Goal: Task Accomplishment & Management: Manage account settings

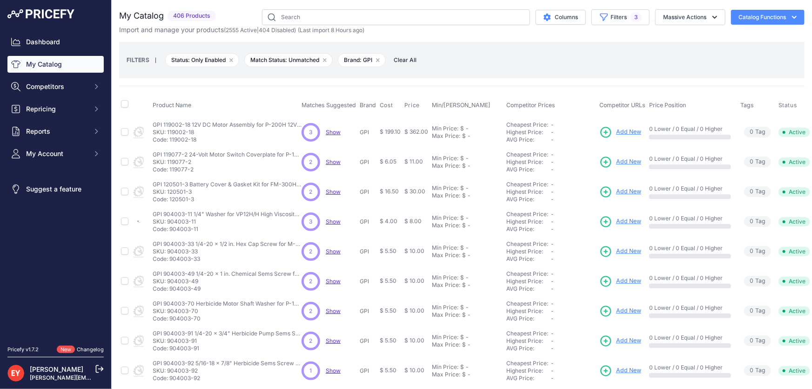
scroll to position [219, 0]
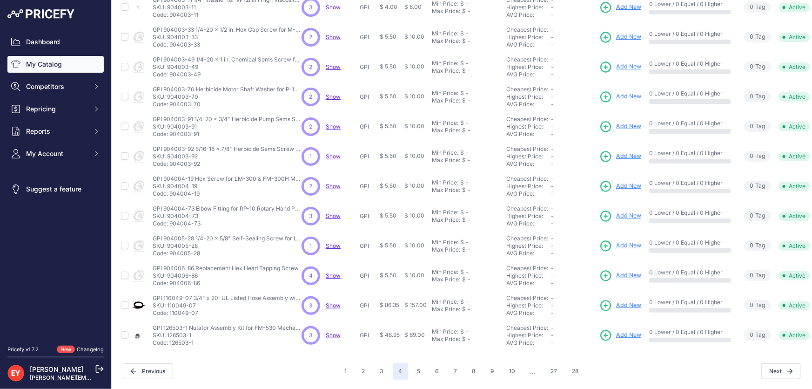
drag, startPoint x: 201, startPoint y: 129, endPoint x: 171, endPoint y: 130, distance: 30.3
click at [171, 130] on p "Code: 904003-91" at bounding box center [227, 133] width 149 height 7
copy p "904003-91"
drag, startPoint x: 202, startPoint y: 157, endPoint x: 171, endPoint y: 163, distance: 31.2
click at [171, 163] on td "GPI 904003-92 5/16-18 x 7/8" Herbicide Sems Screw for P-120H & P-200H Pump Repl…" at bounding box center [225, 157] width 149 height 30
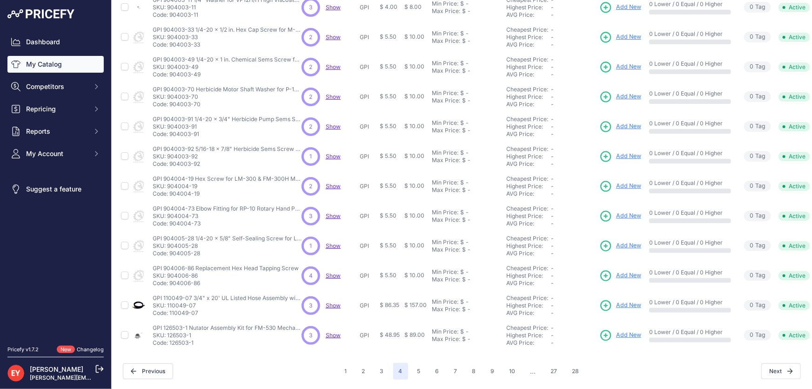
copy p "904003-92"
drag, startPoint x: 199, startPoint y: 189, endPoint x: 171, endPoint y: 190, distance: 28.4
click at [171, 190] on p "Code: 904004-19" at bounding box center [227, 193] width 149 height 7
copy p "904004-19"
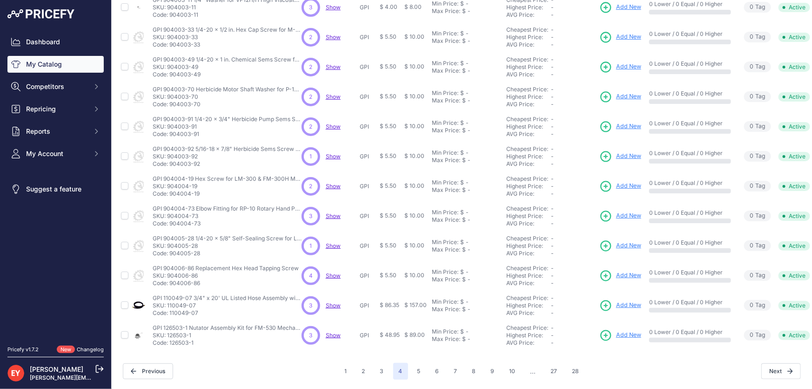
copy p "904004-19"
drag, startPoint x: 203, startPoint y: 218, endPoint x: 171, endPoint y: 222, distance: 32.3
click at [171, 222] on td "GPI 904004-73 Elbow Fitting for RP-10 Rotary Hand Pump GPI 904004-73 Elbow Fitt…" at bounding box center [225, 216] width 149 height 30
copy p "904004-73"
drag, startPoint x: 198, startPoint y: 249, endPoint x: 169, endPoint y: 250, distance: 28.9
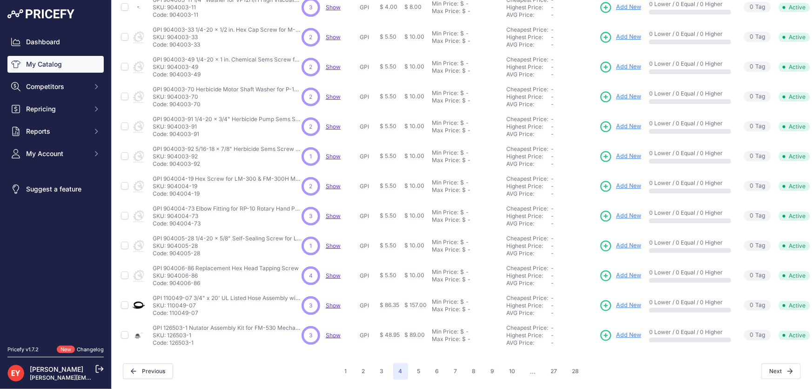
click at [169, 250] on p "Code: 904005-28" at bounding box center [227, 253] width 149 height 7
copy p "904005-28"
drag, startPoint x: 203, startPoint y: 278, endPoint x: 169, endPoint y: 280, distance: 33.6
click at [169, 280] on p "Code: 904006-86" at bounding box center [226, 282] width 146 height 7
copy p "904006-86"
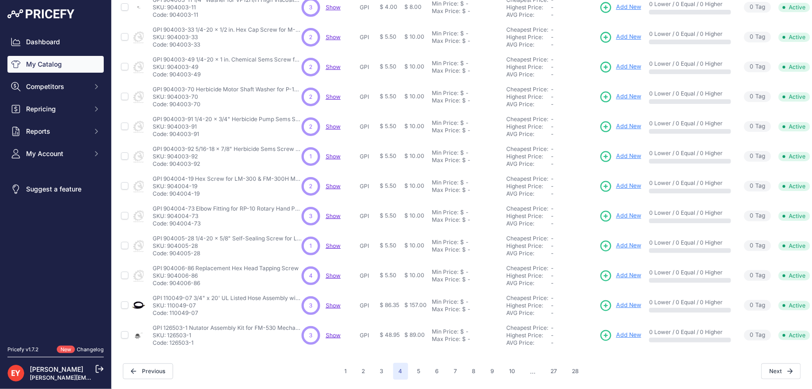
drag, startPoint x: 197, startPoint y: 304, endPoint x: 170, endPoint y: 305, distance: 27.0
click at [170, 309] on p "Code: 110049-07" at bounding box center [227, 312] width 149 height 7
copy p "110049-07"
drag, startPoint x: 191, startPoint y: 338, endPoint x: 171, endPoint y: 342, distance: 20.7
click at [171, 342] on td "GPI 126503-1 Nutator Assembly Kit for FM-530 Mechanical Fuel Meter GPI 126503-1…" at bounding box center [225, 335] width 149 height 30
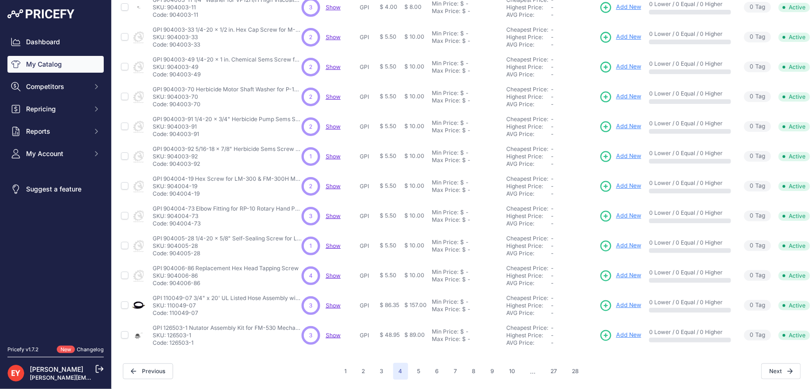
copy p "126503-1"
click at [417, 364] on button "5" at bounding box center [419, 371] width 14 height 17
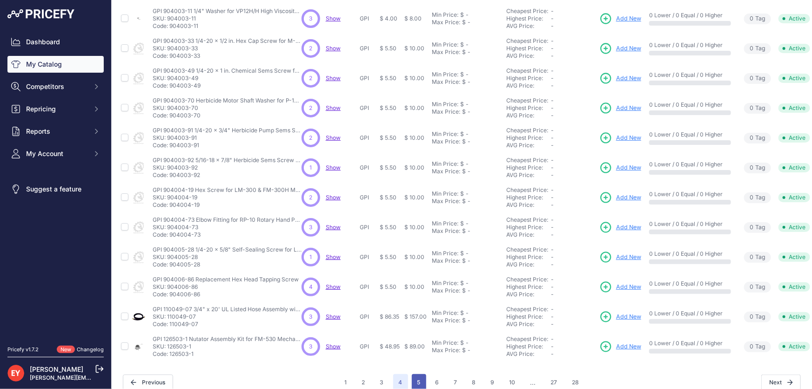
scroll to position [235, 0]
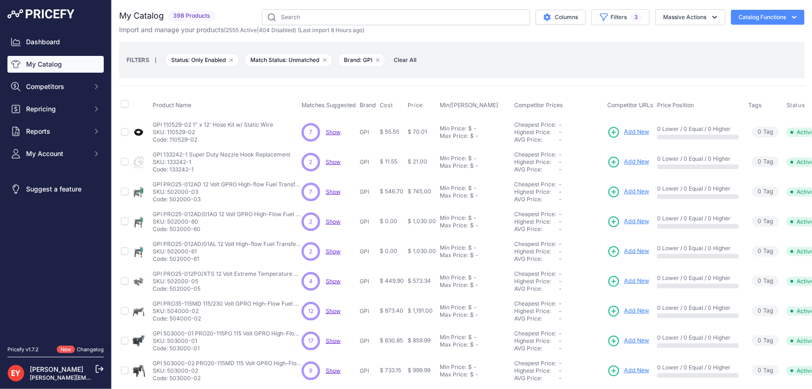
drag, startPoint x: 200, startPoint y: 140, endPoint x: 171, endPoint y: 141, distance: 28.9
click at [171, 141] on p "Code: 110529-02" at bounding box center [213, 139] width 121 height 7
drag, startPoint x: 196, startPoint y: 169, endPoint x: 171, endPoint y: 169, distance: 24.7
click at [171, 169] on p "Code: 133242-1" at bounding box center [222, 169] width 138 height 7
drag, startPoint x: 199, startPoint y: 200, endPoint x: 170, endPoint y: 200, distance: 28.9
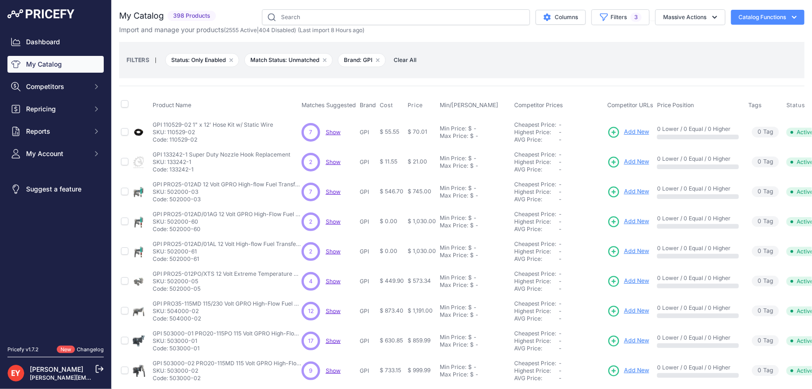
click at [170, 200] on p "Code: 502000-03" at bounding box center [227, 199] width 149 height 7
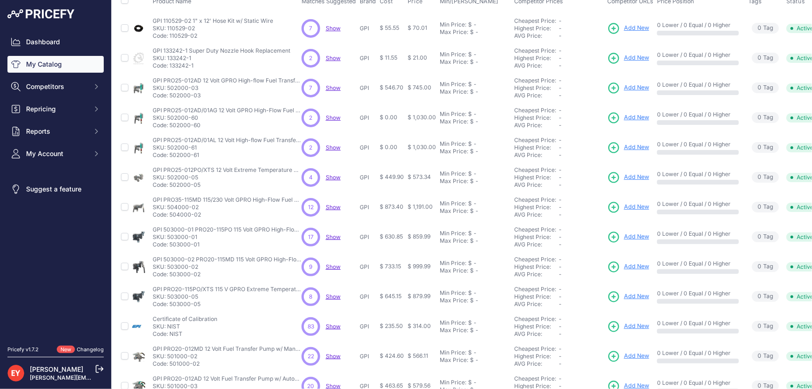
scroll to position [127, 0]
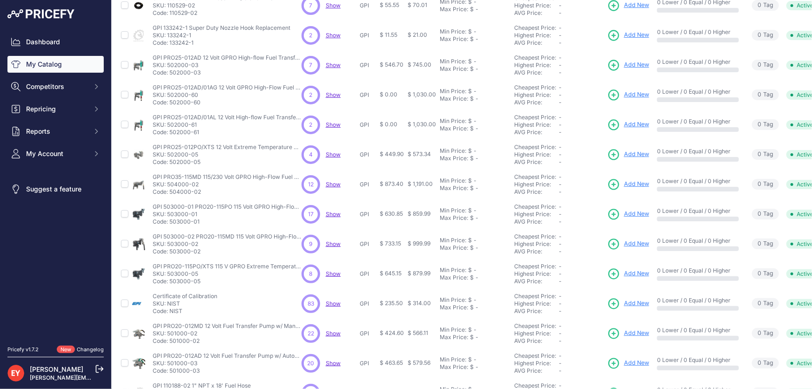
drag, startPoint x: 199, startPoint y: 103, endPoint x: 169, endPoint y: 105, distance: 30.3
click at [169, 105] on td "GPI PRO25-012AD/01AG 12 Volt GPRO High-Flow Fuel Transfer Pump and Digital Mete…" at bounding box center [225, 95] width 149 height 30
drag, startPoint x: 200, startPoint y: 133, endPoint x: 171, endPoint y: 135, distance: 28.9
click at [171, 135] on p "Code: 502000-61" at bounding box center [227, 131] width 149 height 7
drag, startPoint x: 202, startPoint y: 162, endPoint x: 171, endPoint y: 163, distance: 30.3
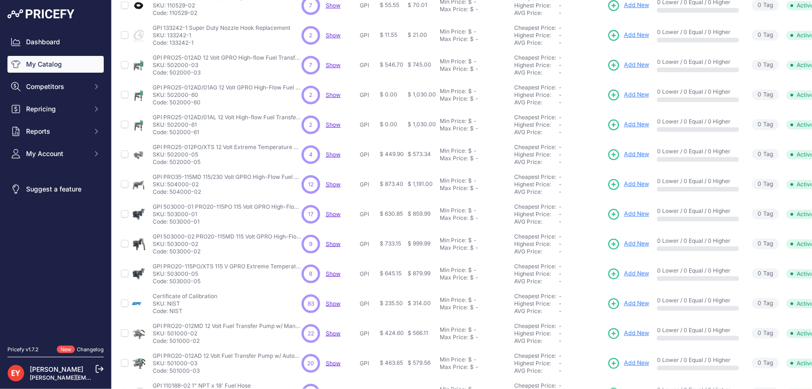
click at [171, 163] on p "Code: 502000-05" at bounding box center [227, 161] width 149 height 7
drag, startPoint x: 200, startPoint y: 193, endPoint x: 170, endPoint y: 191, distance: 29.4
click at [170, 191] on p "Code: 504000-02" at bounding box center [227, 191] width 149 height 7
drag, startPoint x: 199, startPoint y: 224, endPoint x: 171, endPoint y: 223, distance: 28.4
click at [171, 223] on td "GPI 503000-01 PRO20-115PO 115 Volt GPRO High-Flow Fuel Transfer Pump (20 GPM) (…" at bounding box center [225, 214] width 149 height 30
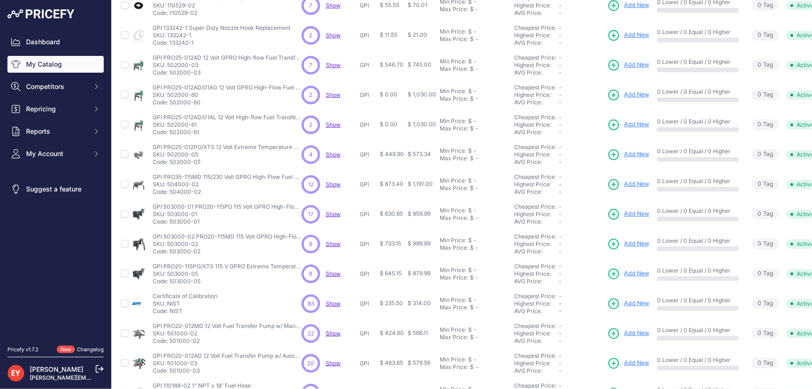
drag, startPoint x: 200, startPoint y: 252, endPoint x: 171, endPoint y: 254, distance: 29.0
click at [171, 254] on td "GPI 503000-02 PRO20-115MD 115 Volt GPRO High-Flow Fuel Transfer Pump w/ Manual …" at bounding box center [225, 244] width 149 height 30
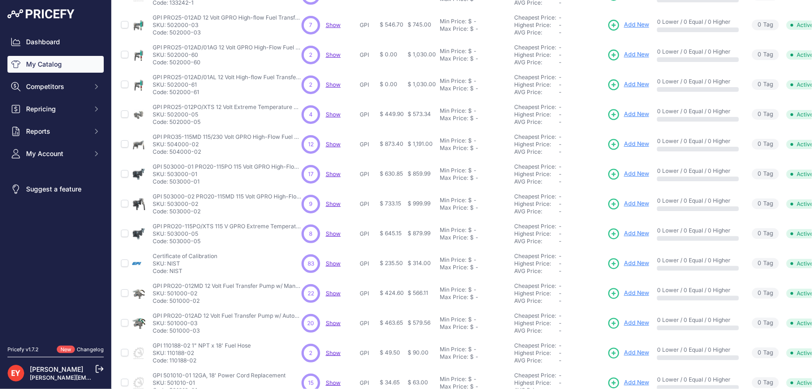
scroll to position [219, 0]
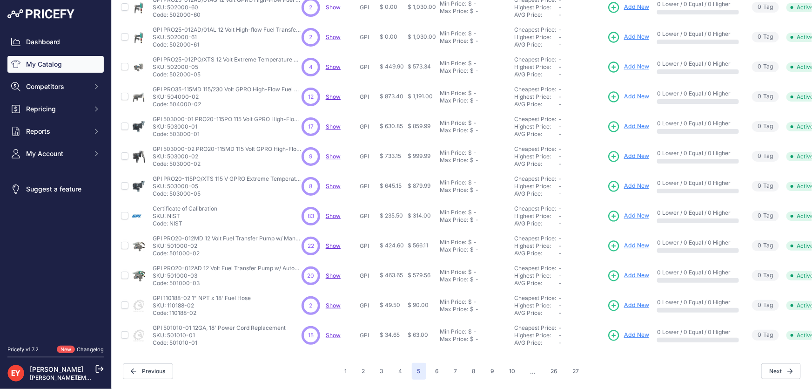
drag, startPoint x: 200, startPoint y: 189, endPoint x: 171, endPoint y: 192, distance: 29.0
click at [171, 192] on td "GPI PRO20-115PO/XTS 115 V GPRO Extreme Temperature High-Flow Fuel Transfer Pump…" at bounding box center [225, 186] width 149 height 30
drag, startPoint x: 184, startPoint y: 218, endPoint x: 171, endPoint y: 220, distance: 12.6
click at [171, 220] on p "Code: NIST" at bounding box center [185, 223] width 65 height 7
drag, startPoint x: 197, startPoint y: 249, endPoint x: 174, endPoint y: 247, distance: 23.3
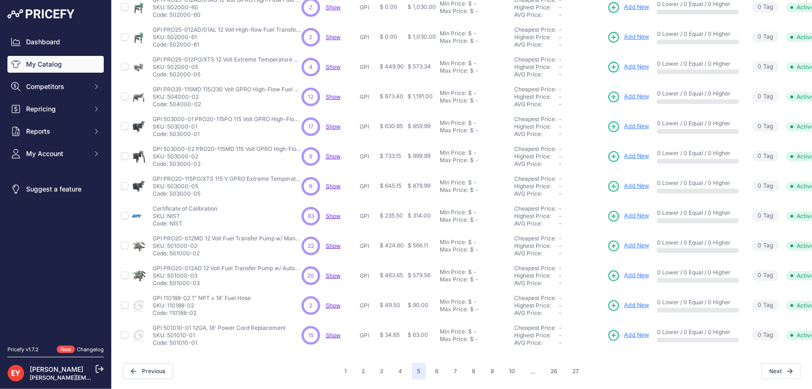
click at [174, 250] on p "Code: 501000-02" at bounding box center [227, 253] width 149 height 7
drag, startPoint x: 198, startPoint y: 248, endPoint x: 171, endPoint y: 248, distance: 27.5
click at [171, 250] on p "Code: 501000-02" at bounding box center [227, 253] width 149 height 7
drag, startPoint x: 200, startPoint y: 279, endPoint x: 171, endPoint y: 283, distance: 28.6
click at [171, 283] on td "GPI PRO20-012AD 12 Volt Fuel Transfer Pump w/ Automatic Diesel Nozzle (20 GPM) …" at bounding box center [225, 276] width 149 height 30
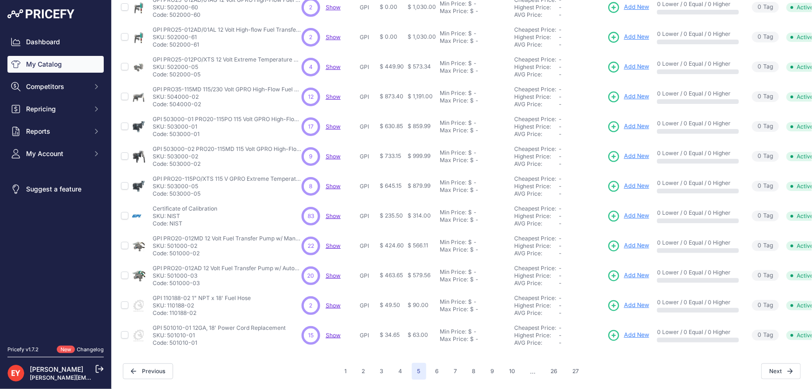
drag, startPoint x: 199, startPoint y: 305, endPoint x: 169, endPoint y: 308, distance: 29.9
click at [169, 309] on p "Code: 110188-02" at bounding box center [202, 312] width 98 height 7
drag, startPoint x: 199, startPoint y: 338, endPoint x: 170, endPoint y: 339, distance: 28.9
click at [170, 339] on p "Code: 501010-01" at bounding box center [219, 342] width 133 height 7
click at [430, 365] on button "6" at bounding box center [437, 371] width 15 height 17
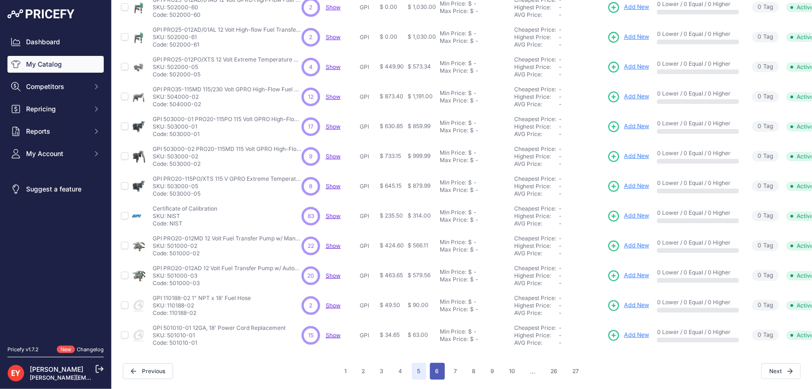
scroll to position [235, 0]
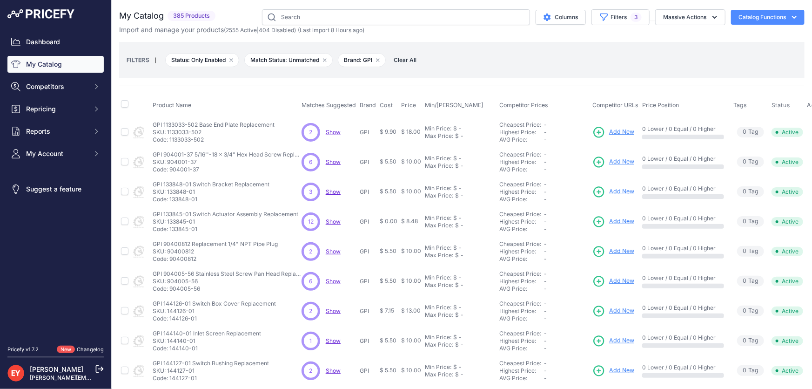
drag, startPoint x: 204, startPoint y: 135, endPoint x: 170, endPoint y: 137, distance: 34.5
click at [170, 137] on p "Code: 1133033-502" at bounding box center [214, 139] width 122 height 7
drag, startPoint x: 199, startPoint y: 169, endPoint x: 170, endPoint y: 169, distance: 28.4
click at [170, 169] on p "Code: 904001-37" at bounding box center [227, 169] width 149 height 7
drag, startPoint x: 198, startPoint y: 199, endPoint x: 169, endPoint y: 202, distance: 29.5
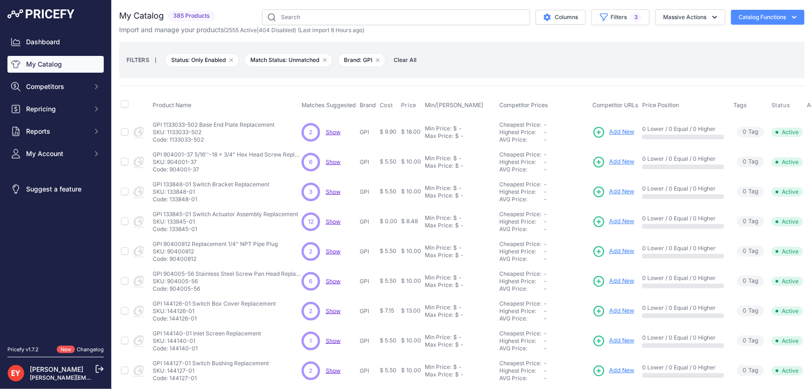
click at [169, 202] on td "GPI 133848-01 Switch Bracket Replacement GPI 133848-01 Switch Bracket Replaceme…" at bounding box center [225, 192] width 149 height 30
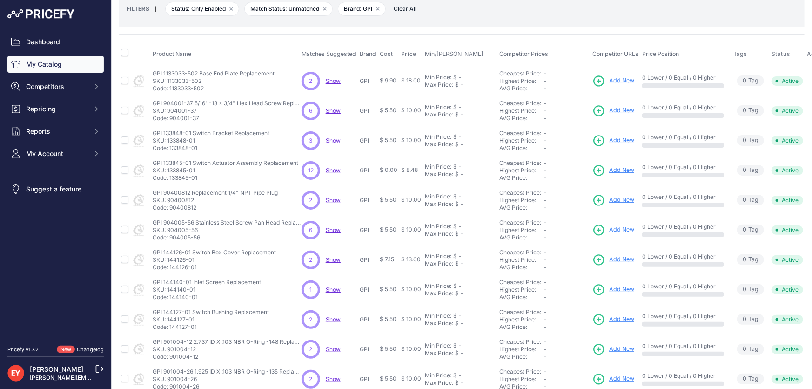
scroll to position [127, 0]
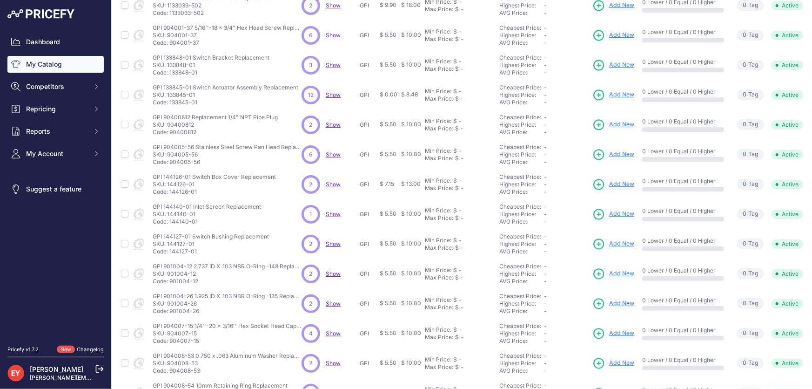
drag, startPoint x: 199, startPoint y: 101, endPoint x: 170, endPoint y: 102, distance: 29.4
click at [170, 102] on p "Code: 133845-01" at bounding box center [226, 102] width 146 height 7
drag, startPoint x: 197, startPoint y: 131, endPoint x: 171, endPoint y: 131, distance: 26.5
click at [171, 131] on p "Code: 90400812" at bounding box center [215, 131] width 125 height 7
drag, startPoint x: 203, startPoint y: 161, endPoint x: 171, endPoint y: 162, distance: 32.2
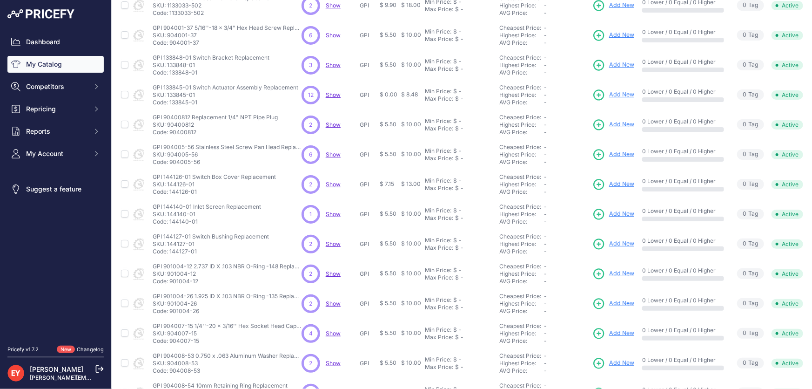
click at [171, 162] on p "Code: 904005-56" at bounding box center [227, 161] width 149 height 7
drag, startPoint x: 199, startPoint y: 190, endPoint x: 171, endPoint y: 191, distance: 28.4
click at [171, 191] on p "Code: 144126-01" at bounding box center [214, 191] width 123 height 7
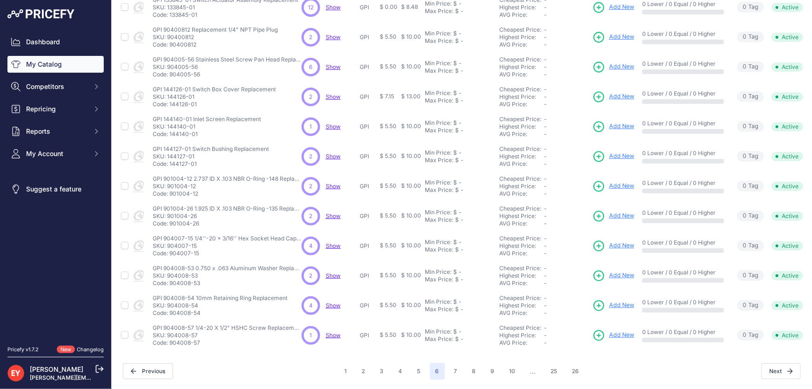
scroll to position [219, 0]
drag, startPoint x: 196, startPoint y: 128, endPoint x: 170, endPoint y: 130, distance: 26.1
click at [170, 130] on p "Code: 144140-01" at bounding box center [207, 133] width 108 height 7
drag, startPoint x: 196, startPoint y: 158, endPoint x: 170, endPoint y: 161, distance: 26.6
click at [170, 161] on p "Code: 144127-01" at bounding box center [211, 163] width 116 height 7
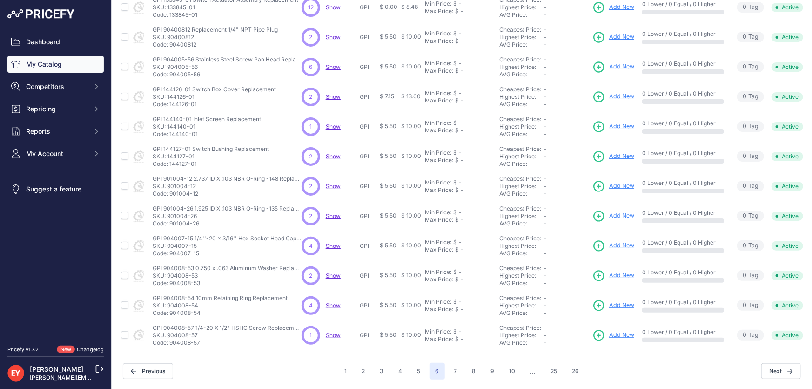
drag, startPoint x: 204, startPoint y: 190, endPoint x: 170, endPoint y: 191, distance: 33.5
click at [170, 191] on p "Code: 901004-12" at bounding box center [227, 193] width 149 height 7
drag, startPoint x: 202, startPoint y: 219, endPoint x: 171, endPoint y: 216, distance: 30.9
click at [171, 220] on p "Code: 901004-26" at bounding box center [227, 223] width 149 height 7
drag, startPoint x: 200, startPoint y: 248, endPoint x: 171, endPoint y: 250, distance: 28.5
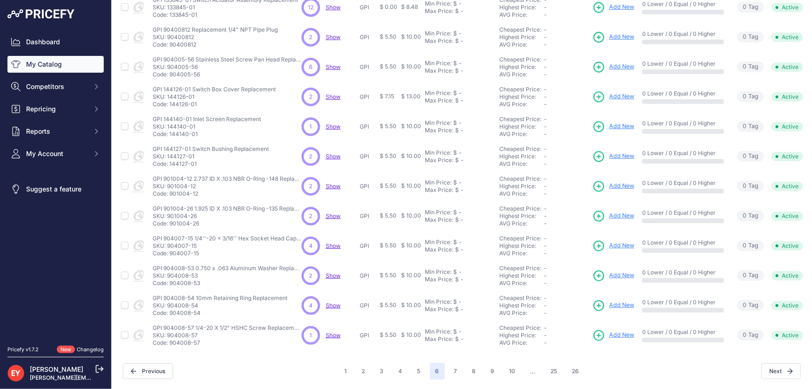
click at [171, 250] on p "Code: 904007-15" at bounding box center [227, 253] width 149 height 7
drag, startPoint x: 202, startPoint y: 277, endPoint x: 171, endPoint y: 279, distance: 31.2
click at [171, 279] on p "Code: 904008-53" at bounding box center [227, 282] width 149 height 7
drag, startPoint x: 202, startPoint y: 308, endPoint x: 171, endPoint y: 307, distance: 30.7
click at [171, 309] on p "Code: 904008-54" at bounding box center [220, 312] width 135 height 7
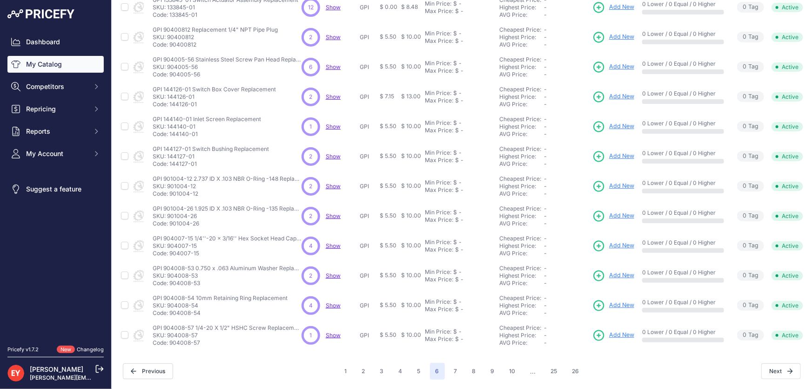
drag, startPoint x: 203, startPoint y: 338, endPoint x: 171, endPoint y: 338, distance: 32.1
click at [171, 339] on p "Code: 904008-57" at bounding box center [227, 342] width 149 height 7
click at [451, 368] on button "7" at bounding box center [456, 371] width 14 height 17
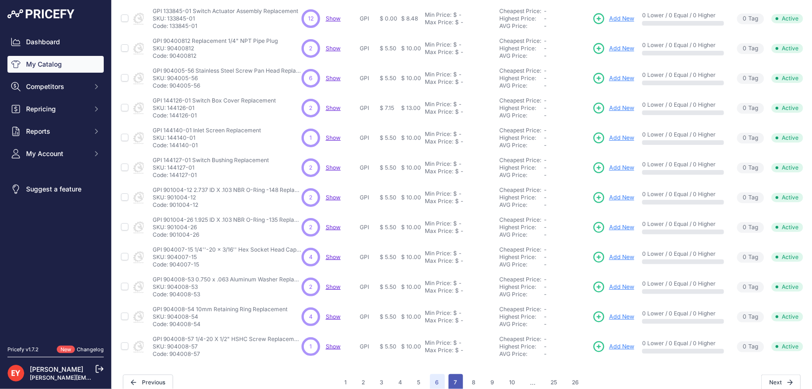
scroll to position [235, 0]
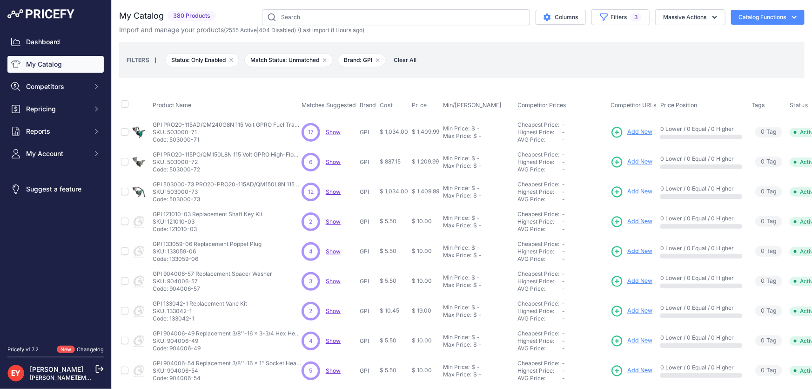
drag, startPoint x: 199, startPoint y: 140, endPoint x: 171, endPoint y: 142, distance: 28.0
click at [171, 142] on p "Code: 503000-71" at bounding box center [227, 139] width 149 height 7
drag, startPoint x: 203, startPoint y: 171, endPoint x: 170, endPoint y: 170, distance: 32.6
click at [170, 170] on p "Code: 503000-72" at bounding box center [227, 169] width 149 height 7
drag, startPoint x: 200, startPoint y: 201, endPoint x: 169, endPoint y: 200, distance: 30.7
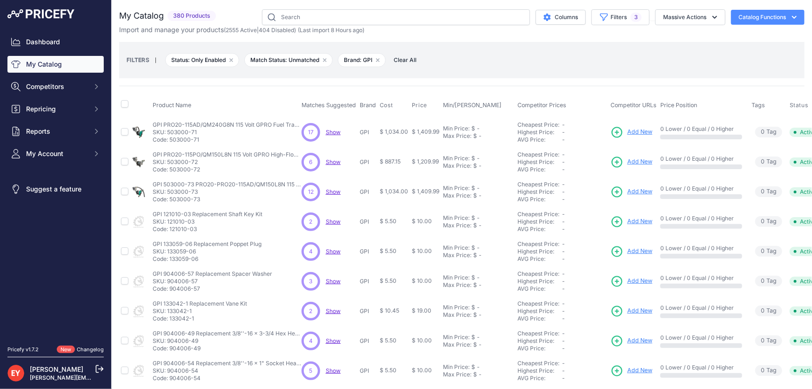
click at [169, 200] on p "Code: 503000-73" at bounding box center [227, 199] width 149 height 7
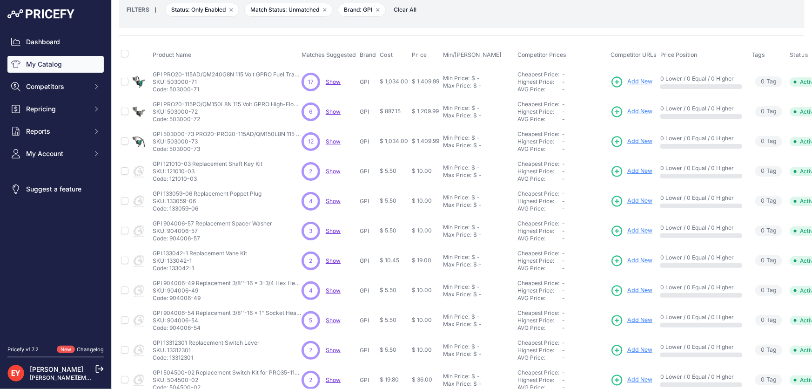
scroll to position [42, 0]
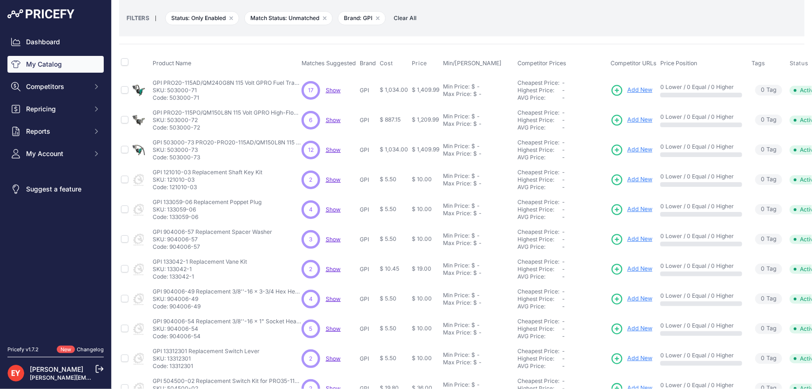
drag, startPoint x: 196, startPoint y: 187, endPoint x: 171, endPoint y: 188, distance: 25.6
click at [171, 188] on p "Code: 121010-03" at bounding box center [208, 186] width 110 height 7
drag, startPoint x: 198, startPoint y: 218, endPoint x: 171, endPoint y: 218, distance: 26.5
click at [171, 218] on p "Code: 133059-06" at bounding box center [207, 216] width 109 height 7
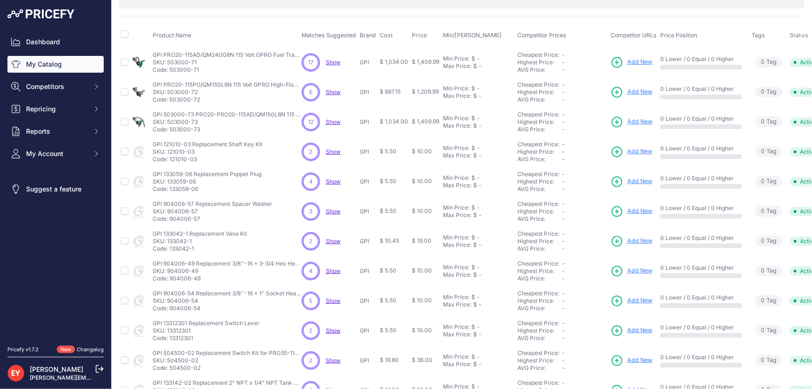
scroll to position [84, 0]
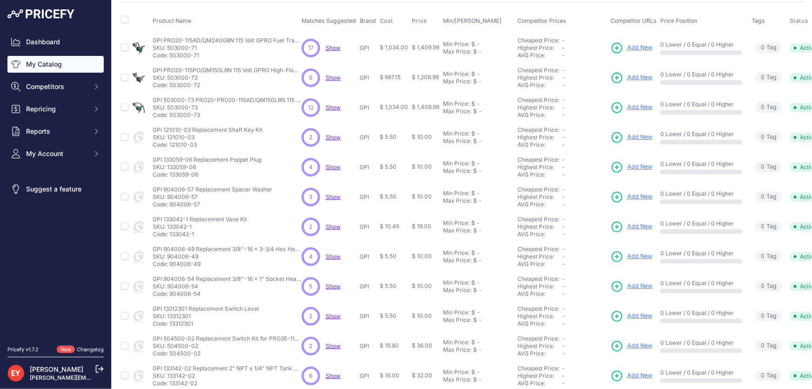
drag, startPoint x: 170, startPoint y: 176, endPoint x: 198, endPoint y: 177, distance: 27.9
click at [198, 177] on td "GPI 133059-06 Replacement Poppet Plug GPI 133059-06 Replacement Poppet Plug SKU…" at bounding box center [225, 167] width 149 height 30
drag, startPoint x: 203, startPoint y: 204, endPoint x: 169, endPoint y: 207, distance: 34.1
click at [169, 207] on td "GPI 904006-57 Replacement Spacer Washer GPI 904006-57 Replacement Spacer Washer…" at bounding box center [225, 197] width 149 height 30
drag, startPoint x: 196, startPoint y: 232, endPoint x: 171, endPoint y: 234, distance: 25.2
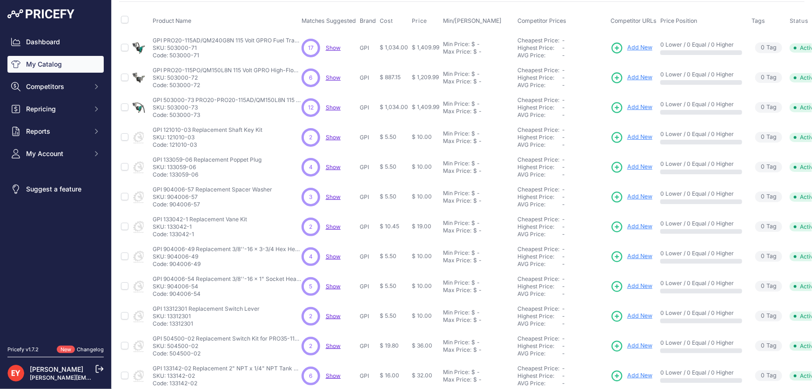
click at [171, 234] on p "Code: 133042-1" at bounding box center [200, 233] width 95 height 7
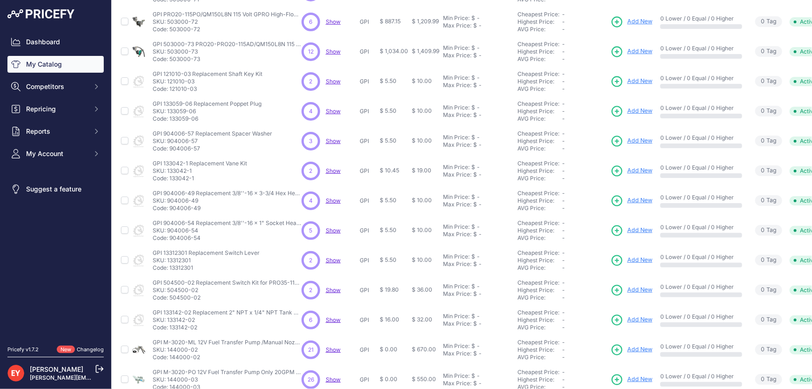
scroll to position [211, 0]
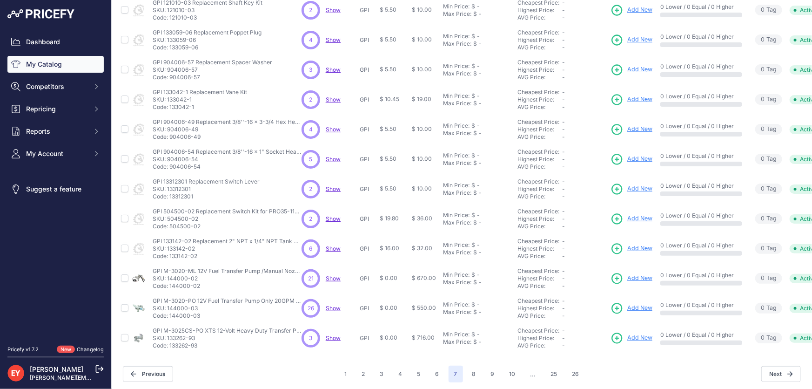
drag, startPoint x: 202, startPoint y: 134, endPoint x: 169, endPoint y: 135, distance: 32.6
click at [169, 135] on p "Code: 904006-49" at bounding box center [227, 136] width 149 height 7
drag, startPoint x: 200, startPoint y: 166, endPoint x: 169, endPoint y: 167, distance: 30.7
click at [169, 167] on p "Code: 904006-54" at bounding box center [227, 166] width 149 height 7
click at [72, 260] on nav "Dashboard My Catalog Competitors Competitors Monitored URLs Repricing My Repric…" at bounding box center [55, 184] width 96 height 301
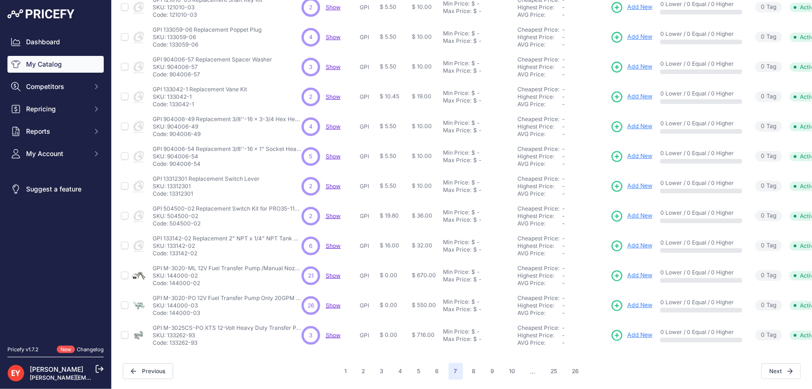
scroll to position [219, 0]
drag, startPoint x: 196, startPoint y: 189, endPoint x: 170, endPoint y: 190, distance: 25.7
click at [170, 190] on p "Code: 13312301" at bounding box center [206, 193] width 107 height 7
drag, startPoint x: 199, startPoint y: 220, endPoint x: 171, endPoint y: 218, distance: 28.0
click at [171, 220] on p "Code: 504500-02" at bounding box center [227, 223] width 149 height 7
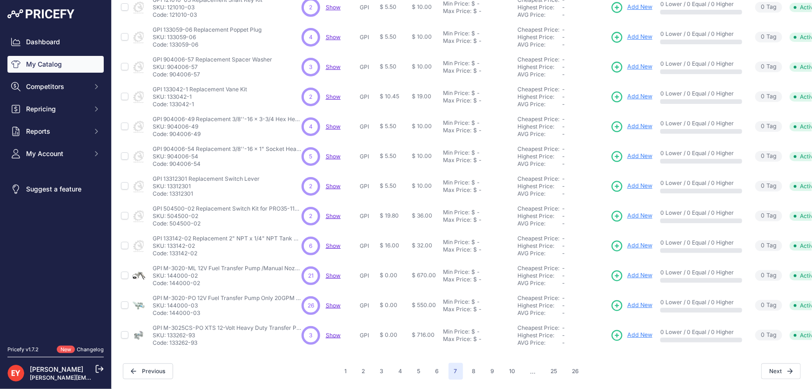
drag, startPoint x: 198, startPoint y: 249, endPoint x: 170, endPoint y: 250, distance: 27.5
click at [170, 250] on p "Code: 133142-02" at bounding box center [227, 253] width 149 height 7
drag, startPoint x: 197, startPoint y: 279, endPoint x: 170, endPoint y: 279, distance: 27.5
click at [170, 279] on p "Code: 144000-02" at bounding box center [227, 282] width 149 height 7
drag, startPoint x: 200, startPoint y: 307, endPoint x: 171, endPoint y: 308, distance: 29.3
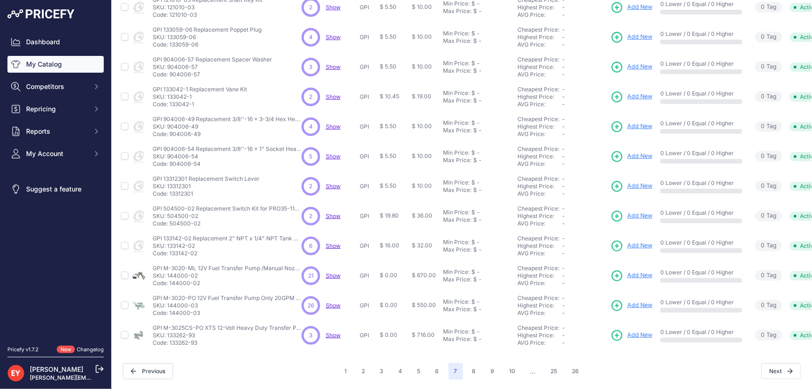
click at [171, 309] on p "Code: 144000-03" at bounding box center [227, 312] width 149 height 7
drag, startPoint x: 200, startPoint y: 330, endPoint x: 167, endPoint y: 332, distance: 33.2
click at [167, 332] on div "GPI M-3025CS-PO XTS 12-Volt Heavy Duty Transfer Pump (25 GPM) GPI M-3025CS-PO X…" at bounding box center [227, 335] width 149 height 22
drag, startPoint x: 201, startPoint y: 338, endPoint x: 171, endPoint y: 339, distance: 30.3
click at [171, 339] on p "Code: 133262-93" at bounding box center [227, 342] width 149 height 7
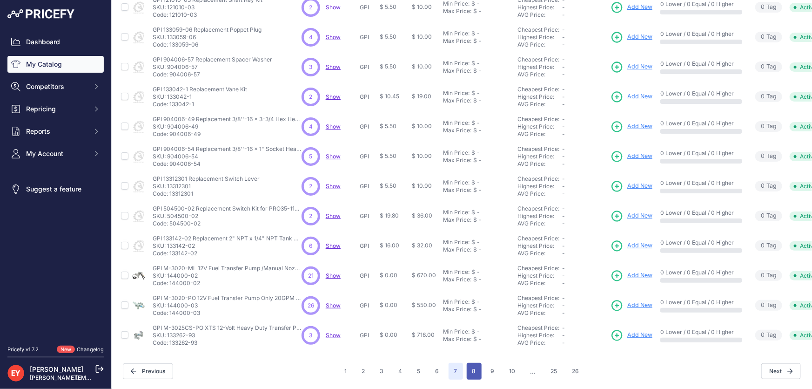
click at [467, 364] on button "8" at bounding box center [474, 371] width 15 height 17
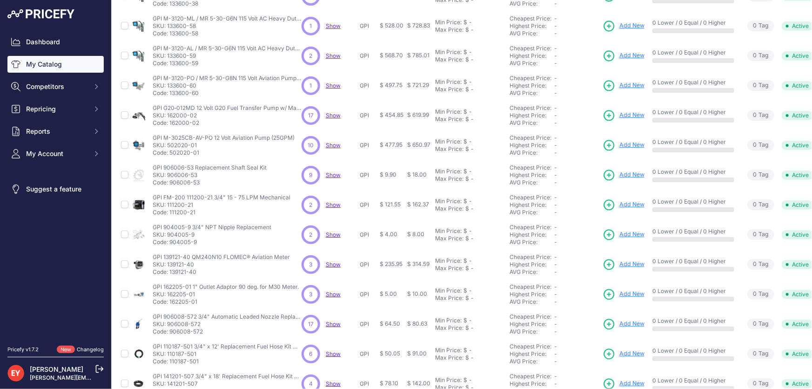
scroll to position [7, 0]
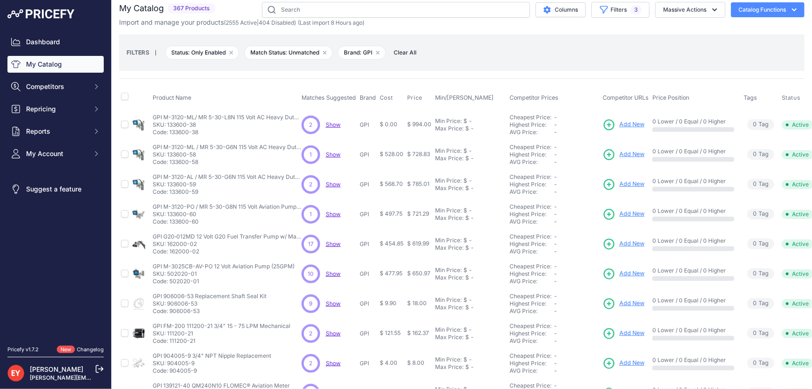
drag, startPoint x: 199, startPoint y: 130, endPoint x: 169, endPoint y: 130, distance: 30.3
click at [169, 130] on p "Code: 133600-38" at bounding box center [227, 131] width 149 height 7
drag, startPoint x: 200, startPoint y: 163, endPoint x: 171, endPoint y: 165, distance: 29.0
click at [171, 165] on td "GPI M-3120-ML / MR 5-30-G6N 115 Volt AC Heavy Duty Fuel Pumps and Meter Combo G…" at bounding box center [225, 155] width 149 height 30
drag, startPoint x: 200, startPoint y: 194, endPoint x: 170, endPoint y: 194, distance: 29.3
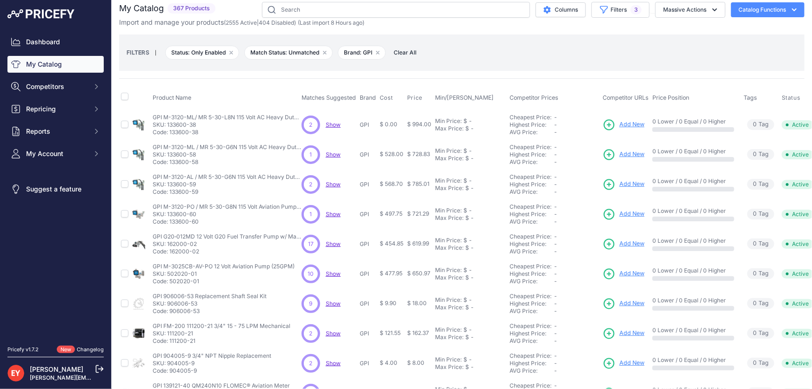
click at [170, 194] on p "Code: 133600-59" at bounding box center [227, 191] width 149 height 7
drag, startPoint x: 194, startPoint y: 221, endPoint x: 170, endPoint y: 221, distance: 23.7
click at [170, 221] on p "Code: 133600-60" at bounding box center [227, 221] width 149 height 7
drag, startPoint x: 199, startPoint y: 222, endPoint x: 172, endPoint y: 222, distance: 27.0
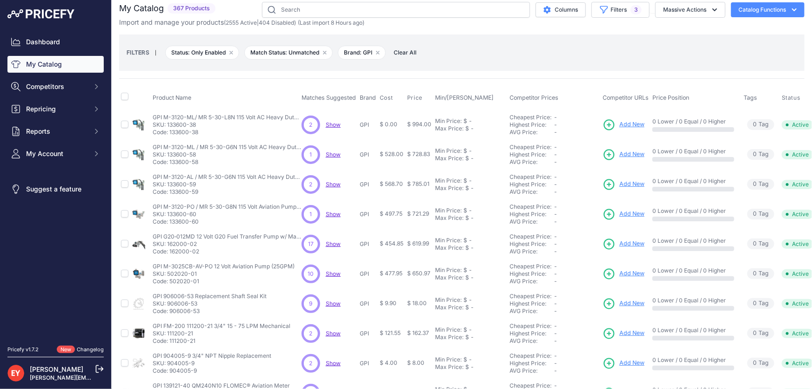
click at [171, 222] on p "Code: 133600-60" at bounding box center [227, 221] width 149 height 7
drag, startPoint x: 201, startPoint y: 252, endPoint x: 170, endPoint y: 249, distance: 30.9
click at [170, 249] on p "Code: 162000-02" at bounding box center [227, 251] width 149 height 7
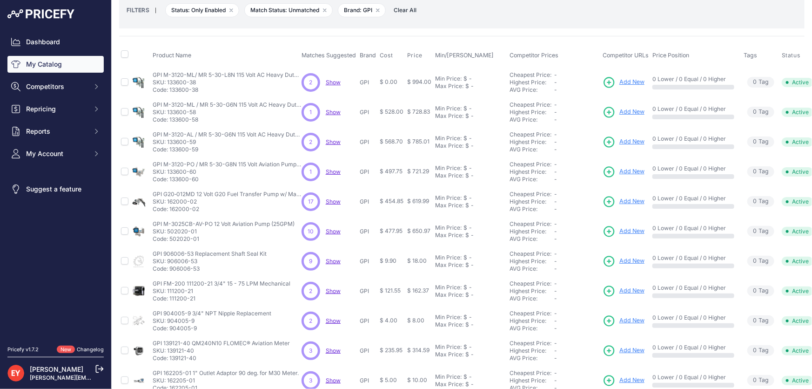
drag, startPoint x: 199, startPoint y: 238, endPoint x: 171, endPoint y: 242, distance: 28.7
click at [171, 242] on td "GPI M-3025CB-AV-PO 12 Volt Aviation Pump (25GPM) GPI M-3025CB-AV-PO 12 Volt Avi…" at bounding box center [225, 231] width 149 height 30
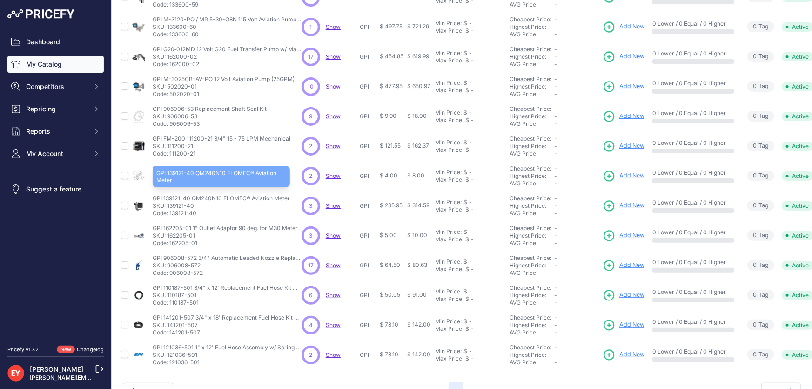
scroll to position [219, 0]
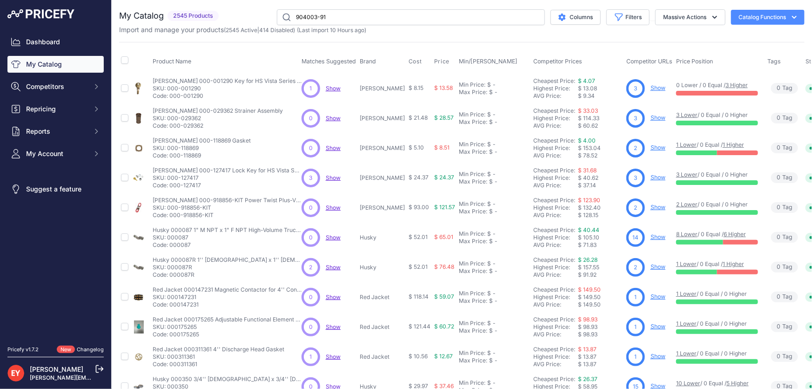
type input "904003-91"
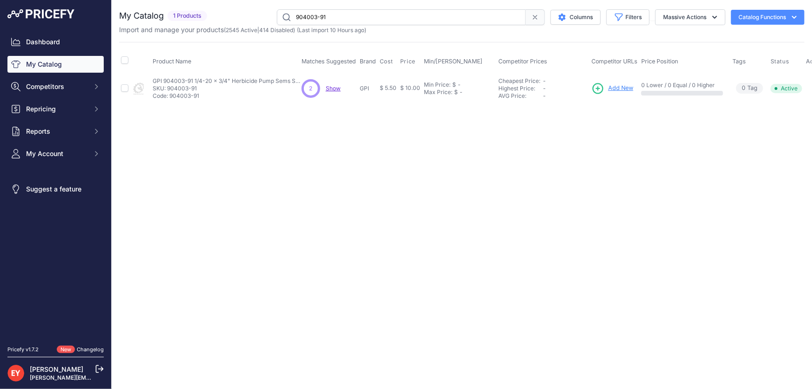
click at [620, 85] on span "Add New" at bounding box center [620, 88] width 25 height 9
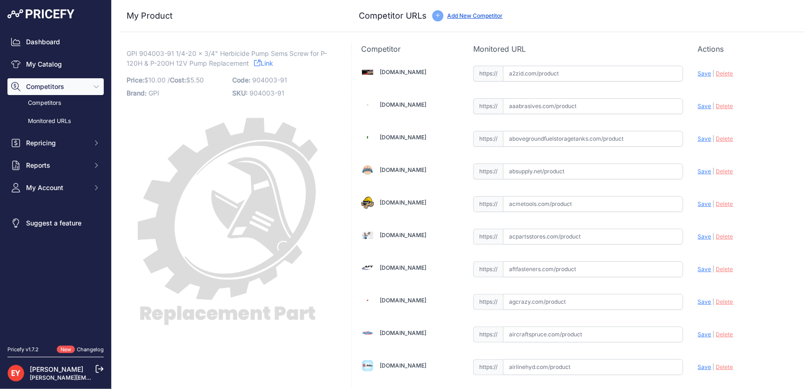
scroll to position [852, 0]
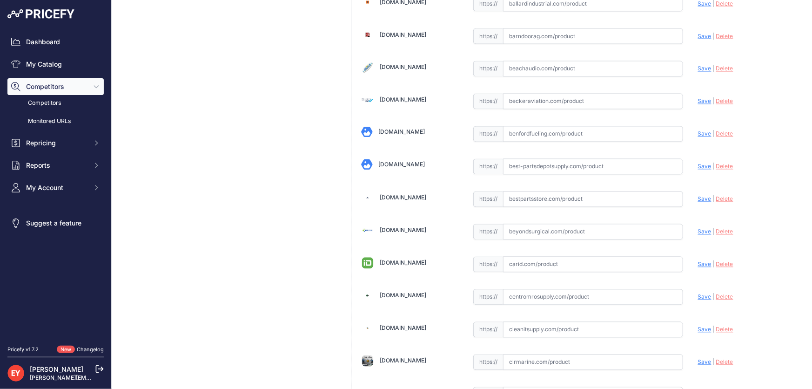
drag, startPoint x: 526, startPoint y: 197, endPoint x: 465, endPoint y: 149, distance: 77.5
click at [526, 197] on input "text" at bounding box center [593, 199] width 180 height 16
paste input "https://www.bestpartsstore.com/product/gpi-904003-91-1-4-20-x-3-4-herbicide-pum…"
click at [698, 196] on span "Save" at bounding box center [705, 199] width 14 height 7
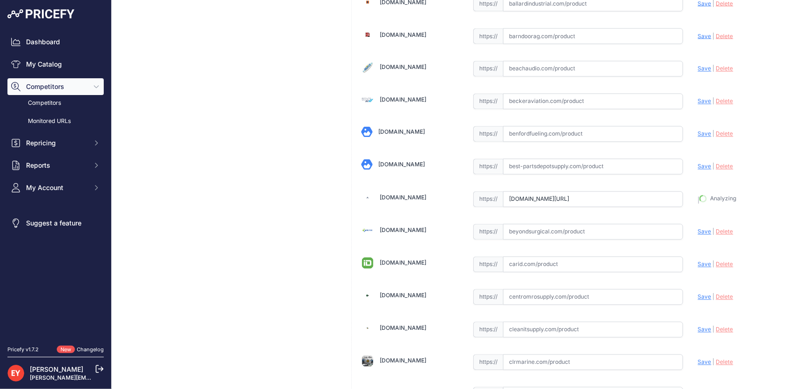
type input "https://www.bestpartsstore.com/product/gpi-904003-91-1-4-20-x-3-4-herbicide-pum…"
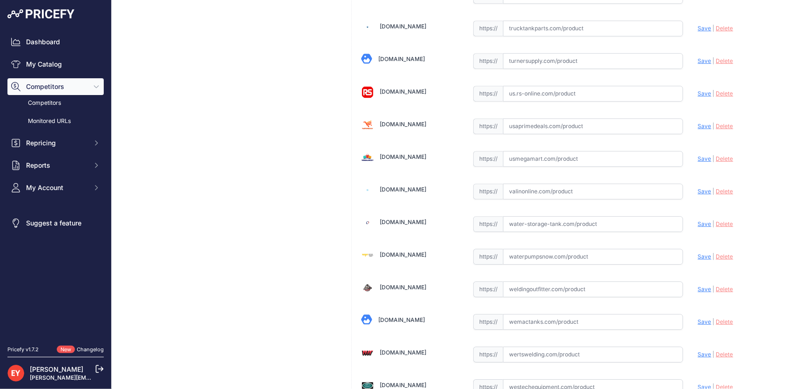
scroll to position [6861, 0]
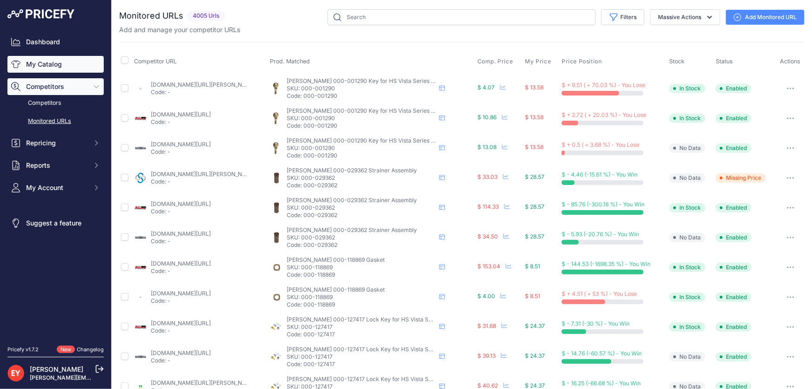
click at [49, 67] on link "My Catalog" at bounding box center [55, 64] width 96 height 17
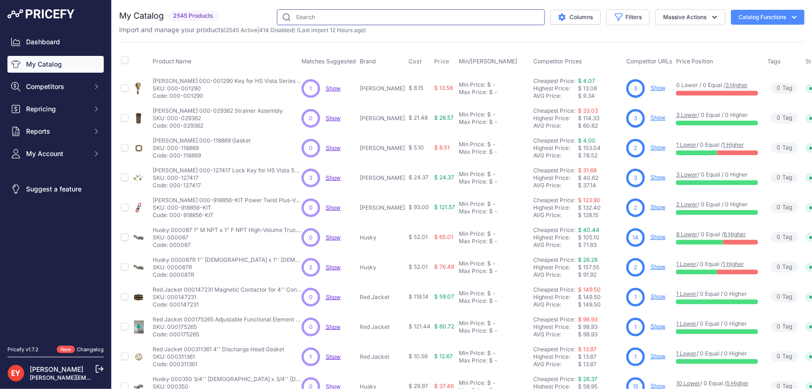
click at [349, 17] on input "text" at bounding box center [411, 17] width 268 height 16
paste input "904003-92"
type input "904003-92"
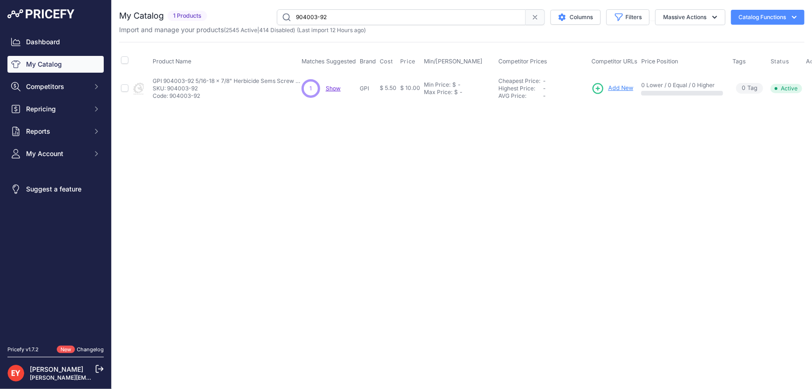
click at [616, 87] on span "Add New" at bounding box center [620, 88] width 25 height 9
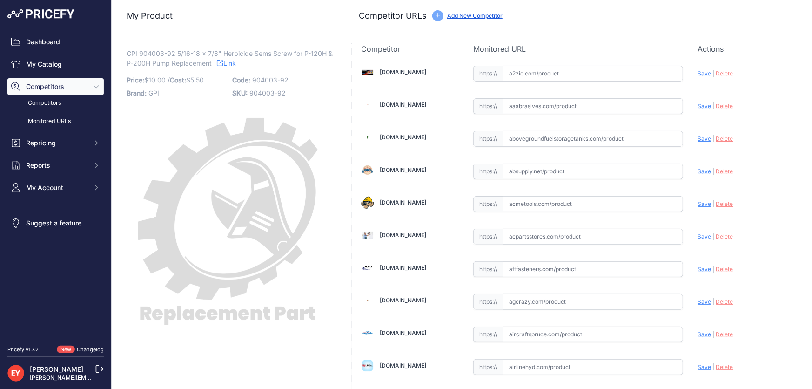
scroll to position [852, 0]
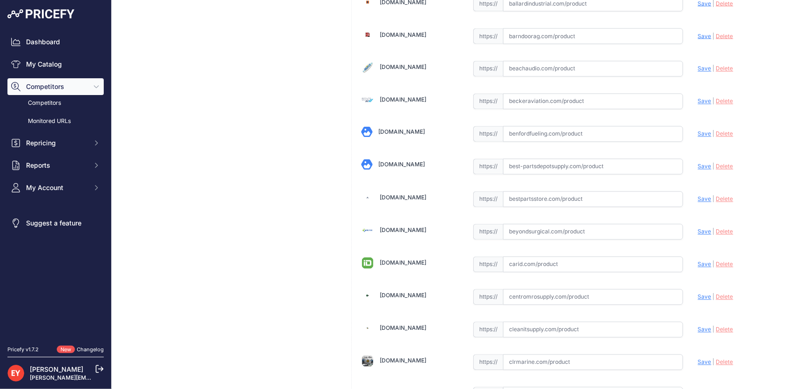
click at [531, 196] on input "text" at bounding box center [593, 199] width 180 height 16
paste input "https://www.bestpartsstore.com/product/gpi-904003-92-5-16-18-x-7-8-herbicide-se…"
click at [698, 196] on span "Save" at bounding box center [705, 199] width 14 height 7
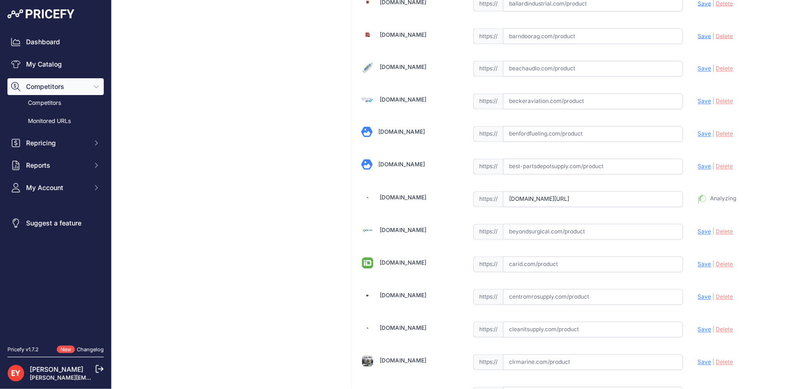
type input "https://www.bestpartsstore.com/product/gpi-904003-92-5-16-18-x-7-8-herbicide-se…"
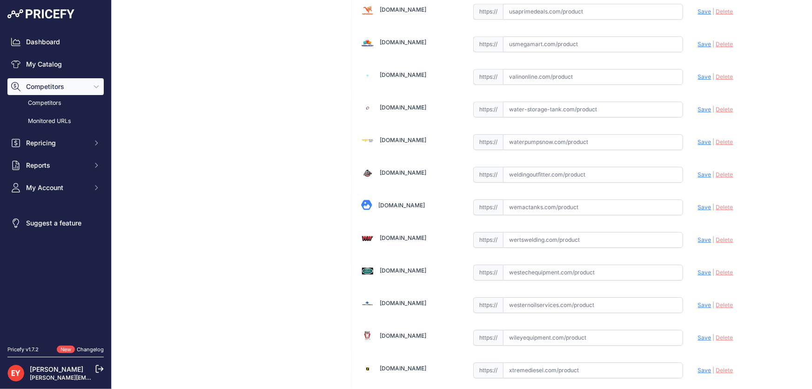
scroll to position [6861, 0]
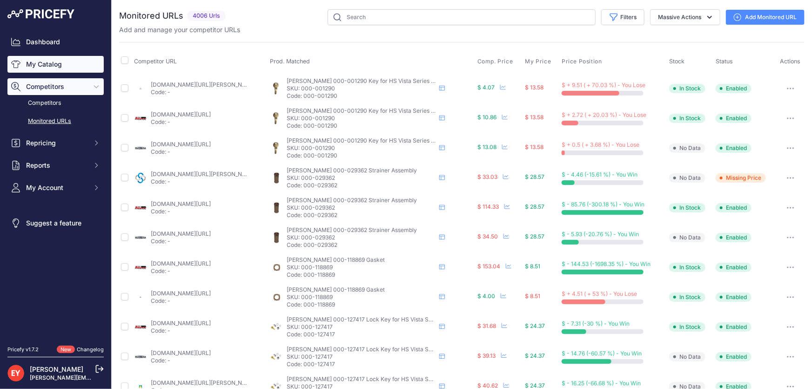
click at [47, 64] on link "My Catalog" at bounding box center [55, 64] width 96 height 17
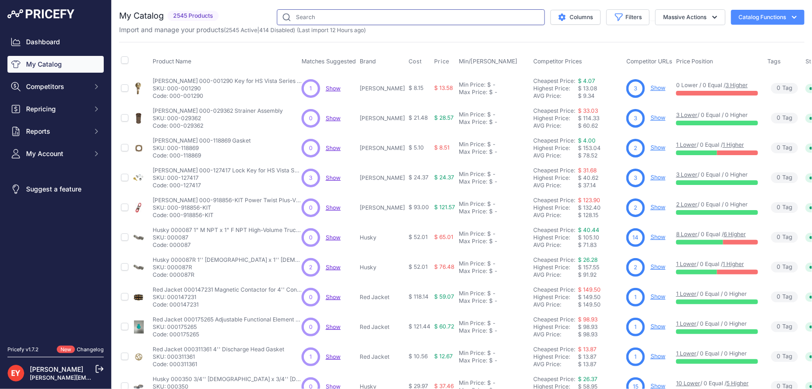
click at [330, 10] on input "text" at bounding box center [411, 17] width 268 height 16
paste input "904004-19"
type input "904004-19"
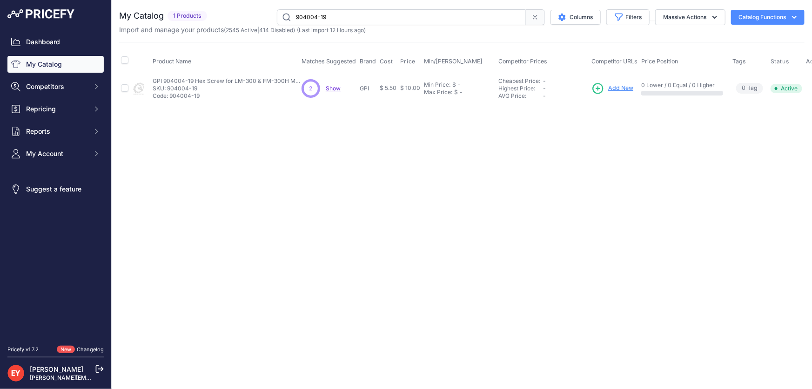
click at [627, 87] on span "Add New" at bounding box center [620, 88] width 25 height 9
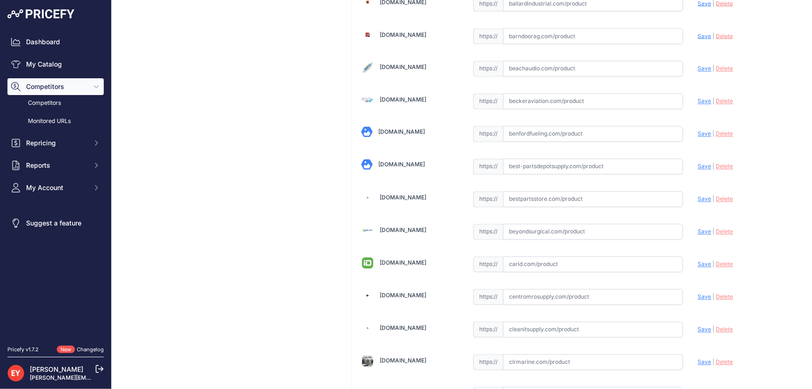
scroll to position [6402, 0]
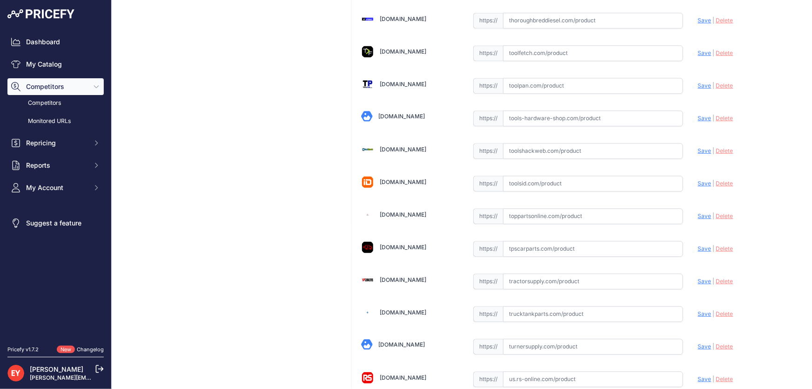
click at [513, 208] on input "text" at bounding box center [593, 216] width 180 height 16
paste input "https://www.toppartsonline.com/product/gpi-904004-19-hex-screw-for-lm-300-fm-30…"
click at [698, 212] on span "Save" at bounding box center [705, 215] width 14 height 7
type input "https://www.toppartsonline.com/product/gpi-904004-19-hex-screw-for-lm-300-fm-30…"
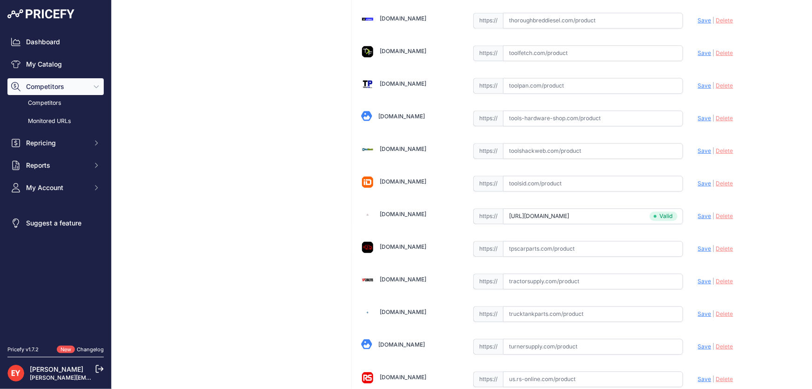
scroll to position [6861, 0]
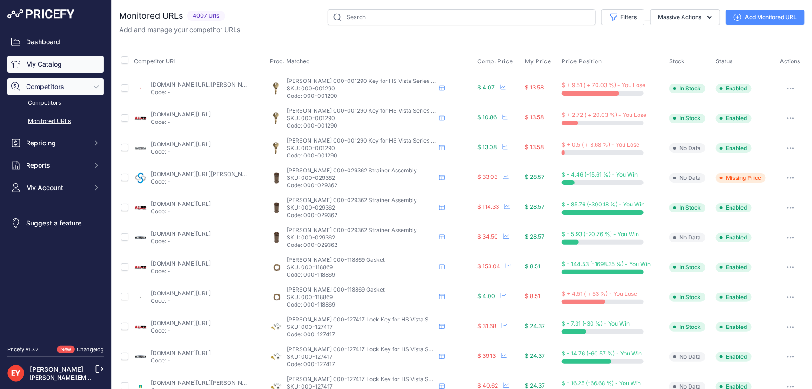
click at [48, 65] on link "My Catalog" at bounding box center [55, 64] width 96 height 17
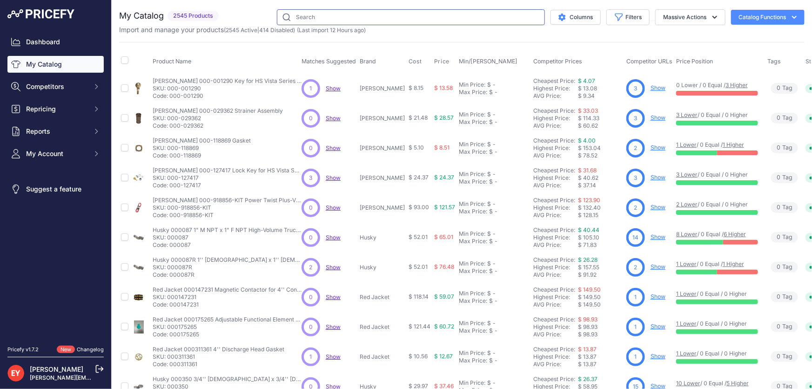
click at [320, 17] on input "text" at bounding box center [411, 17] width 268 height 16
paste input "110529-02"
type input "110529-02"
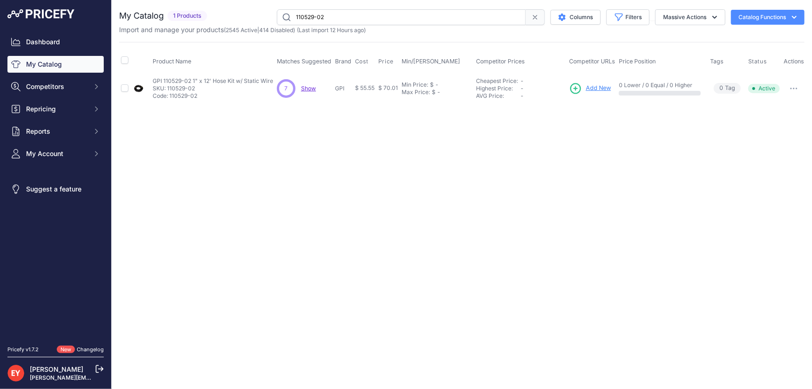
click at [588, 84] on span "Add New" at bounding box center [598, 88] width 25 height 9
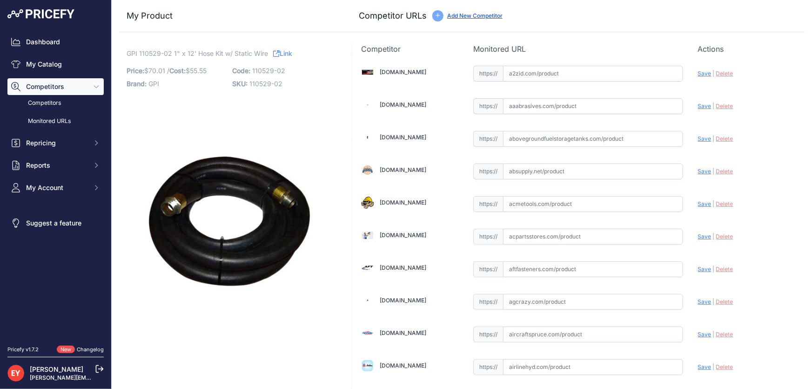
scroll to position [852, 0]
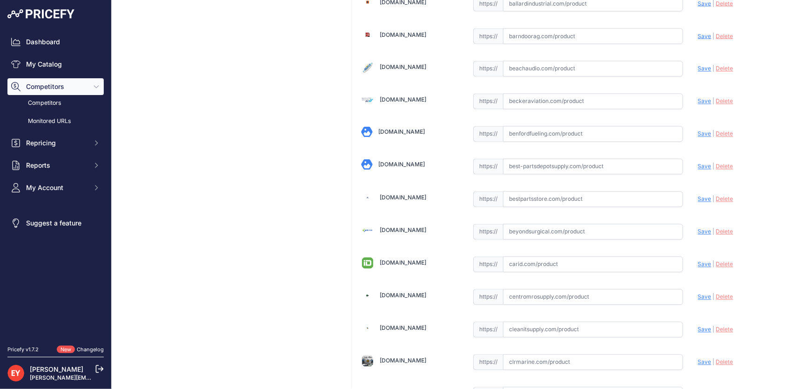
click at [516, 196] on input "text" at bounding box center [593, 199] width 180 height 16
paste input "https://www.bestpartsstore.com/product/gpi-110529-02-1-x-12-hose-kit-w-static-w…"
click at [699, 196] on span "Save" at bounding box center [705, 199] width 14 height 7
type input "https://www.bestpartsstore.com/product/gpi-110529-02-1-x-12-hose-kit-w-static-w…"
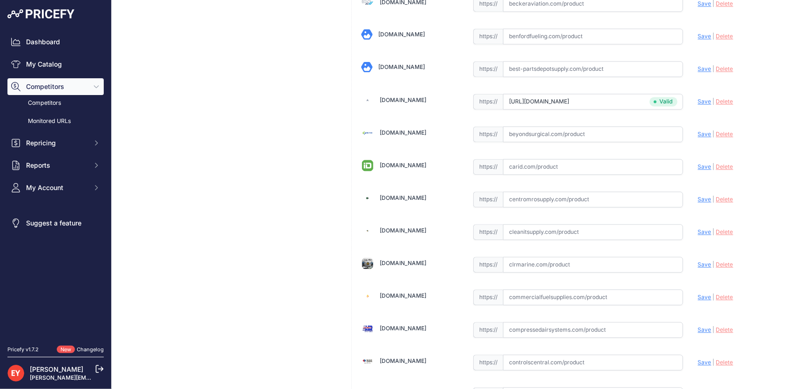
scroll to position [3676, 0]
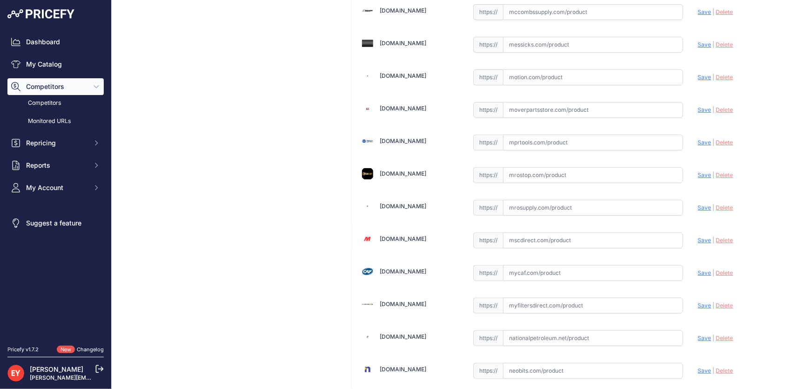
click at [539, 200] on input "text" at bounding box center [593, 208] width 180 height 16
paste input "https://www.mrosupply.com/pumps/6100762_110529-02_gpi/?srsltid=AfmBOooclASa-R7l…"
click at [698, 204] on span "Save" at bounding box center [705, 207] width 14 height 7
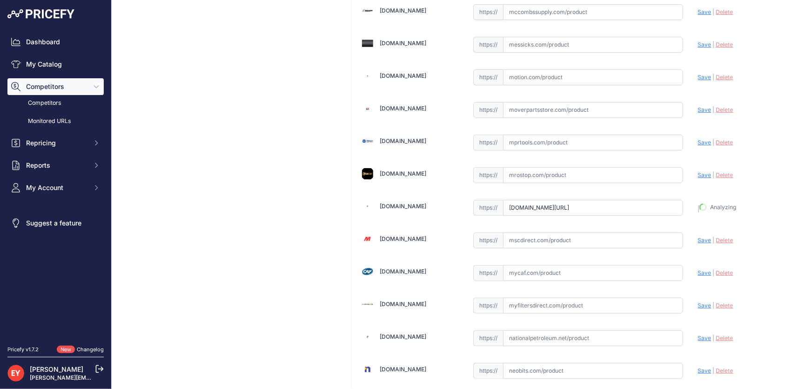
type input "https://www.mrosupply.com/pumps/6100762_110529-02_gpi/?prirule_jdsnikfkfjsd=3888"
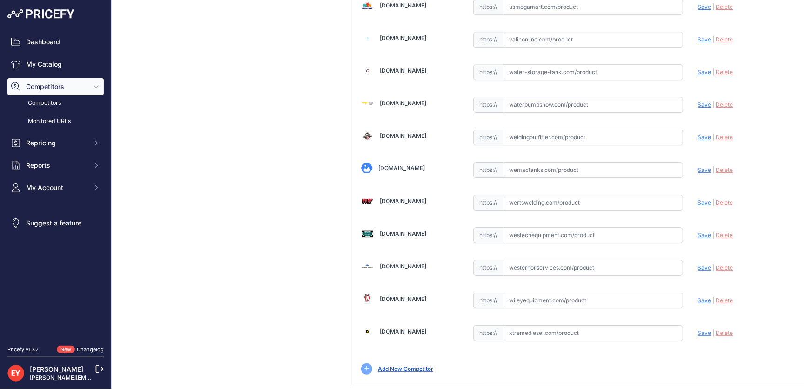
click at [559, 227] on input "text" at bounding box center [593, 235] width 180 height 16
paste input "https://westechequipment.com/index.php?main_page=product_info&products_id=77945…"
click at [702, 231] on span "Save" at bounding box center [705, 234] width 14 height 7
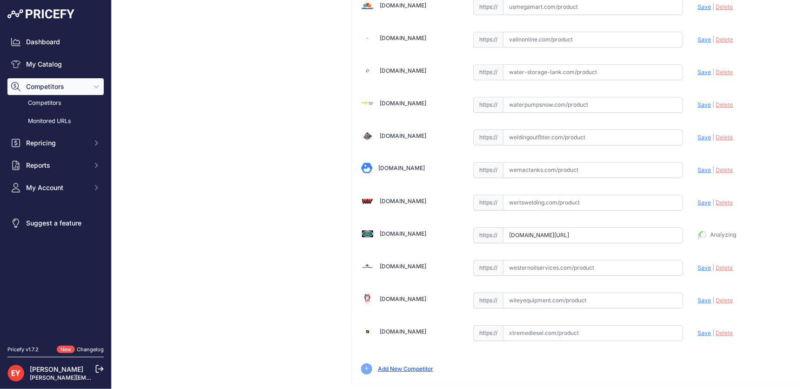
type input "https://westechequipment.com/index.php?main_page=product_info&products_id=77945…"
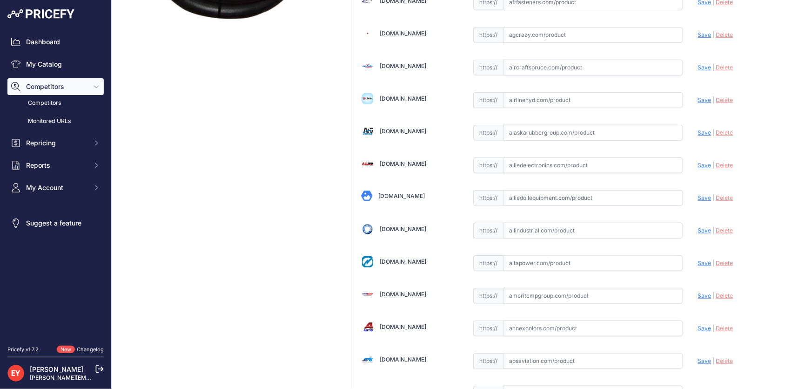
click at [534, 202] on input "text" at bounding box center [593, 198] width 180 height 16
paste input "https://alliedoilequipment.com/shop/great-plains-industries-gpi/110529-02-hose-…"
click at [700, 198] on span "Save" at bounding box center [705, 197] width 14 height 7
type input "https://alliedoilequipment.com/shop/great-plains-industries-gpi/110529-02-hose-…"
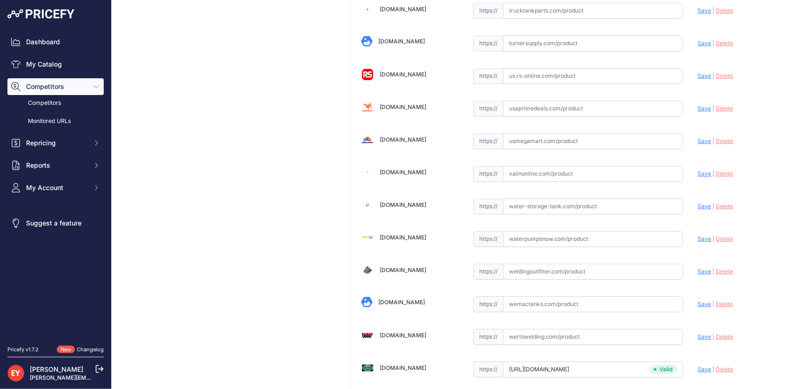
scroll to position [6839, 0]
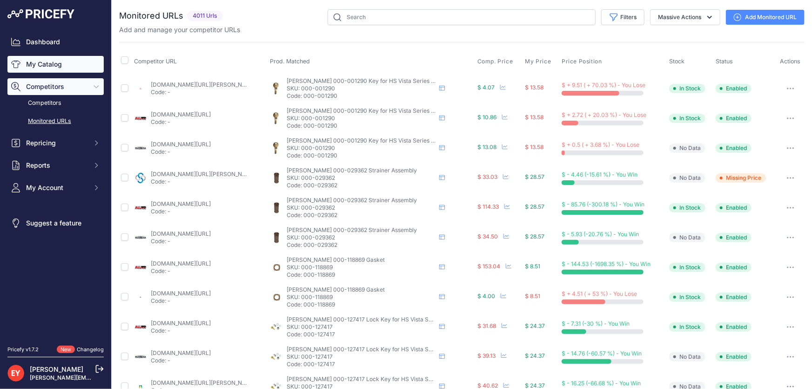
click at [44, 64] on link "My Catalog" at bounding box center [55, 64] width 96 height 17
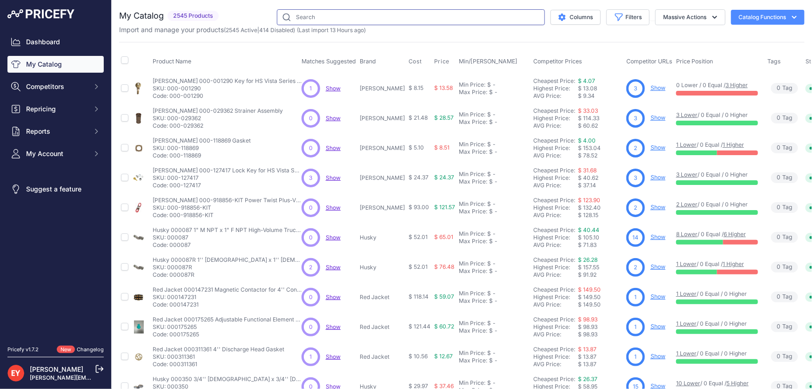
click at [325, 11] on input "text" at bounding box center [411, 17] width 268 height 16
paste input "This product has been discontinued."
type input "This product has been discontinued."
drag, startPoint x: 413, startPoint y: 17, endPoint x: 217, endPoint y: 17, distance: 196.0
click at [217, 17] on div "My Catalog 2545 Products" at bounding box center [462, 17] width 686 height 16
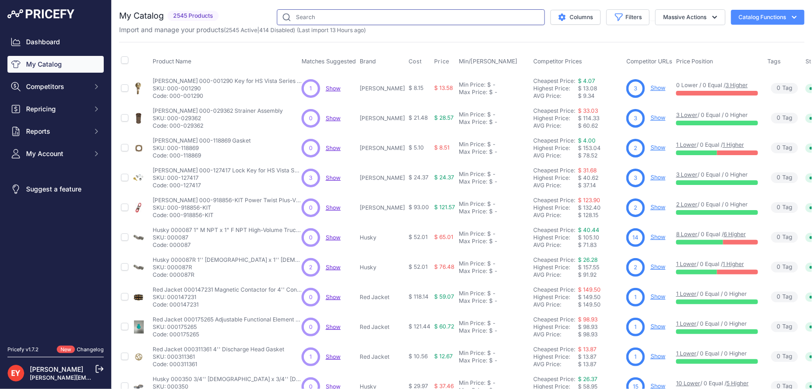
paste input "502000-03"
type input "502000-03"
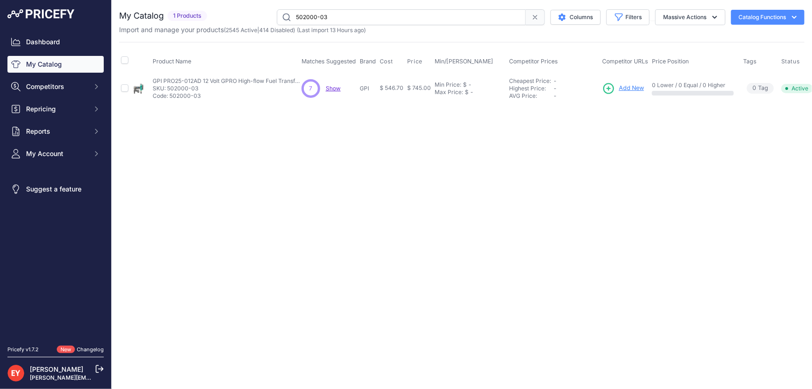
click at [633, 88] on span "Add New" at bounding box center [631, 88] width 25 height 9
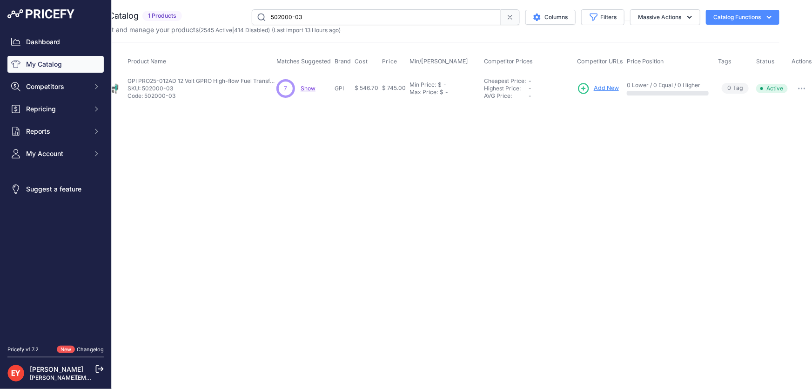
click at [802, 88] on icon "button" at bounding box center [801, 89] width 7 height 2
click at [795, 105] on button "Disable" at bounding box center [783, 108] width 60 height 15
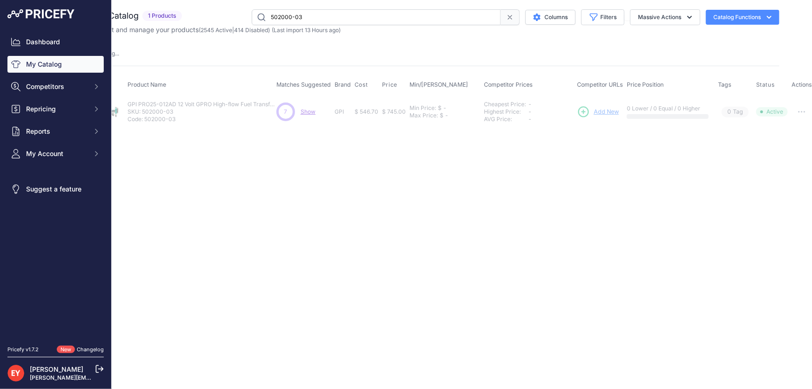
scroll to position [0, 0]
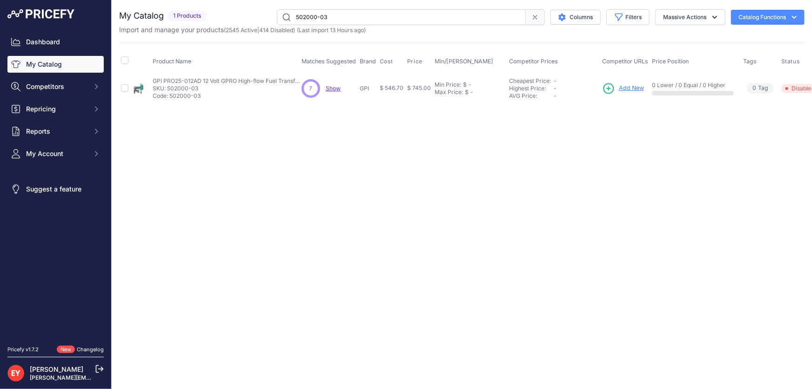
drag, startPoint x: 378, startPoint y: 20, endPoint x: 284, endPoint y: 19, distance: 94.0
click at [284, 19] on input "502000-03" at bounding box center [401, 17] width 249 height 16
paste input "110529-02"
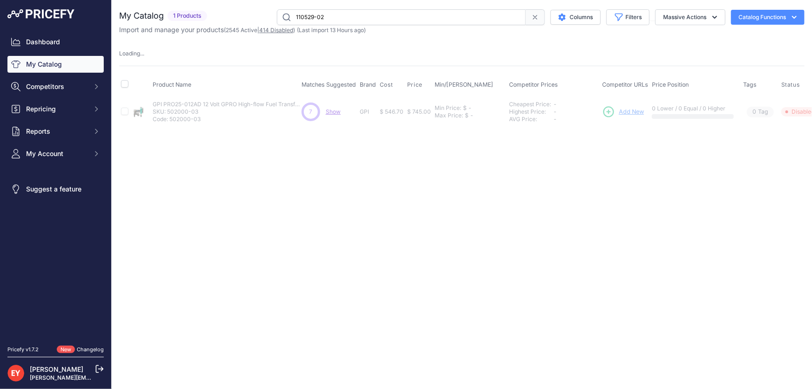
drag, startPoint x: 338, startPoint y: 13, endPoint x: 278, endPoint y: 27, distance: 61.8
click at [278, 27] on div "My Catalog 1 Products" at bounding box center [462, 21] width 686 height 25
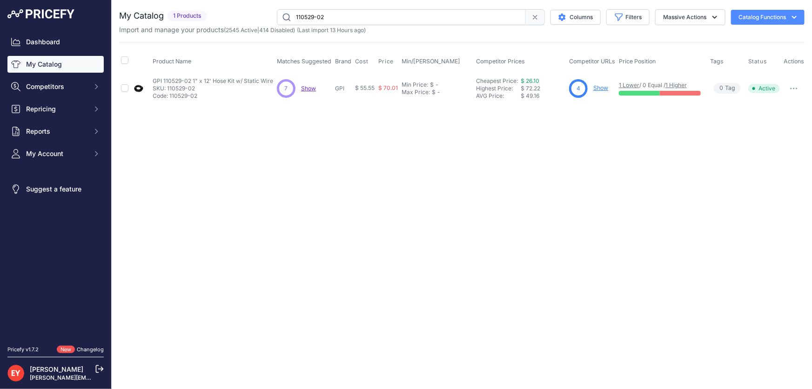
drag, startPoint x: 328, startPoint y: 17, endPoint x: 264, endPoint y: 24, distance: 63.7
click at [264, 24] on div "110529-02 Columns Filters Status All Status Only Enabled Only Disabled" at bounding box center [508, 17] width 594 height 16
paste input "502000-60"
type input "502000-60"
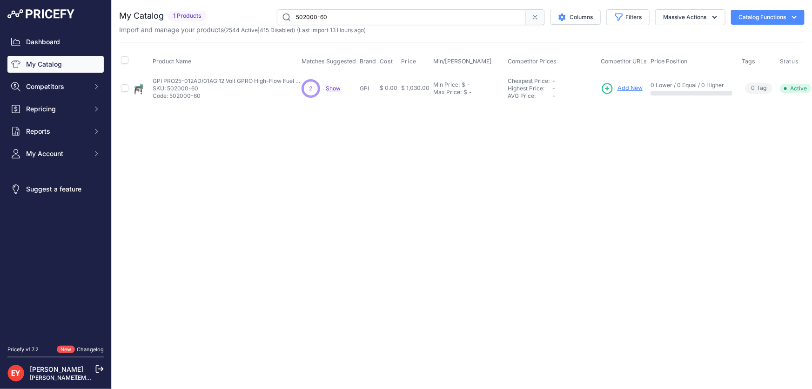
scroll to position [0, 23]
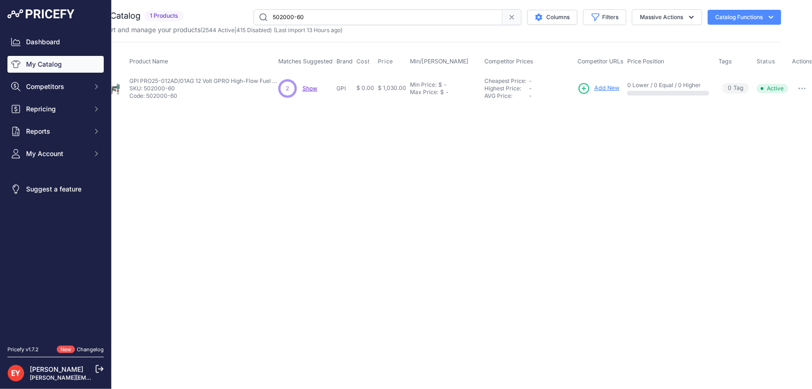
click at [800, 86] on button "button" at bounding box center [802, 88] width 19 height 13
click at [797, 110] on button "Disable" at bounding box center [783, 108] width 60 height 15
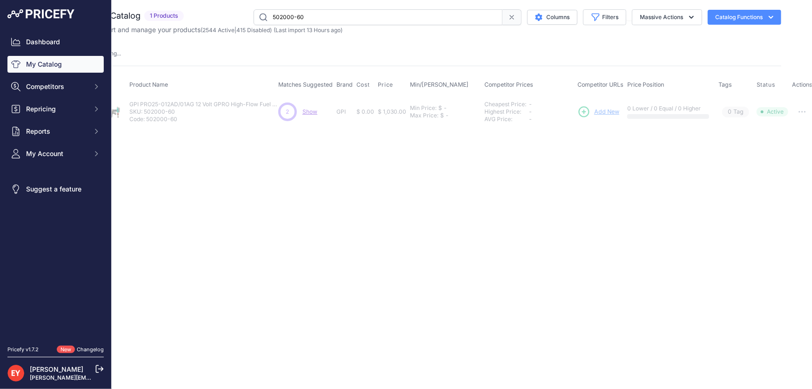
scroll to position [0, 0]
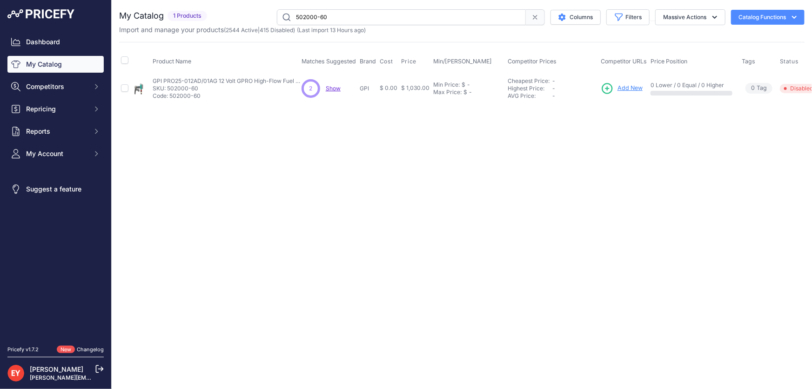
drag, startPoint x: 363, startPoint y: 15, endPoint x: 289, endPoint y: 19, distance: 74.6
click at [289, 19] on input "502000-60" at bounding box center [401, 17] width 249 height 16
paste input "03"
drag, startPoint x: 345, startPoint y: 18, endPoint x: 275, endPoint y: 19, distance: 69.8
click at [277, 19] on input "502000-03" at bounding box center [401, 17] width 249 height 16
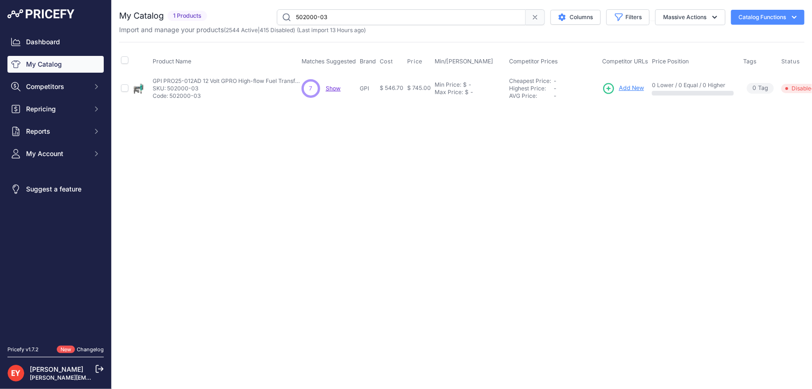
paste input "[DATE]"
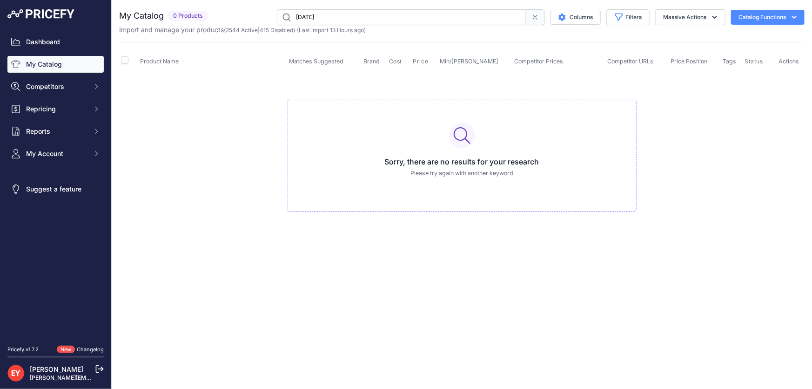
drag, startPoint x: 339, startPoint y: 19, endPoint x: 282, endPoint y: 18, distance: 57.3
click at [282, 18] on input "[DATE]" at bounding box center [401, 17] width 249 height 16
paste input "502000-61"
type input "502000-61"
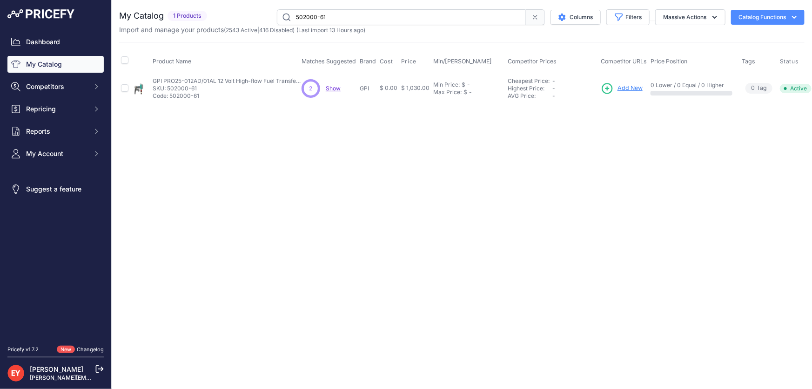
scroll to position [0, 23]
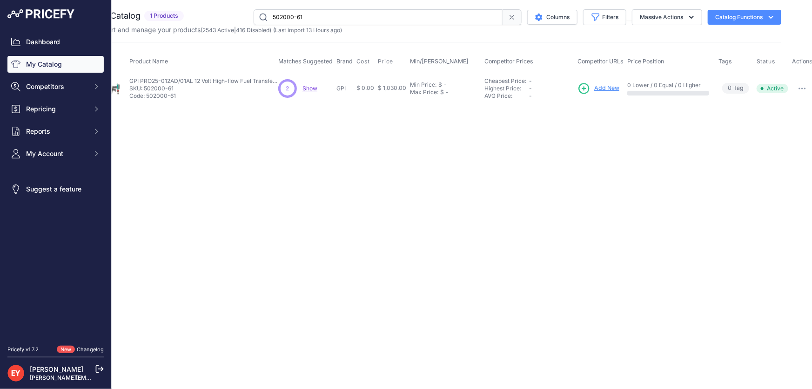
click at [799, 88] on icon "button" at bounding box center [799, 88] width 1 height 1
click at [794, 113] on button "Disable" at bounding box center [783, 108] width 60 height 15
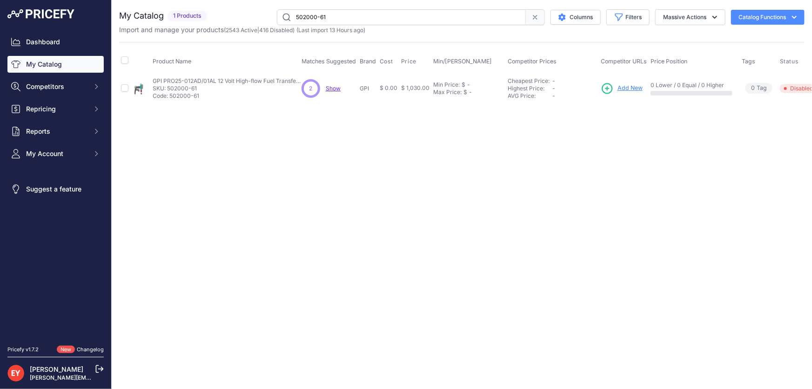
drag, startPoint x: 344, startPoint y: 21, endPoint x: 268, endPoint y: 20, distance: 76.4
click at [268, 20] on div "502000-61 Columns Filters Status All Status Only Enabled Only Disabled" at bounding box center [508, 17] width 594 height 16
paste input "05"
type input "502000-05"
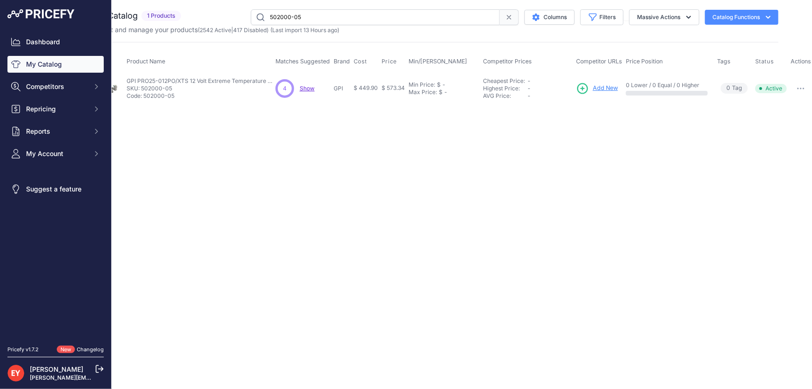
click at [802, 82] on button "button" at bounding box center [801, 88] width 19 height 13
click at [800, 101] on button "Disable" at bounding box center [782, 108] width 60 height 15
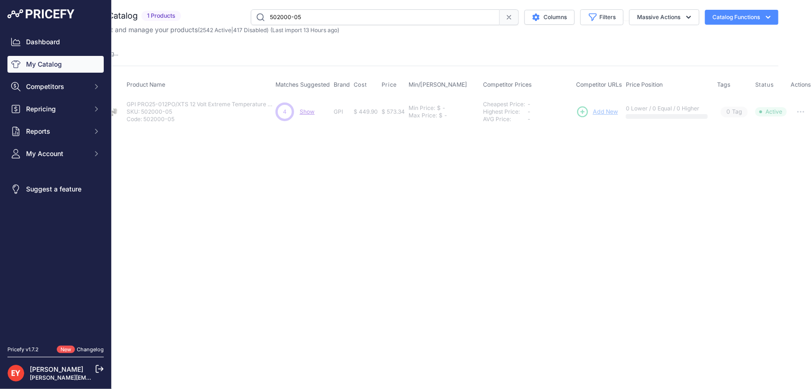
scroll to position [0, 0]
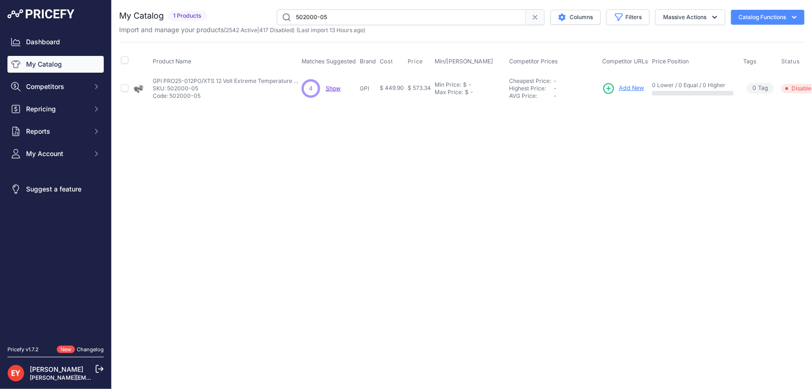
drag, startPoint x: 333, startPoint y: 19, endPoint x: 284, endPoint y: 19, distance: 49.3
click at [284, 19] on input "502000-05" at bounding box center [401, 17] width 249 height 16
paste input "4000-02"
type input "504000-02"
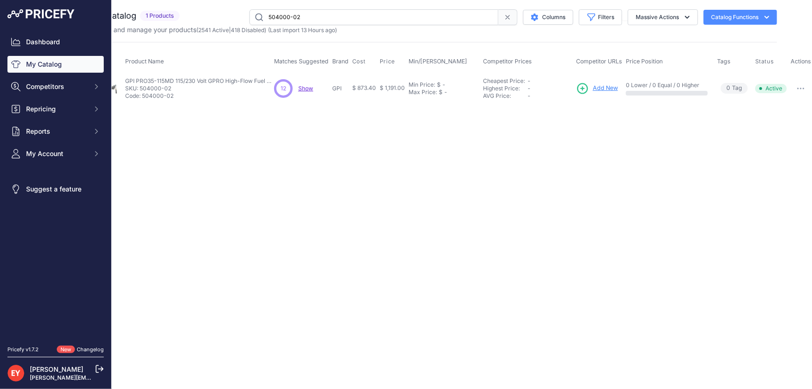
click at [800, 88] on button "button" at bounding box center [801, 88] width 19 height 13
click at [798, 108] on button "Disable" at bounding box center [782, 108] width 60 height 15
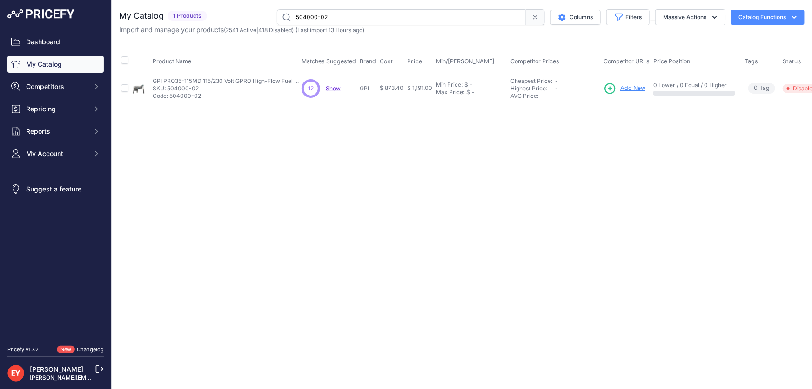
drag, startPoint x: 351, startPoint y: 13, endPoint x: 279, endPoint y: 19, distance: 71.9
click at [279, 19] on input "504000-02" at bounding box center [401, 17] width 249 height 16
paste input "3000-01"
type input "503000-01"
click at [634, 84] on span "Add New" at bounding box center [630, 88] width 25 height 9
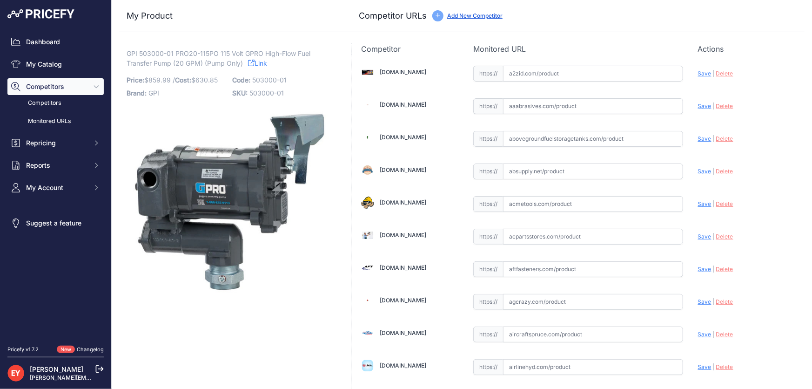
scroll to position [202, 0]
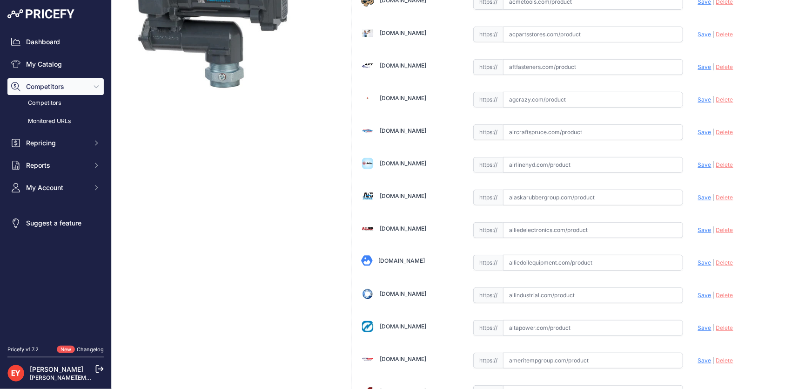
click at [531, 200] on input "text" at bounding box center [593, 197] width 180 height 16
paste input "[URL][DOMAIN_NAME]"
click at [698, 196] on span "Save" at bounding box center [705, 197] width 14 height 7
type input "https://www.alaskarubbergroup.com/gpi-503000-01-cast-iron-carbon-vane-fuel-tran…"
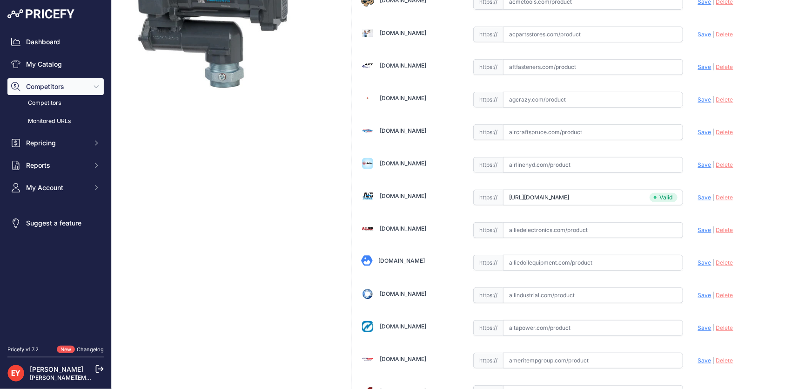
scroll to position [950, 0]
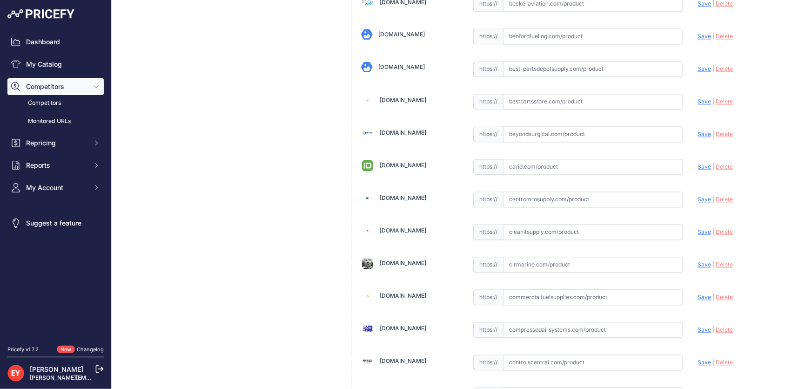
click at [542, 197] on input "text" at bounding box center [593, 199] width 180 height 16
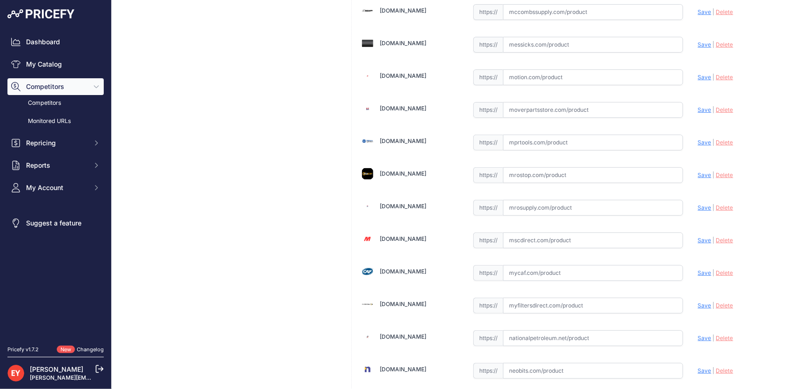
click at [526, 200] on input "text" at bounding box center [593, 208] width 180 height 16
paste input "https://www.mrosupply.com/pumps/6100867_503000-01_gpi/?srsltid=AfmBOop1aHFXQt_s…"
click at [698, 204] on span "Save" at bounding box center [705, 207] width 14 height 7
type input "https://www.mrosupply.com/pumps/6100867_503000-01_gpi/?prirule_jdsnikfkfjsd=3888"
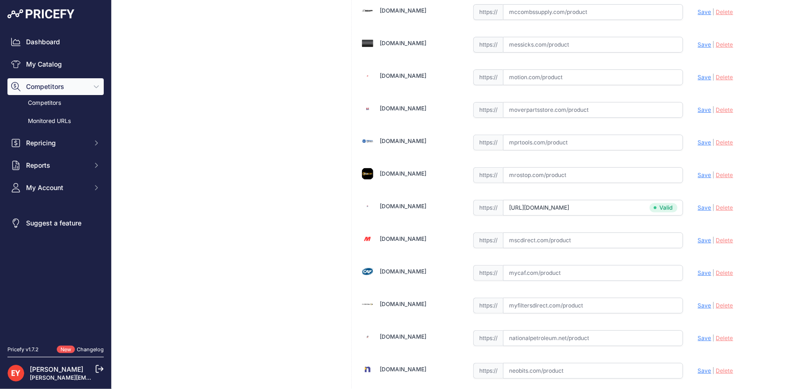
scroll to position [267, 0]
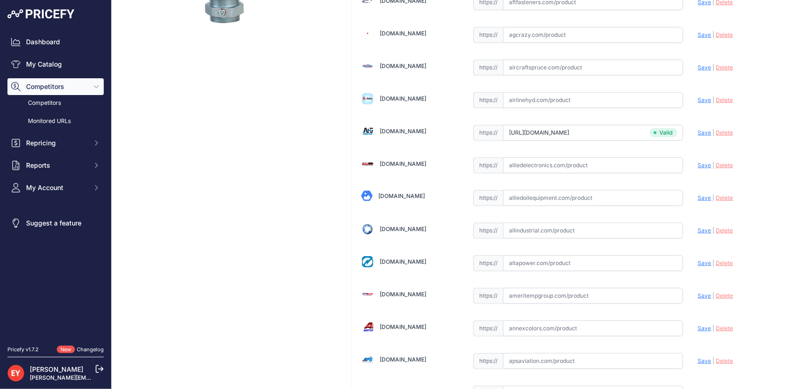
click at [521, 195] on input "text" at bounding box center [593, 198] width 180 height 16
paste input "https://alliedoilequipment.com/shop/great-plains-industries-gpi/503000-01-pump-…"
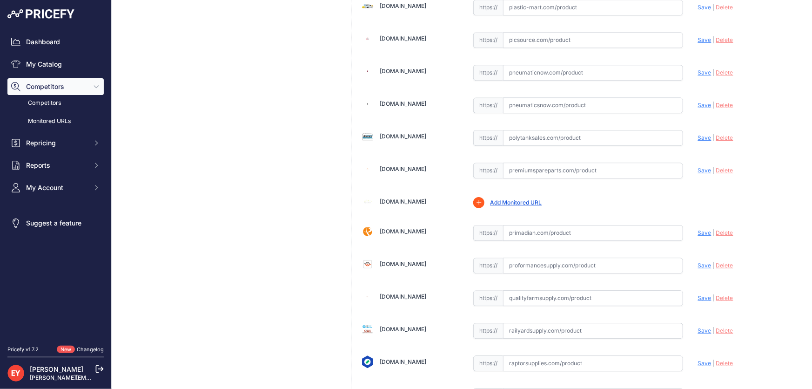
scroll to position [6839, 0]
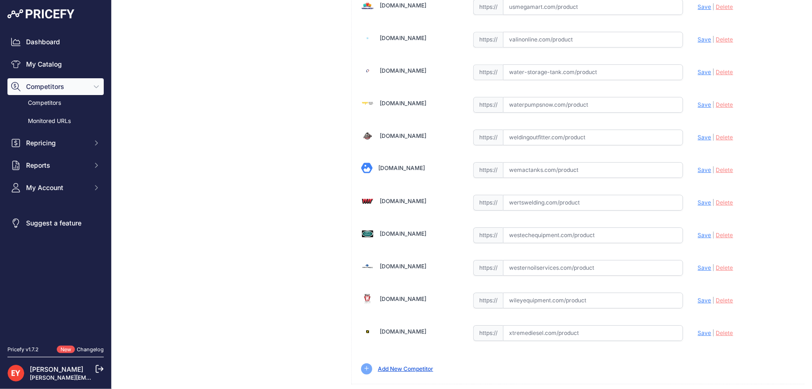
type input "alliedoilequipment.com/shop/great-plains-industries-gpi/503000-01-pump-fuel-115…"
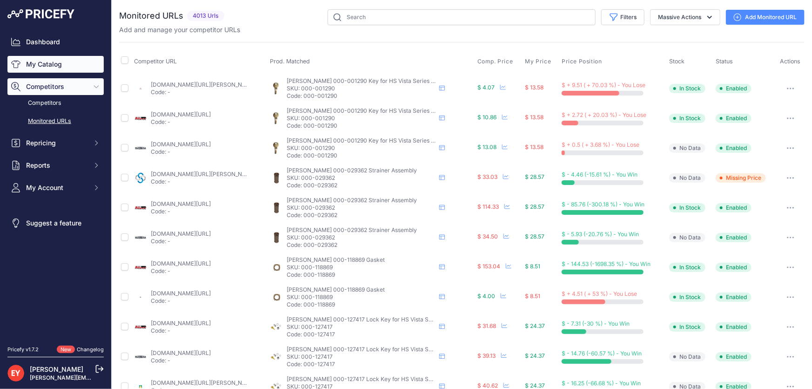
click at [75, 71] on link "My Catalog" at bounding box center [55, 64] width 96 height 17
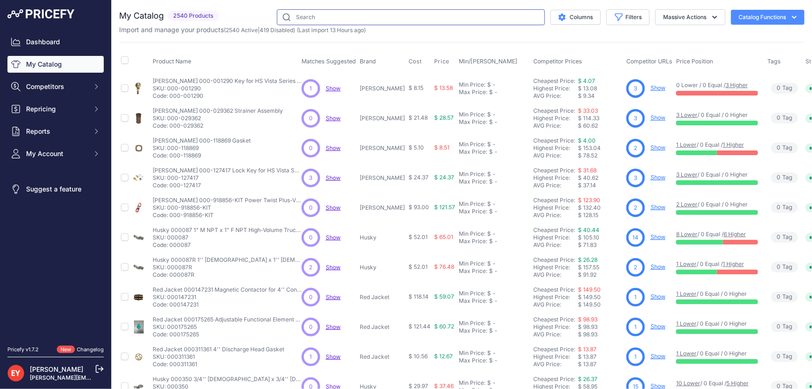
click at [431, 15] on input "text" at bounding box center [411, 17] width 268 height 16
paste input "503000-02"
type input "503000-02"
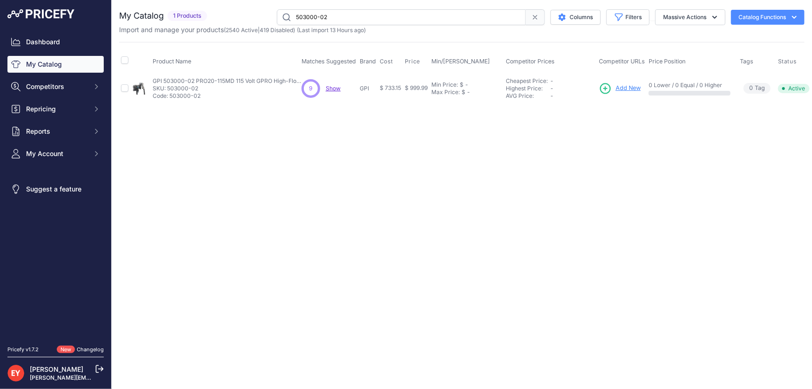
scroll to position [0, 24]
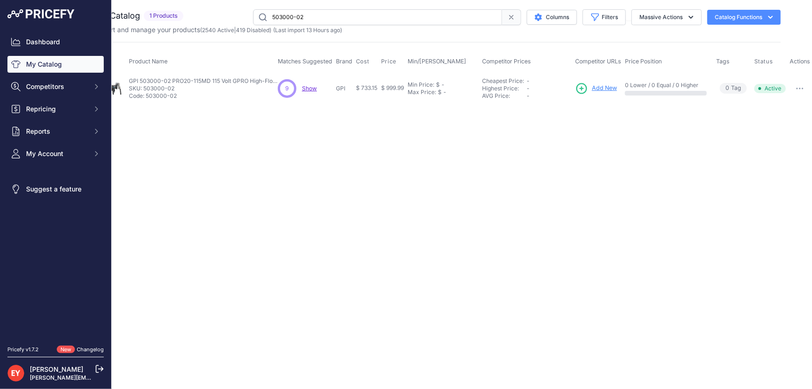
click at [796, 83] on button "button" at bounding box center [800, 88] width 19 height 13
drag, startPoint x: 777, startPoint y: 105, endPoint x: 607, endPoint y: 105, distance: 170.4
click at [777, 105] on button "Disable" at bounding box center [781, 108] width 60 height 15
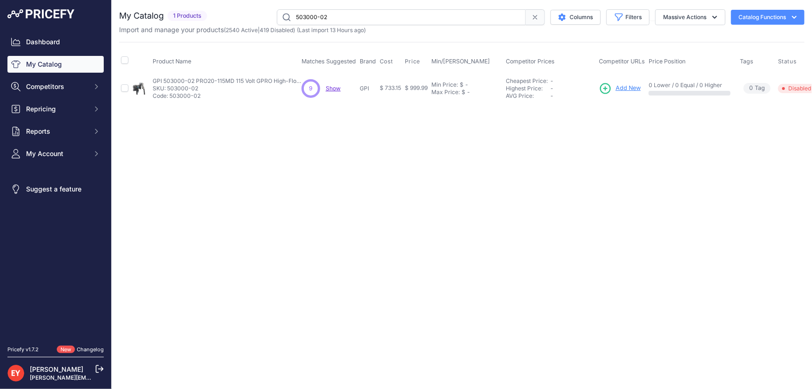
drag, startPoint x: 346, startPoint y: 19, endPoint x: 279, endPoint y: 20, distance: 67.1
click at [279, 20] on input "503000-02" at bounding box center [401, 17] width 249 height 16
paste input "hisharpproducts."
type input "hisharpproducts."
drag, startPoint x: 336, startPoint y: 21, endPoint x: 263, endPoint y: 22, distance: 72.2
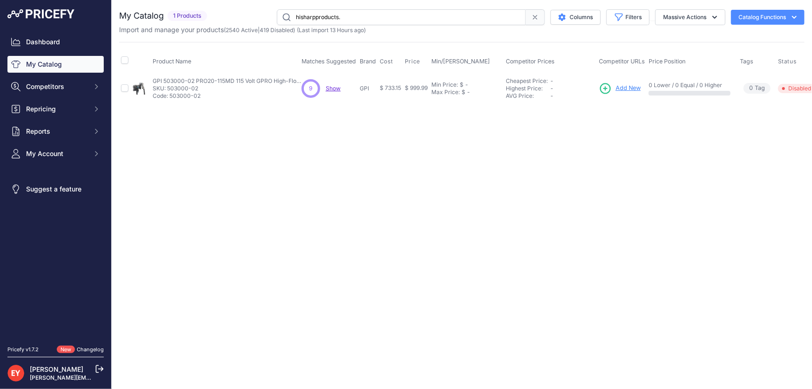
click at [263, 22] on div "hisharpproducts. Columns Filters Status All Status Only Enabled Only Disabled" at bounding box center [508, 17] width 594 height 16
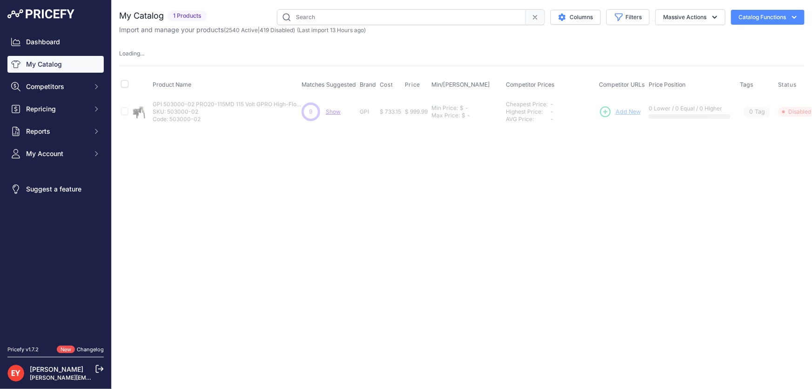
drag, startPoint x: 323, startPoint y: 20, endPoint x: 313, endPoint y: 20, distance: 9.8
click at [313, 20] on input "text" at bounding box center [401, 17] width 249 height 16
paste input "503000-05"
type input "503000-05"
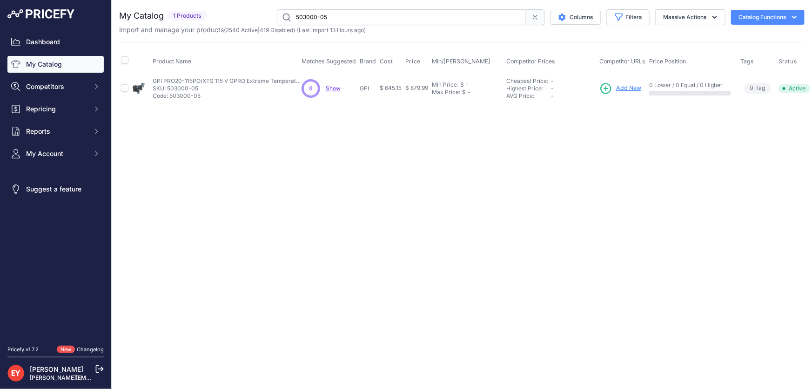
click at [629, 91] on span "Add New" at bounding box center [628, 88] width 25 height 9
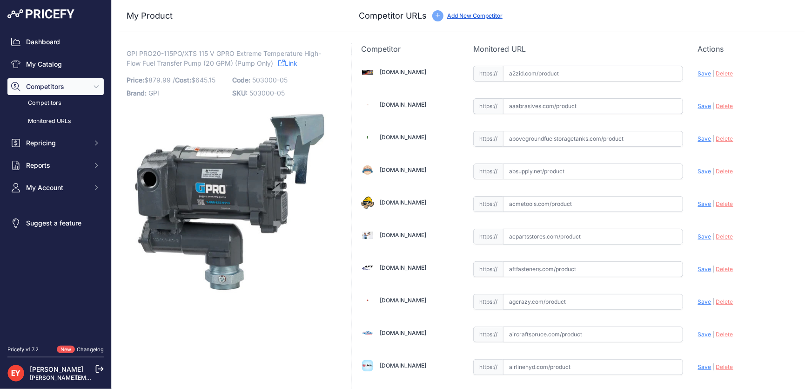
scroll to position [5265, 0]
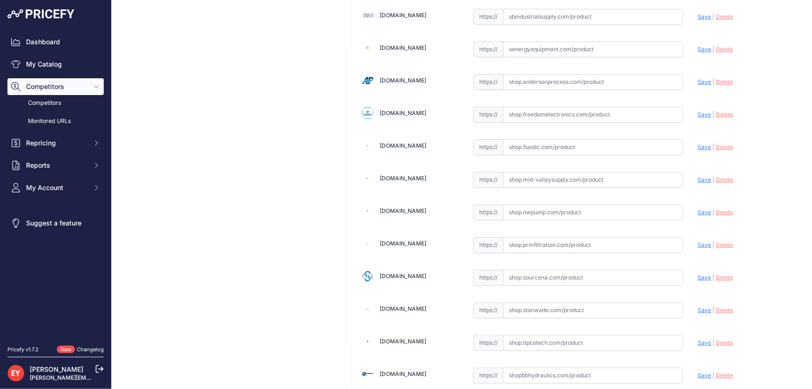
click at [525, 204] on input "text" at bounding box center [593, 212] width 180 height 16
paste input "https://shop.nwpump.com/product/gpi-503000-05-ak-cold-weather-gpi-20-gpm-115v?s…"
click at [698, 209] on span "Save" at bounding box center [705, 212] width 14 height 7
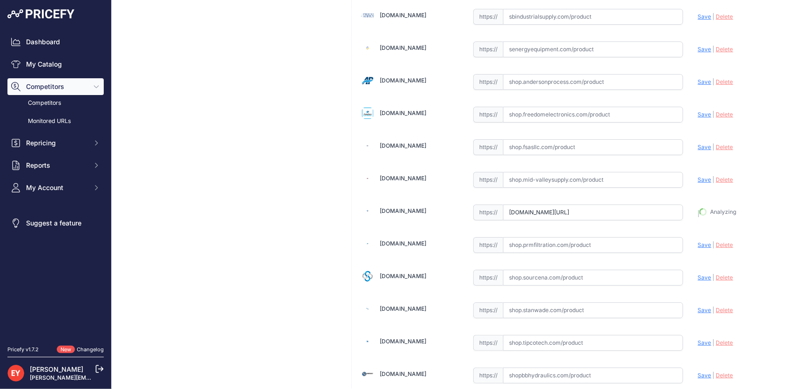
type input "https://shop.nwpump.com/product/gpi-503000-05-ak-cold-weather-gpi-20-gpm-115v?p…"
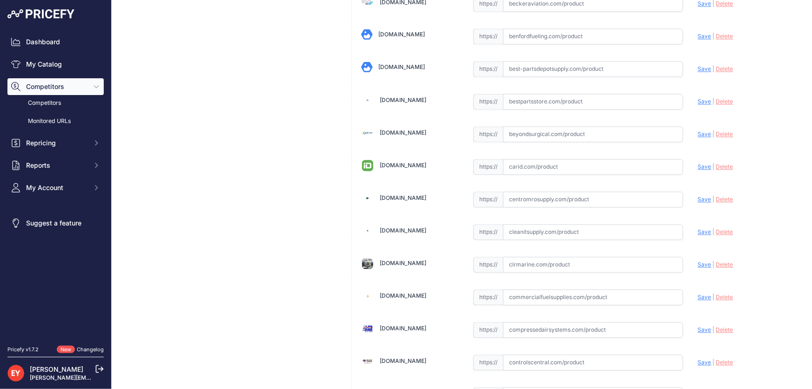
scroll to position [3676, 0]
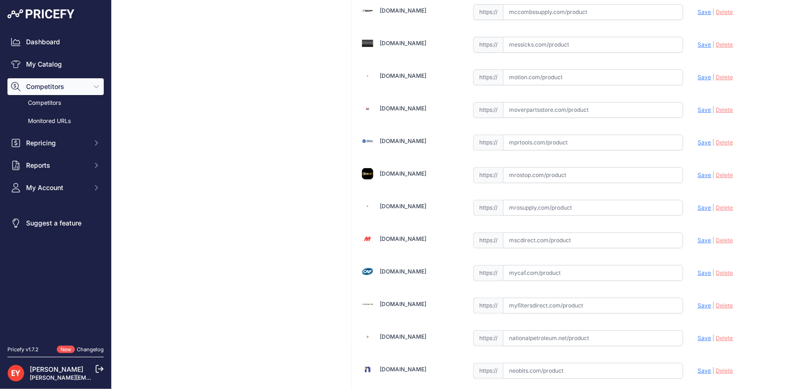
click at [512, 200] on input "text" at bounding box center [593, 208] width 180 height 16
paste input "https://www.mrosupply.com/pumps/6100871_503000-05_gpi/?srsltid=AfmBOopyumWhmmOl…"
click at [698, 204] on span "Save" at bounding box center [705, 207] width 14 height 7
type input "https://www.mrosupply.com/pumps/6100871_503000-05_gpi/?prirule_jdsnikfkfjsd=3888"
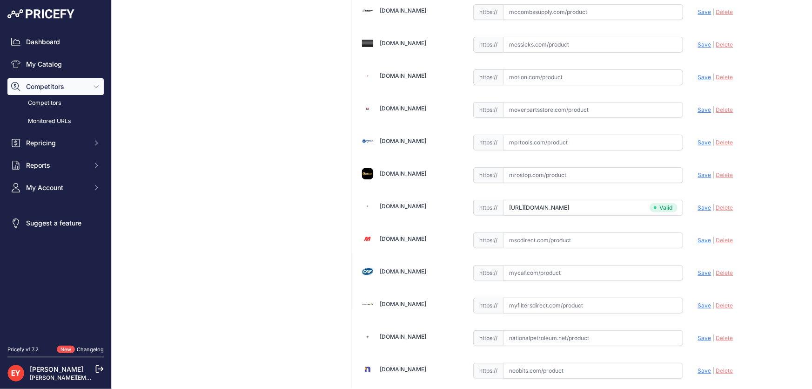
scroll to position [267, 0]
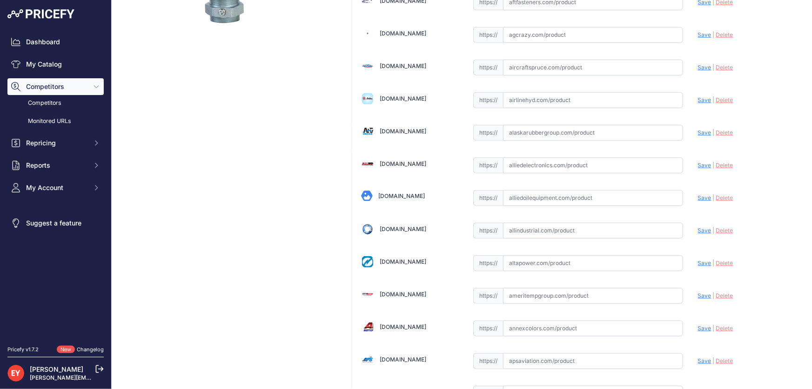
click at [533, 190] on input "text" at bounding box center [593, 198] width 180 height 16
paste input "https://alliedoilequipment.com/shop/great-plains-industries-gpi/503000-05-pump-…"
click at [698, 195] on span "Save" at bounding box center [705, 197] width 14 height 7
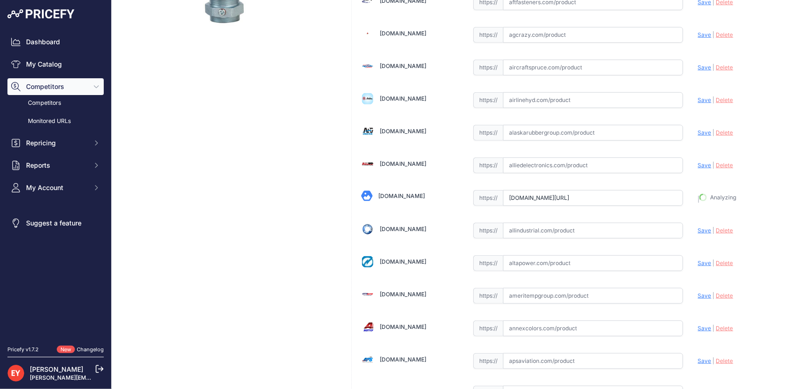
type input "https://alliedoilequipment.com/shop/great-plains-industries-gpi/503000-05-pump-…"
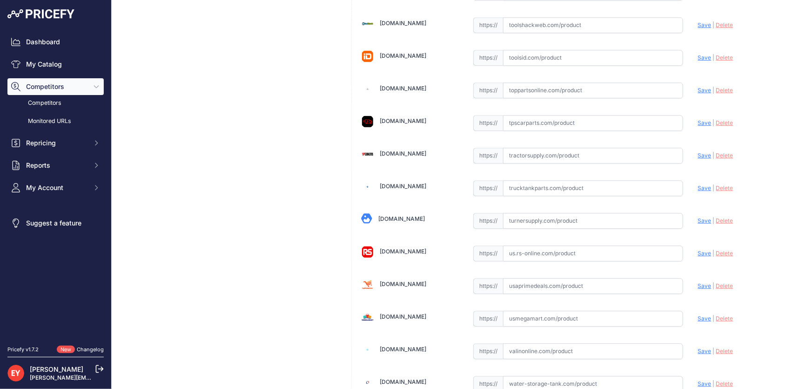
scroll to position [6861, 0]
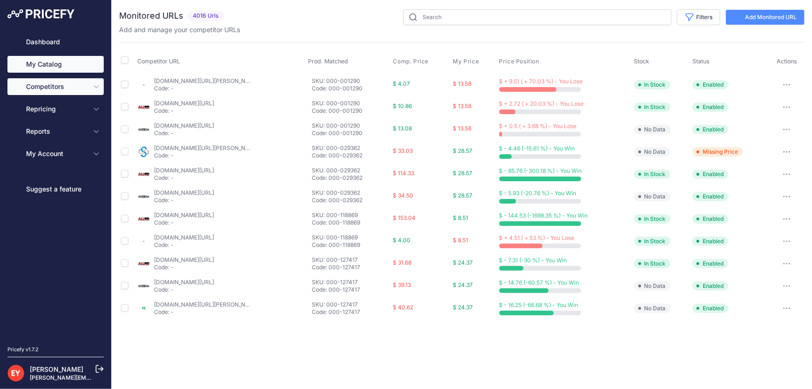
click at [69, 61] on link "My Catalog" at bounding box center [55, 64] width 96 height 17
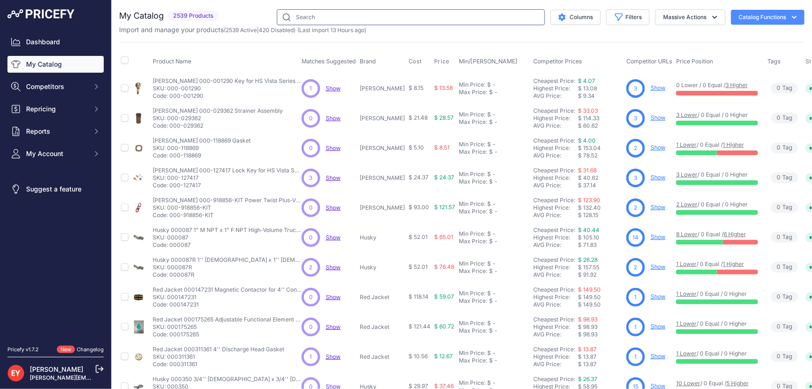
click at [313, 15] on input "text" at bounding box center [411, 17] width 268 height 16
paste input "NIST"
type input "NIST"
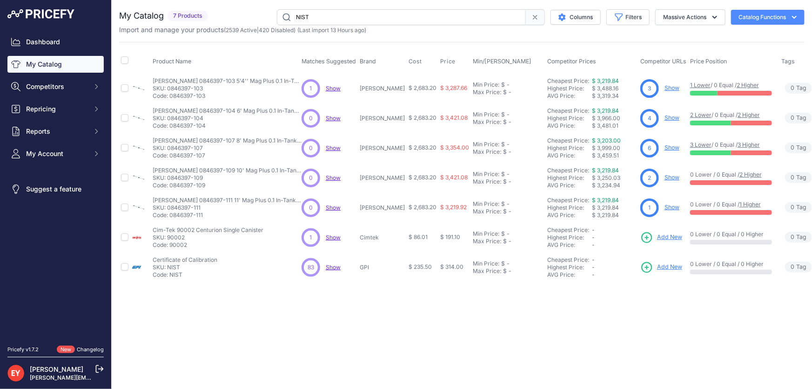
drag, startPoint x: 324, startPoint y: 17, endPoint x: 275, endPoint y: 20, distance: 49.5
click at [277, 20] on input "NIST" at bounding box center [401, 17] width 249 height 16
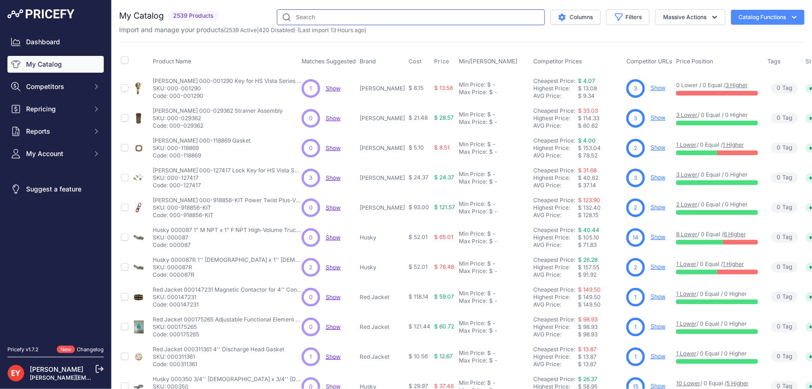
click at [340, 13] on input "text" at bounding box center [411, 17] width 268 height 16
paste input "503000-02"
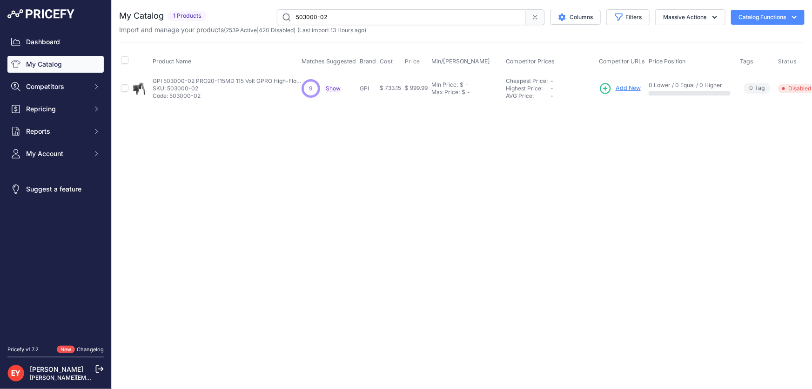
drag, startPoint x: 331, startPoint y: 20, endPoint x: 282, endPoint y: 15, distance: 48.7
click at [282, 15] on input "503000-02" at bounding box center [401, 17] width 249 height 16
paste input "1"
type input "501000-02"
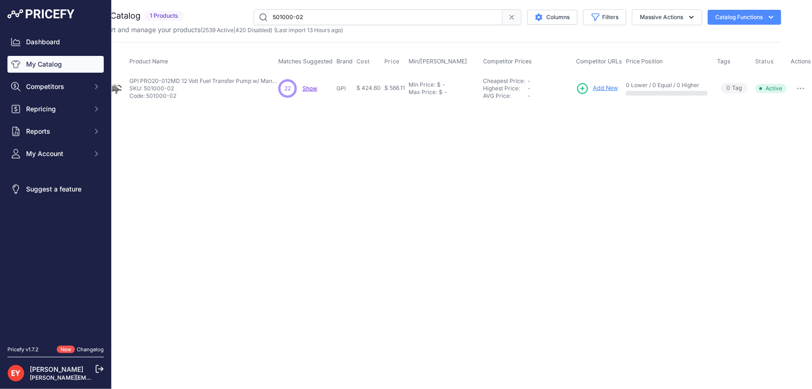
click at [805, 83] on button "button" at bounding box center [801, 88] width 19 height 13
click at [790, 108] on button "Disable" at bounding box center [782, 108] width 60 height 15
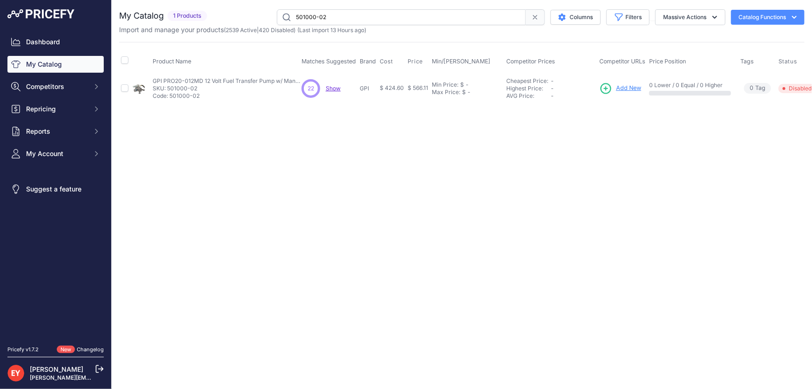
drag, startPoint x: 340, startPoint y: 18, endPoint x: 283, endPoint y: 19, distance: 57.3
click at [283, 19] on input "501000-02" at bounding box center [401, 17] width 249 height 16
paste input "3"
type input "501000-03"
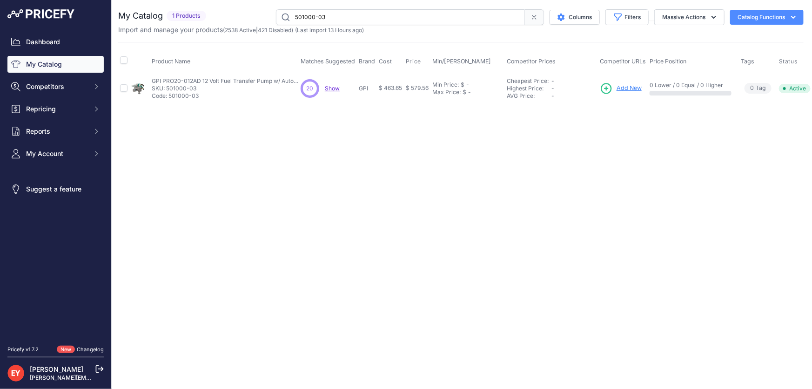
scroll to position [0, 26]
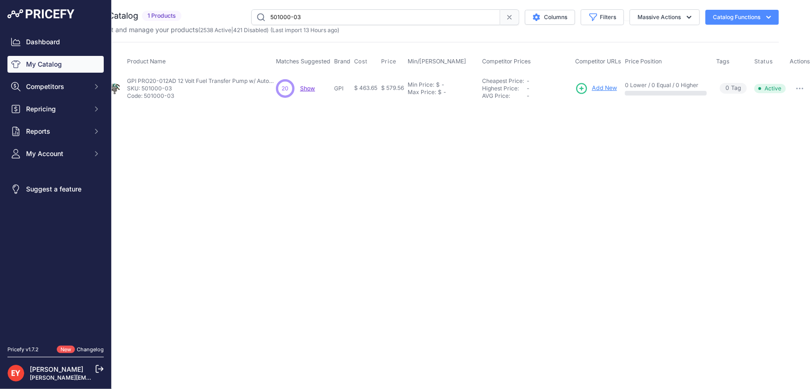
click at [801, 82] on button "button" at bounding box center [800, 88] width 19 height 13
drag, startPoint x: 792, startPoint y: 101, endPoint x: 769, endPoint y: 107, distance: 24.1
click at [791, 101] on button "Disable" at bounding box center [781, 108] width 60 height 15
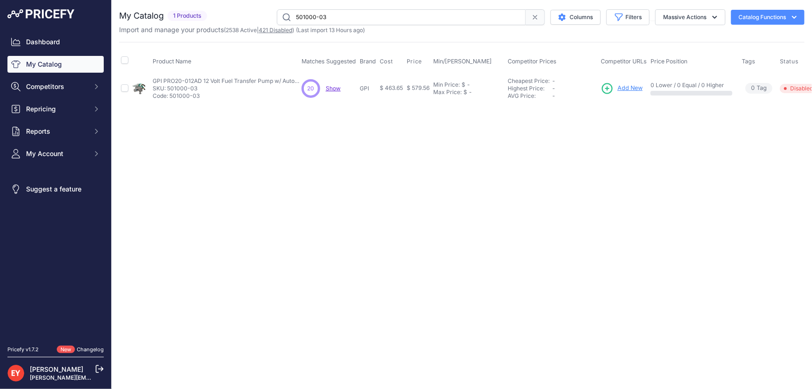
drag, startPoint x: 349, startPoint y: 11, endPoint x: 284, endPoint y: 30, distance: 67.6
click at [284, 30] on div "My Catalog 1 Products" at bounding box center [462, 21] width 686 height 25
paste input "110188-02"
type input "110188-02"
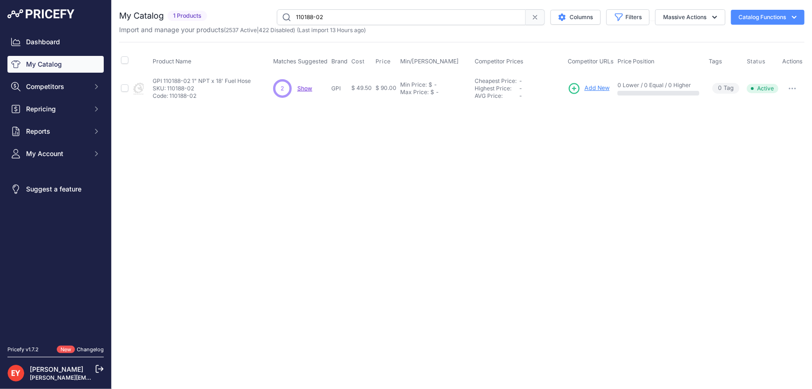
click at [790, 86] on button "button" at bounding box center [792, 88] width 19 height 13
drag, startPoint x: 772, startPoint y: 108, endPoint x: 763, endPoint y: 108, distance: 9.3
click at [772, 108] on button "Disable" at bounding box center [773, 108] width 60 height 15
drag, startPoint x: 331, startPoint y: 20, endPoint x: 279, endPoint y: 29, distance: 52.9
click at [279, 29] on div "My Catalog 1 Products" at bounding box center [462, 21] width 686 height 25
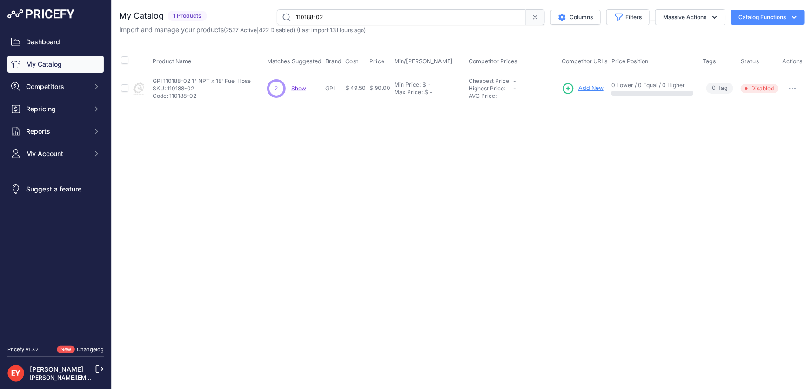
paste input "501010-01"
type input "501010-01"
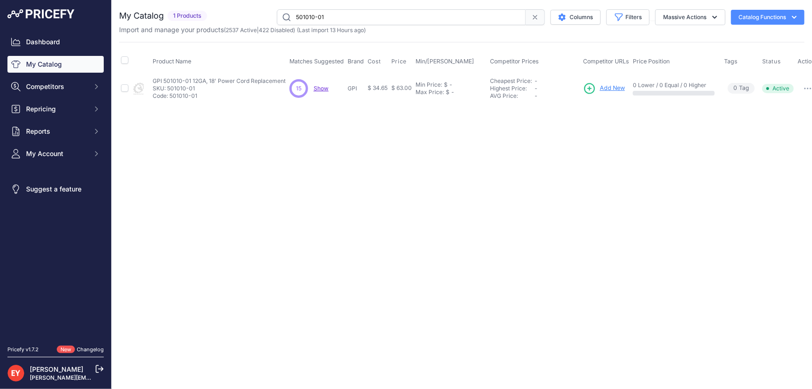
click at [608, 87] on span "Add New" at bounding box center [612, 88] width 25 height 9
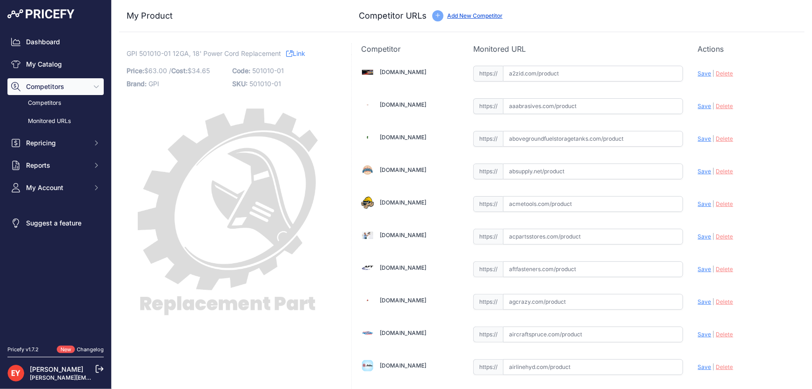
scroll to position [852, 0]
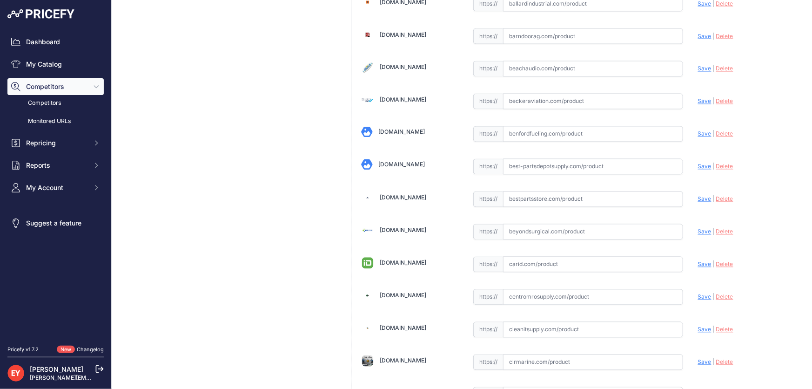
click at [531, 196] on input "text" at bounding box center [593, 199] width 180 height 16
paste input "https://www.bestpartsstore.com/product/gpi-501010-01-12ga-18-power-cord-replace…"
click at [698, 196] on span "Save" at bounding box center [705, 199] width 14 height 7
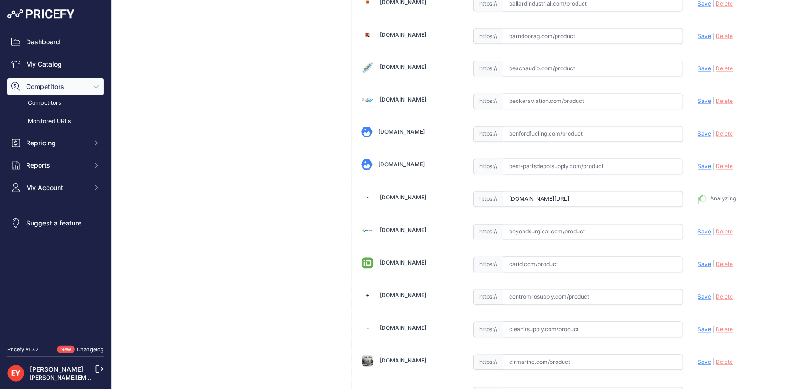
type input "https://www.bestpartsstore.com/product/gpi-501010-01-12ga-18-power-cord-replace…"
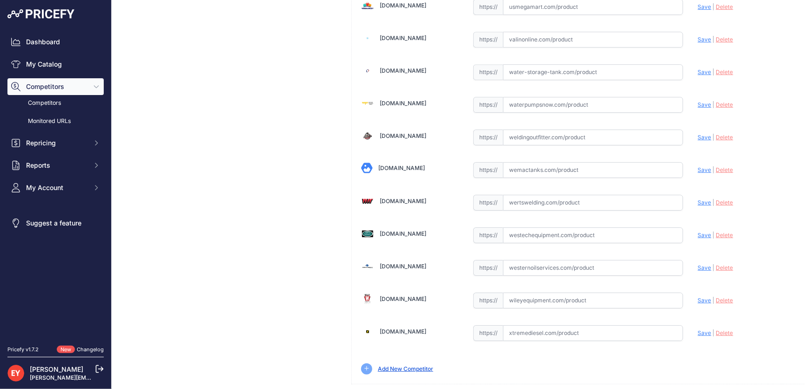
click at [535, 227] on input "text" at bounding box center [593, 235] width 180 height 16
paste input "https://westechequipment.com/product/501010-01-power-cord-12ga-18-ft?srsltid=Af…"
click at [698, 231] on span "Save" at bounding box center [705, 234] width 14 height 7
type input "https://westechequipment.com/product/501010-01-power-cord-12ga-18-ft?prirule_jd…"
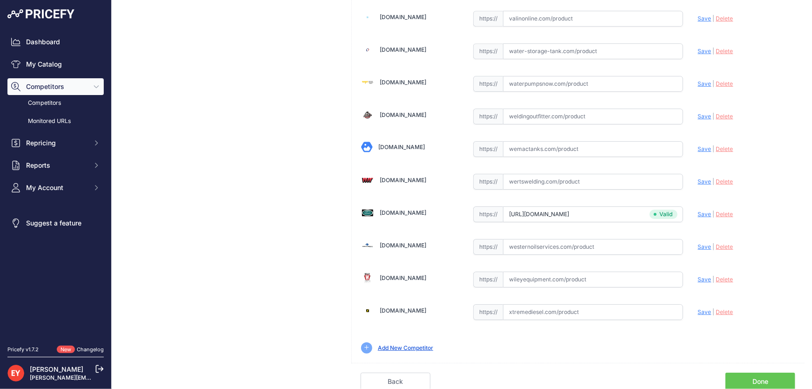
scroll to position [6839, 0]
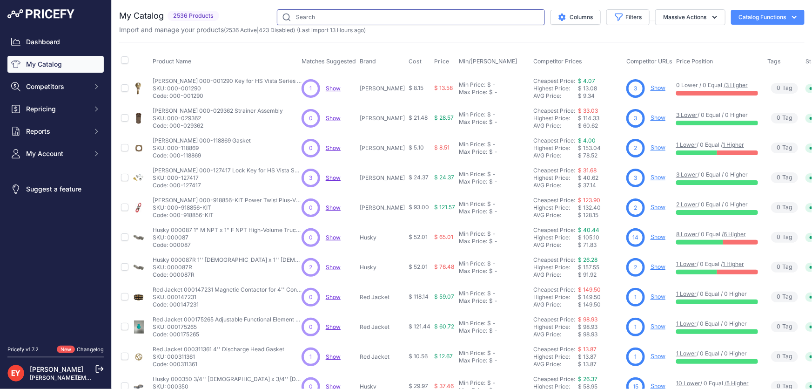
click at [313, 13] on input "text" at bounding box center [411, 17] width 268 height 16
paste input "904001-37"
type input "904001-37"
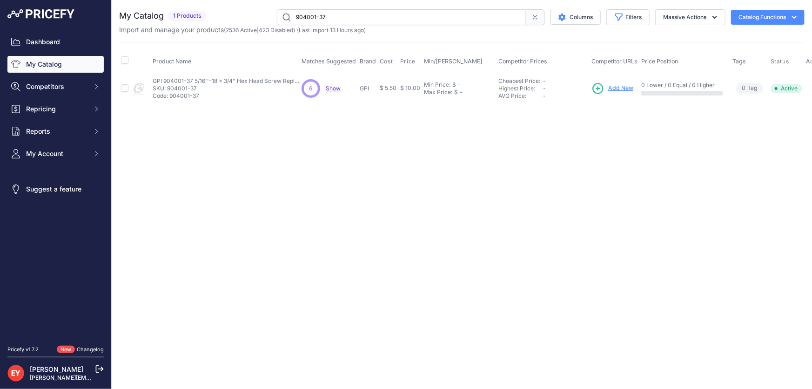
click at [618, 85] on span "Add New" at bounding box center [620, 88] width 25 height 9
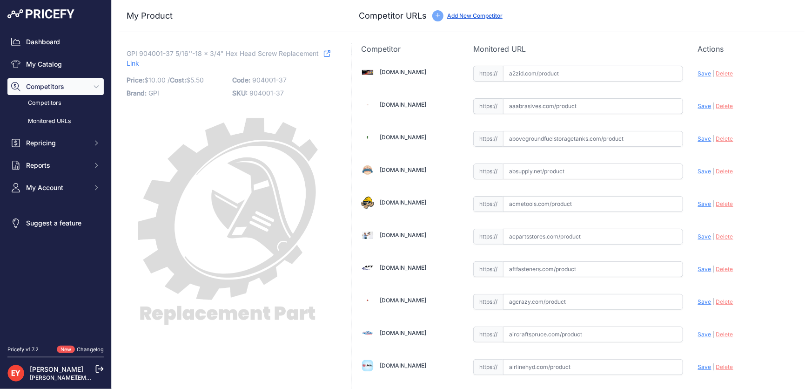
scroll to position [852, 0]
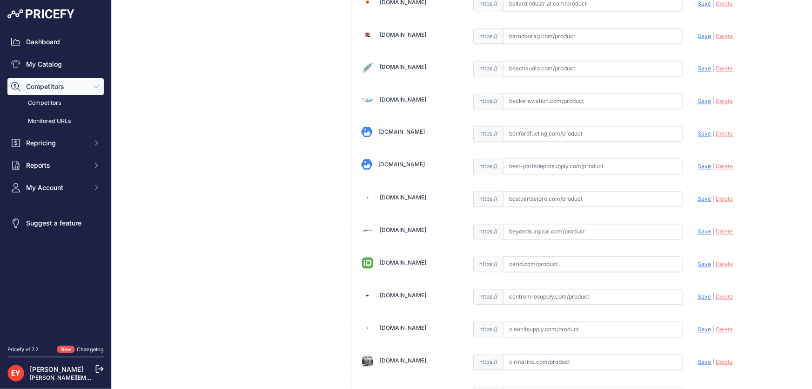
click at [516, 194] on input "text" at bounding box center [593, 199] width 180 height 16
paste input "https://www.bestpartsstore.com/product/gpi-904001-37-5-16-18-x-3-4-hex-head-scr…"
click at [702, 196] on span "Save" at bounding box center [705, 199] width 14 height 7
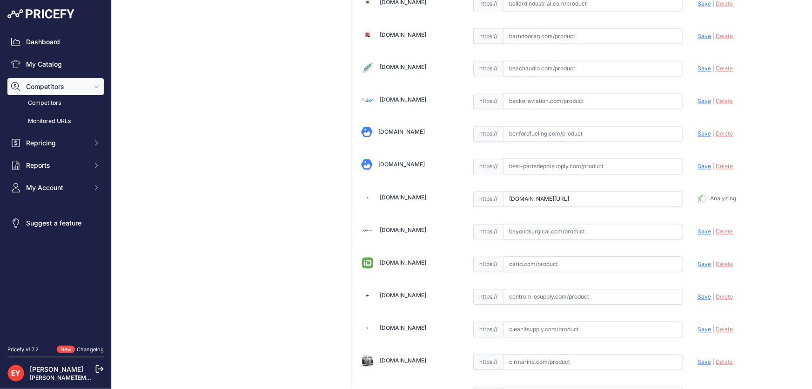
type input "https://www.bestpartsstore.com/product/gpi-904001-37-5-16-18-x-3-4-hex-head-scr…"
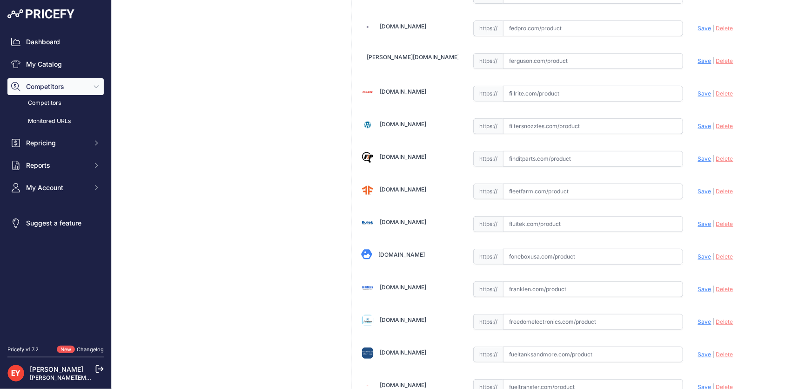
scroll to position [6861, 0]
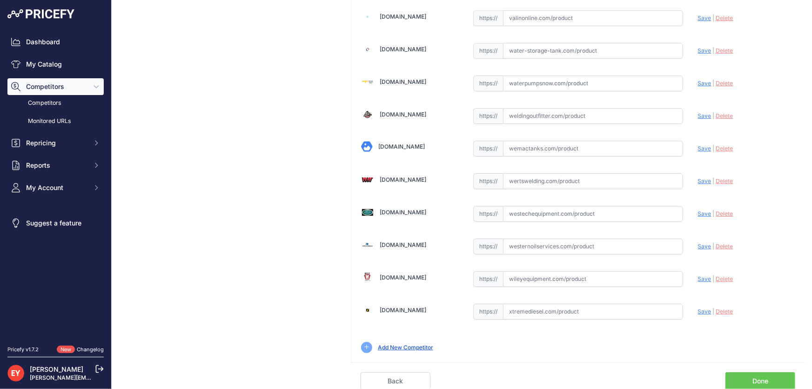
scroll to position [6839, 0]
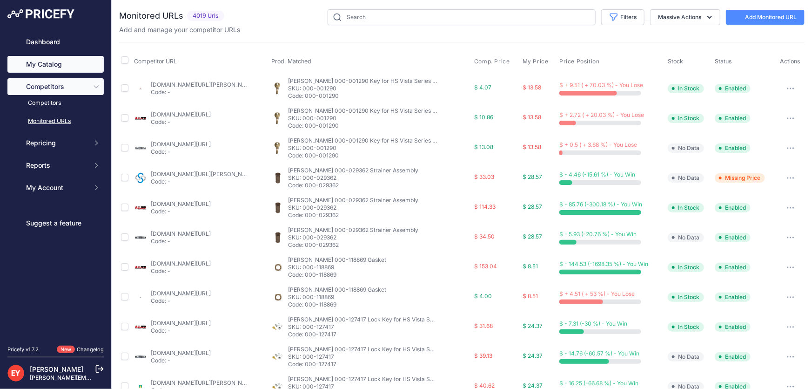
click at [59, 66] on link "My Catalog" at bounding box center [55, 64] width 96 height 17
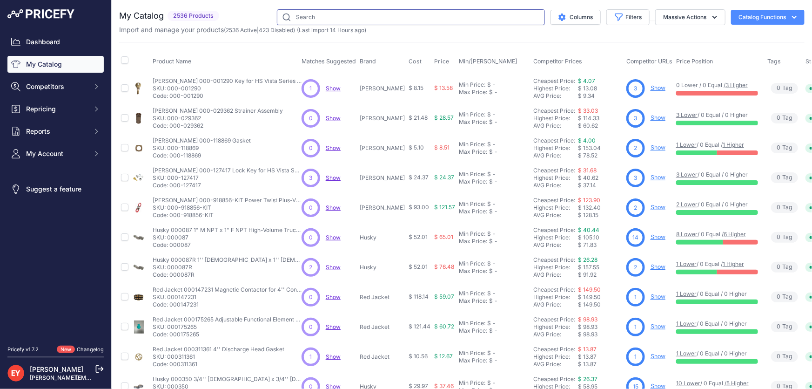
click at [294, 18] on input "text" at bounding box center [411, 17] width 268 height 16
paste input "133848-01"
type input "133848-01"
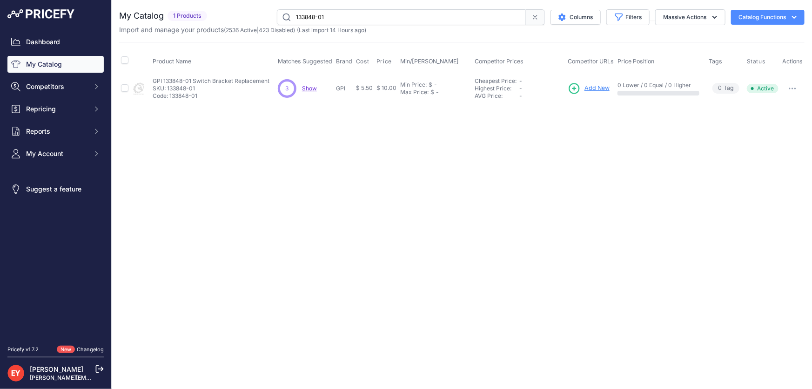
click at [595, 90] on span "Add New" at bounding box center [597, 88] width 25 height 9
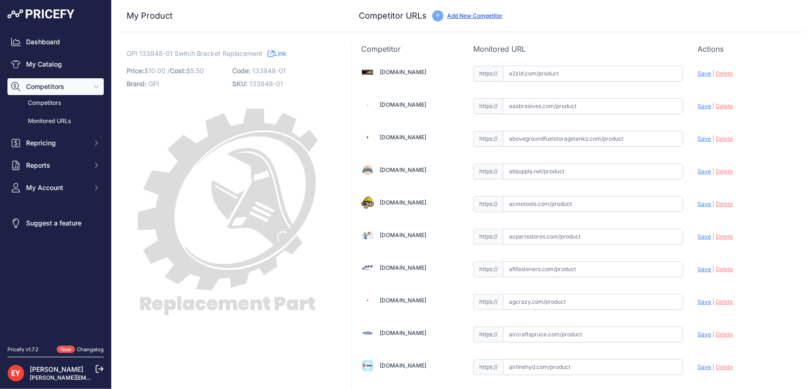
scroll to position [852, 0]
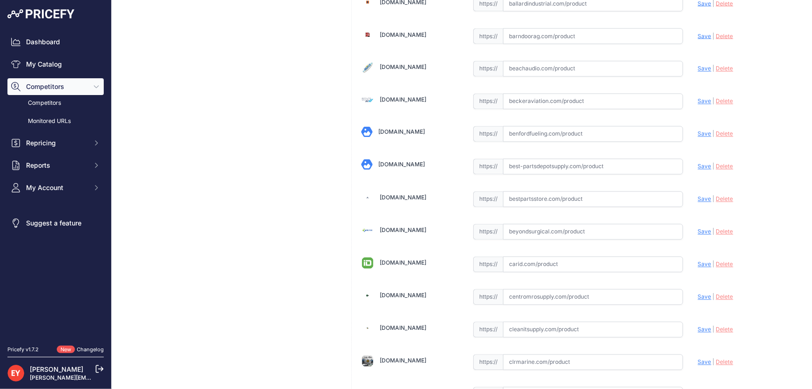
click at [550, 194] on input "text" at bounding box center [593, 199] width 180 height 16
paste input "https://www.bestpartsstore.com/product/gpi-133848-01-switch-bracket-replacement/"
click at [698, 196] on span "Save" at bounding box center [705, 199] width 14 height 7
type input "https://www.bestpartsstore.com/product/gpi-133848-01-switch-bracket-replacement…"
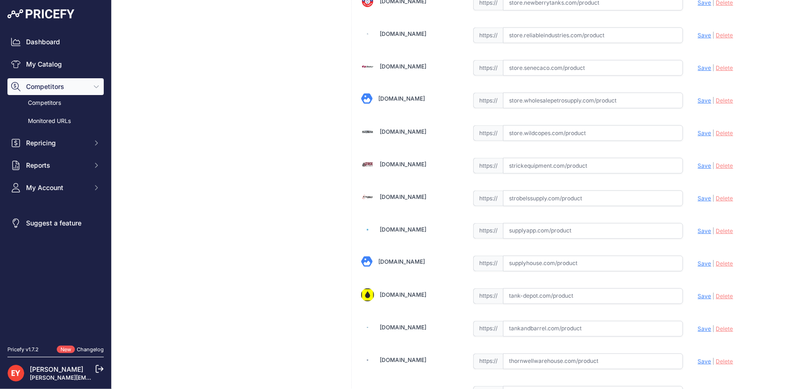
scroll to position [6839, 0]
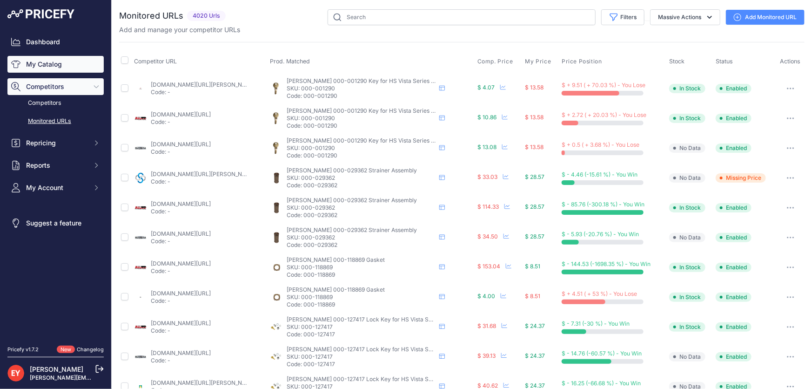
click at [70, 67] on link "My Catalog" at bounding box center [55, 64] width 96 height 17
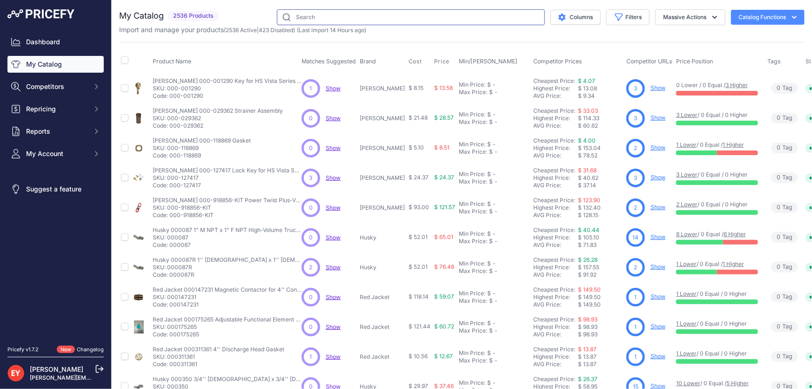
click at [309, 18] on input "text" at bounding box center [411, 17] width 268 height 16
paste input "901004-12"
type input "901004-12"
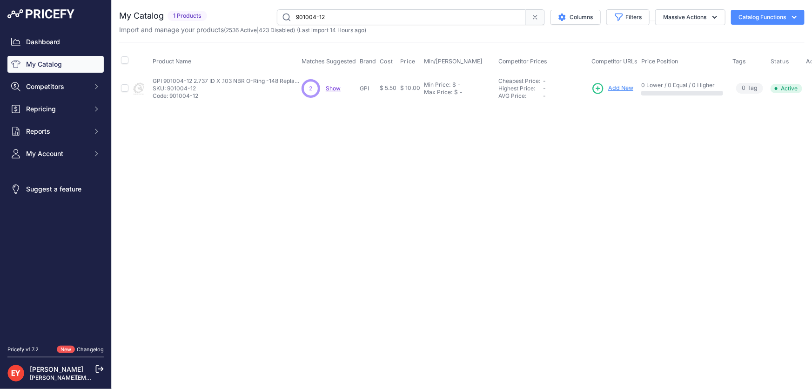
click at [614, 88] on span "Add New" at bounding box center [620, 88] width 25 height 9
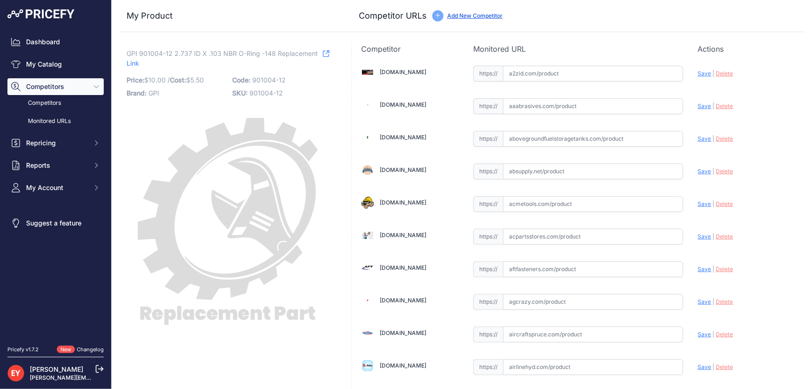
scroll to position [6402, 0]
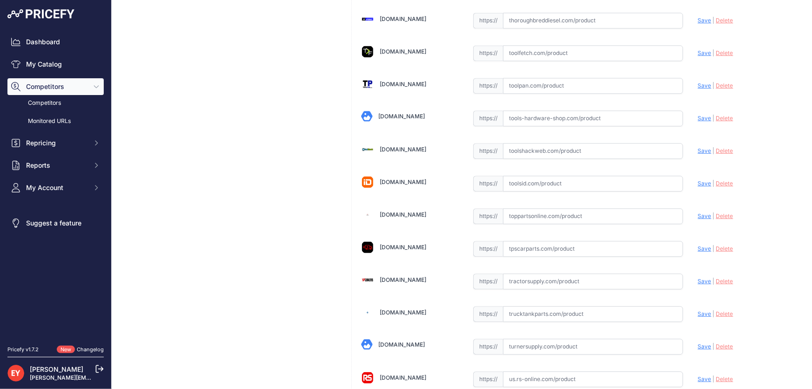
click at [526, 208] on input "text" at bounding box center [593, 216] width 180 height 16
paste input "https://www.toppartsonline.com/product/gpi-901004-26-1-925-id-x-103-nbr-o-ring-…"
click at [698, 212] on span "Save" at bounding box center [705, 215] width 14 height 7
type input "https://www.toppartsonline.com/product/gpi-901004-26-1-925-id-x-103-nbr-o-ring-…"
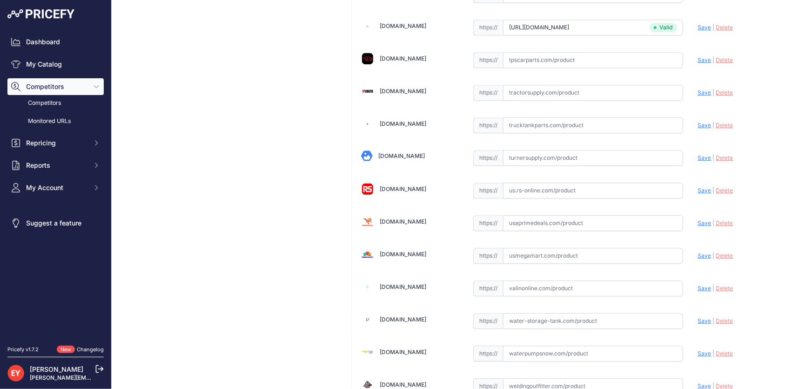
scroll to position [6839, 0]
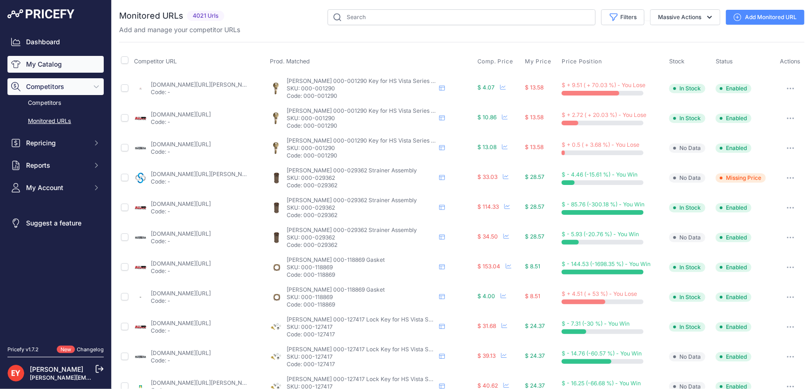
click at [41, 70] on link "My Catalog" at bounding box center [55, 64] width 96 height 17
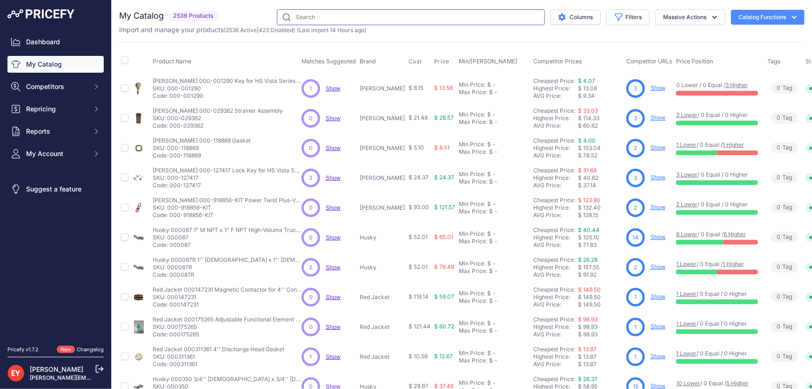
click at [321, 23] on input "text" at bounding box center [411, 17] width 268 height 16
paste input "904008-53"
type input "904008-53"
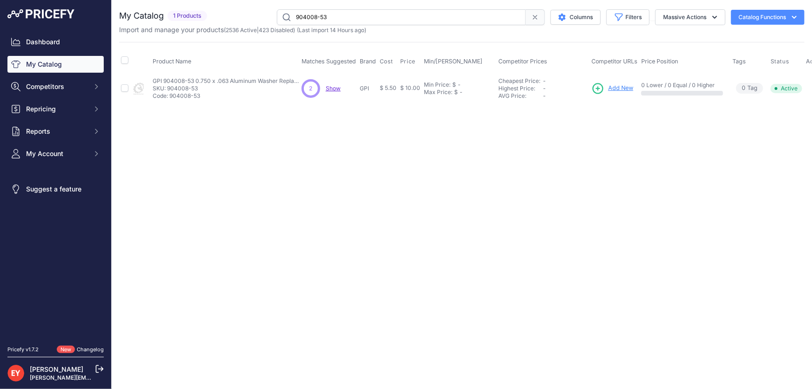
click at [615, 88] on span "Add New" at bounding box center [620, 88] width 25 height 9
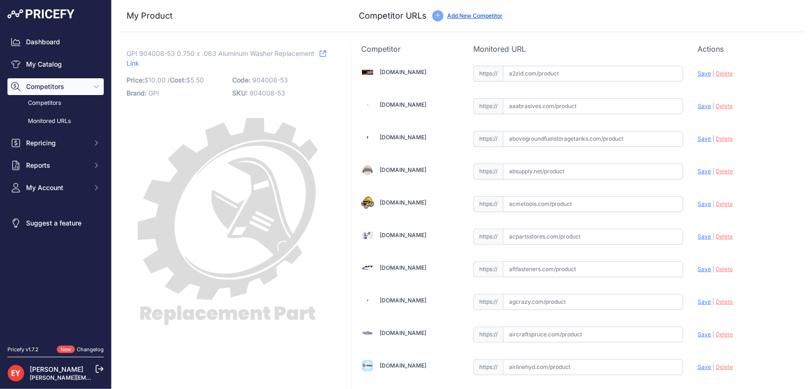
scroll to position [6402, 0]
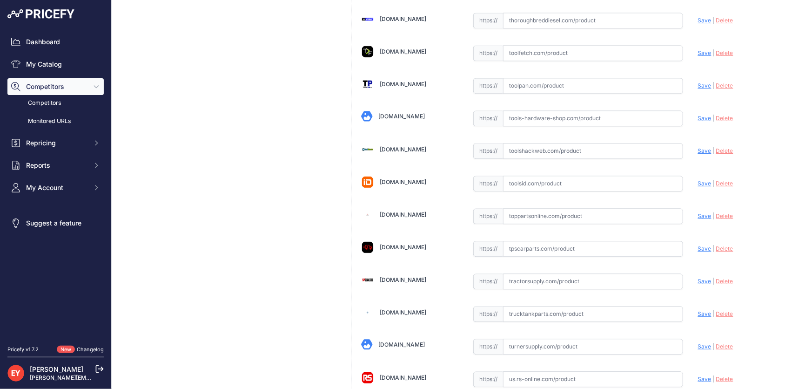
click at [518, 208] on input "text" at bounding box center [593, 216] width 180 height 16
paste input "[URL][DOMAIN_NAME]"
click at [698, 212] on span "Save" at bounding box center [705, 215] width 14 height 7
type input "https://www.toppartsonline.com/product/gpi-904008-53-0-750-x-063-aluminum-washe…"
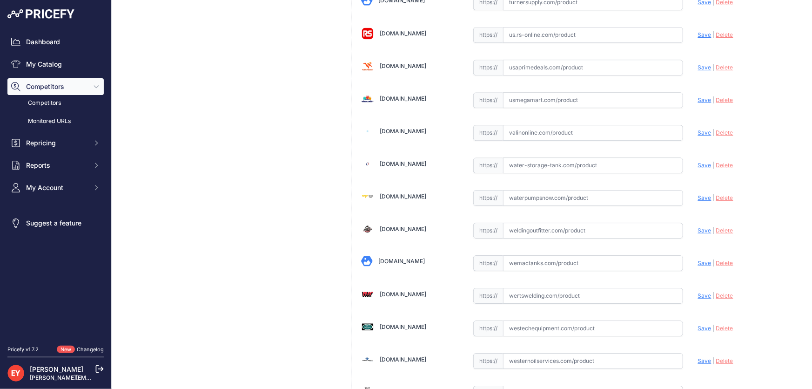
scroll to position [6839, 0]
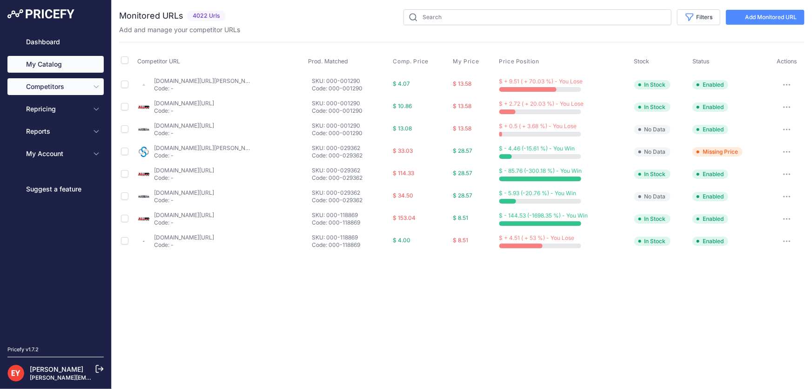
click at [44, 65] on link "My Catalog" at bounding box center [55, 64] width 96 height 17
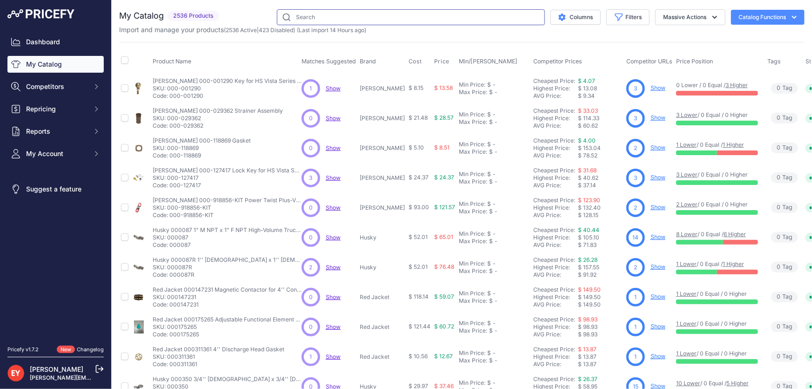
click at [300, 15] on input "text" at bounding box center [411, 17] width 268 height 16
paste input "904008-54"
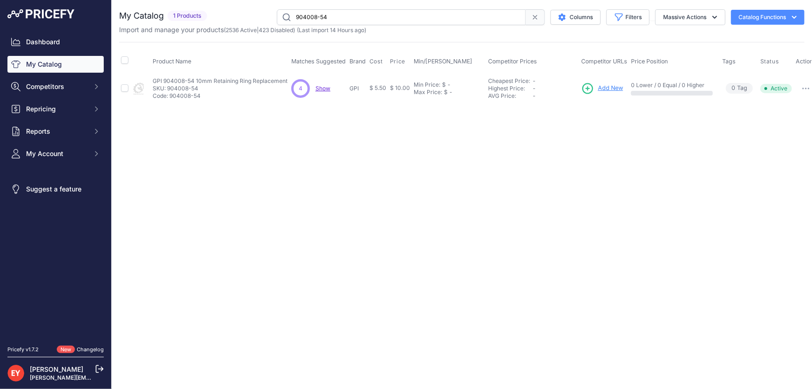
drag, startPoint x: 331, startPoint y: 22, endPoint x: 262, endPoint y: 15, distance: 69.7
click at [262, 15] on div "904008-54 Columns Filters Status All Status Only Enabled Only Disabled" at bounding box center [508, 17] width 594 height 16
paste input "7"
type input "904008-57"
click at [619, 87] on span "Add New" at bounding box center [620, 88] width 25 height 9
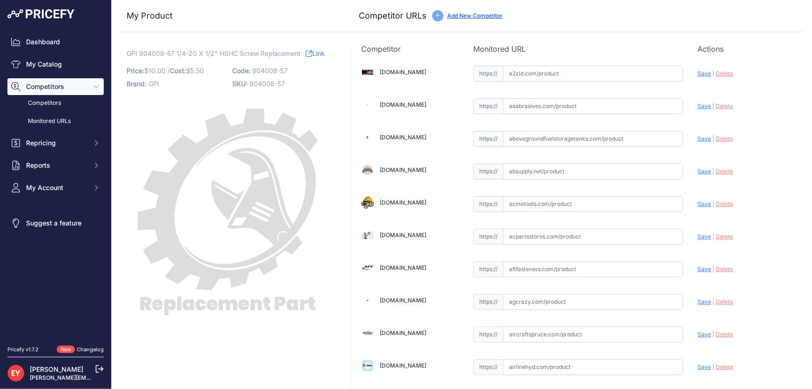
scroll to position [852, 0]
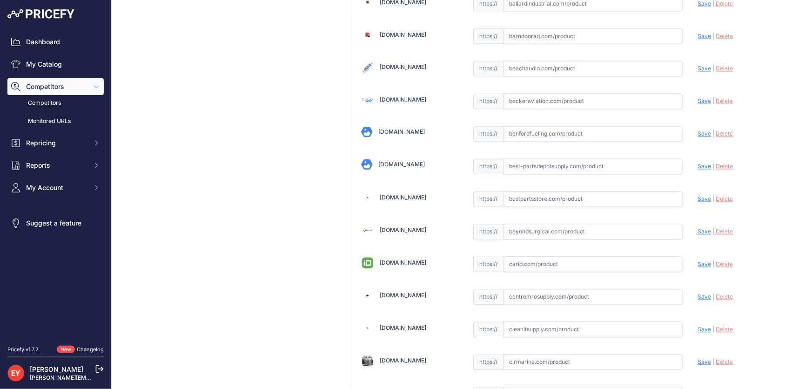
click at [539, 195] on input "text" at bounding box center [593, 199] width 180 height 16
paste input "https://www.bestpartsstore.com/product/gpi-904008-57-1-4-20-x-1-2-hshc-screw-re…"
click at [698, 196] on span "Save" at bounding box center [705, 199] width 14 height 7
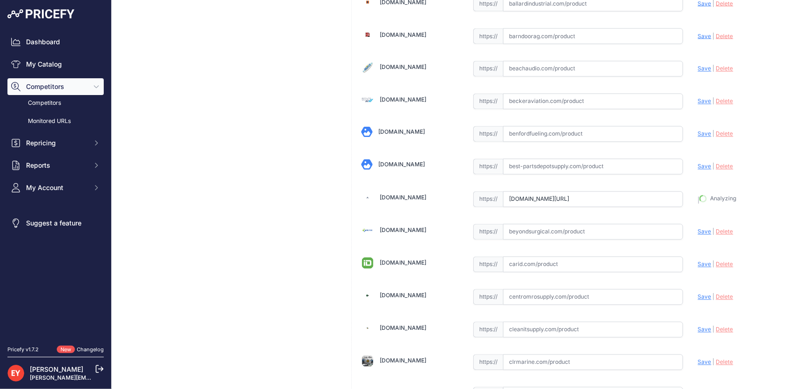
type input "https://www.bestpartsstore.com/product/gpi-904008-57-1-4-20-x-1-2-hshc-screw-re…"
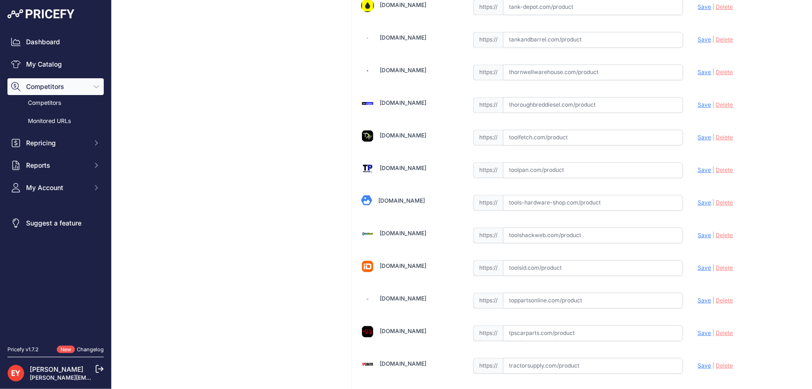
scroll to position [6861, 0]
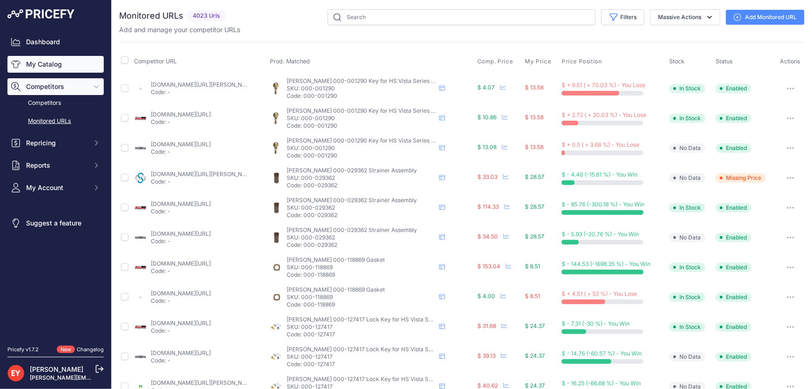
click at [51, 64] on link "My Catalog" at bounding box center [55, 64] width 96 height 17
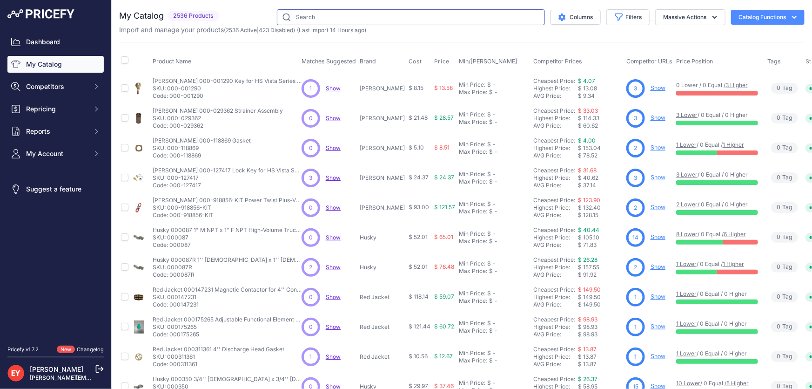
click at [305, 19] on input "text" at bounding box center [411, 17] width 268 height 16
paste input "503000-71"
type input "503000-71"
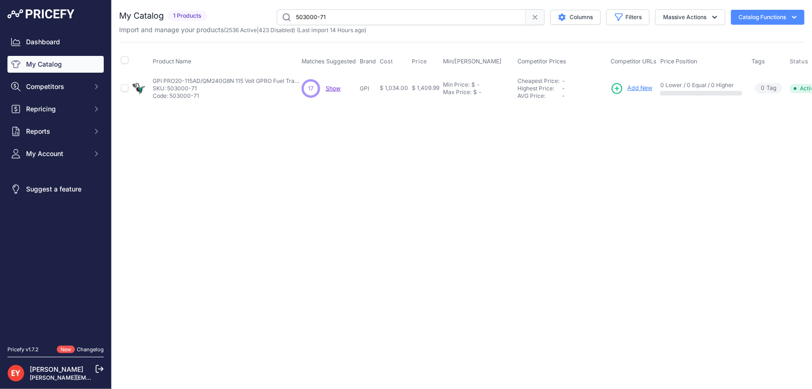
click at [634, 89] on span "Add New" at bounding box center [640, 88] width 25 height 9
click at [635, 89] on span "Add New" at bounding box center [640, 88] width 25 height 9
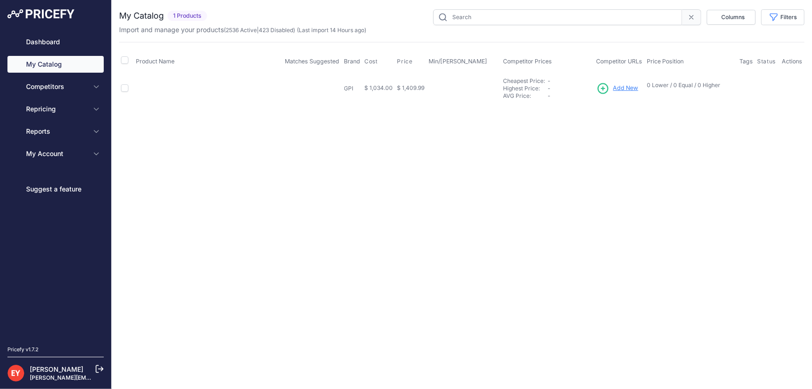
type input "503000-71"
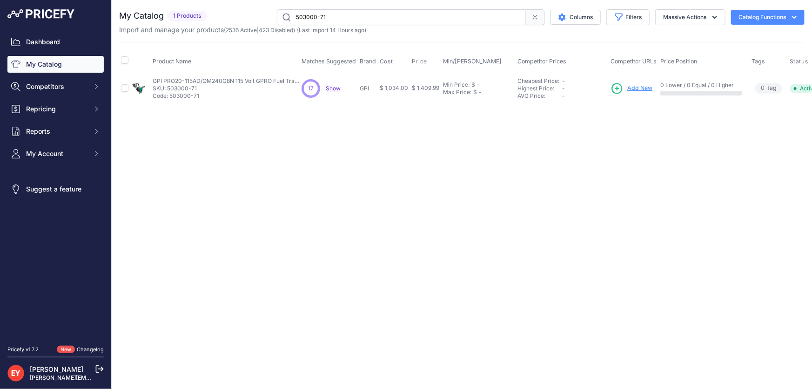
scroll to position [0, 34]
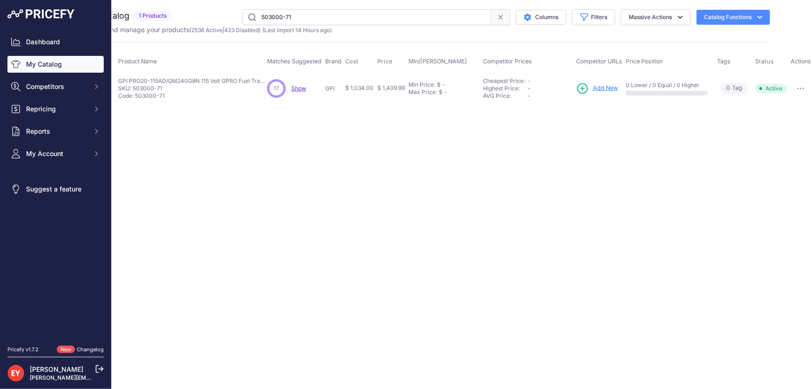
click at [797, 88] on icon "button" at bounding box center [800, 89] width 7 height 2
click at [786, 108] on button "Disable" at bounding box center [782, 108] width 60 height 15
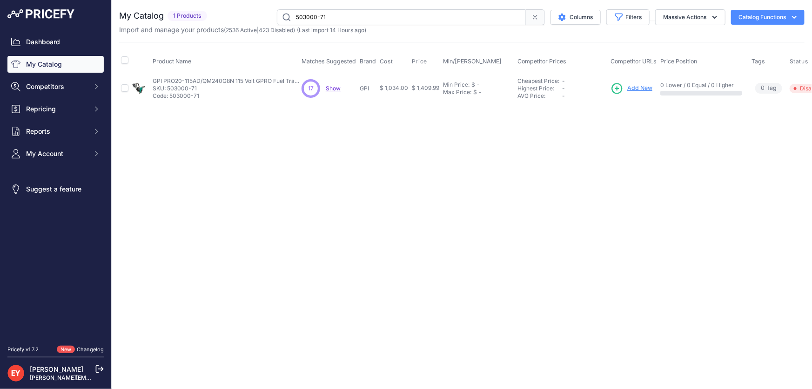
drag, startPoint x: 341, startPoint y: 14, endPoint x: 265, endPoint y: 14, distance: 76.3
click at [265, 14] on div "503000-71 Columns Filters Status All Status Only Enabled Only Disabled" at bounding box center [508, 17] width 594 height 16
paste input "2"
type input "503000-72"
click at [630, 87] on span "Add New" at bounding box center [632, 88] width 25 height 9
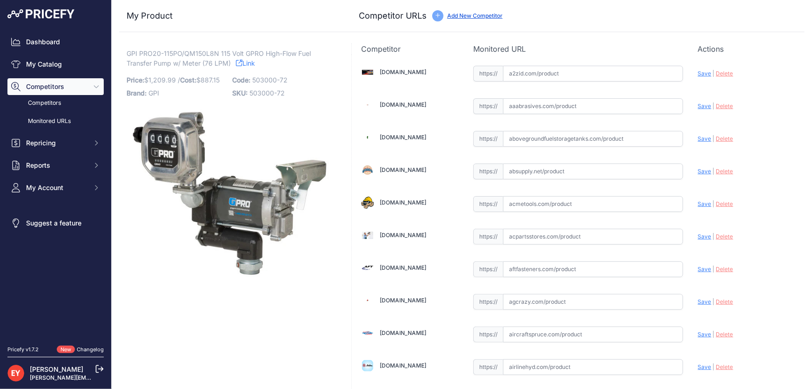
scroll to position [6402, 0]
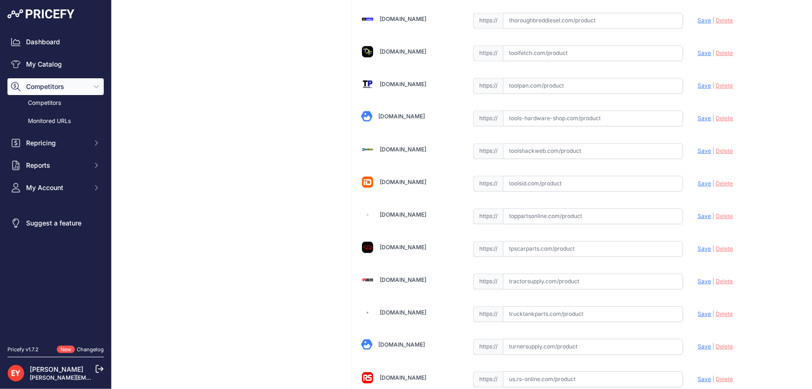
click at [525, 208] on input "text" at bounding box center [593, 216] width 180 height 16
paste input "https://www.toppartsonline.com/product/gpi-pro20-115po-qm150l8n-115-volt-gpro-h…"
click at [698, 212] on span "Save" at bounding box center [705, 215] width 14 height 7
type input "https://www.toppartsonline.com/product/gpi-pro20-115po-qm150l8n-115-volt-gpro-h…"
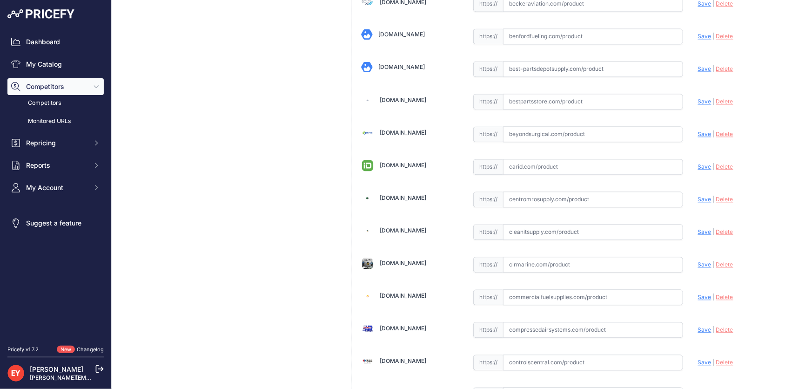
scroll to position [3676, 0]
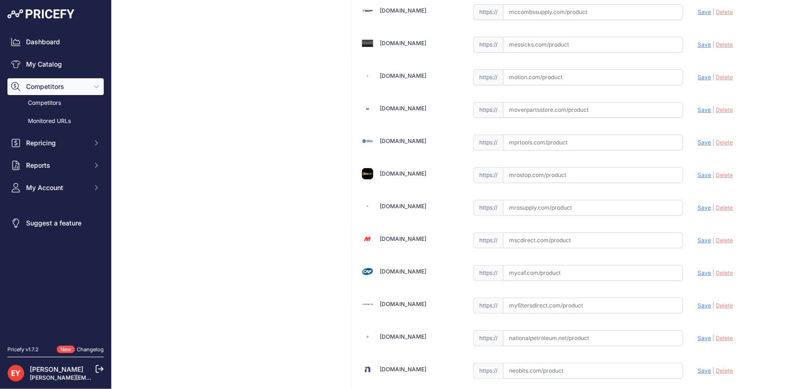
click at [540, 200] on input "text" at bounding box center [593, 208] width 180 height 16
paste input "https://www.mrosupply.com/pumps/6100896_503000-72_gpi/?srsltid=AfmBOor363TqK54o…"
click at [701, 204] on span "Save" at bounding box center [705, 207] width 14 height 7
type input "https://www.mrosupply.com/pumps/6100896_503000-72_gpi/?prirule_jdsnikfkfjsd=3888"
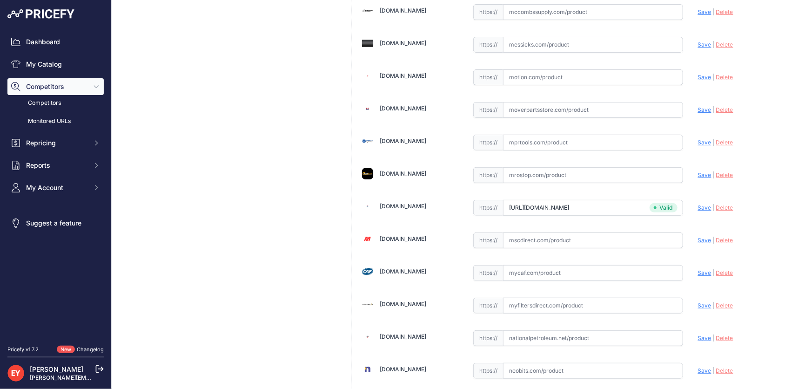
scroll to position [267, 0]
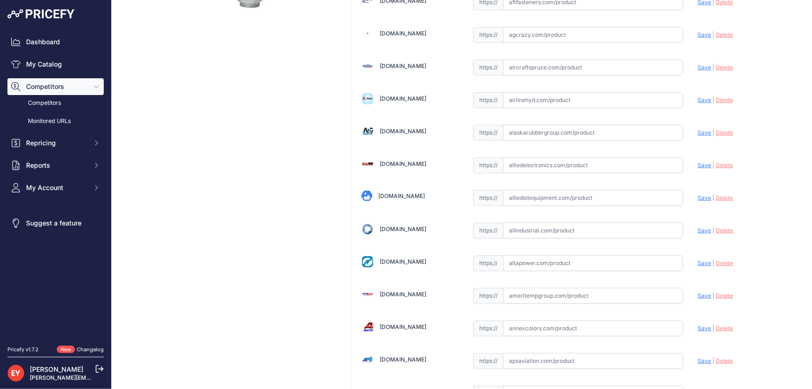
click at [521, 201] on input "text" at bounding box center [593, 198] width 180 height 16
paste input "https://alliedoilequipment.com/shop/great-plains-industries-gpi/503000-72-pump-…"
click at [698, 196] on span "Save" at bounding box center [705, 197] width 14 height 7
type input "https://alliedoilequipment.com/shop/great-plains-industries-gpi/503000-72-pump-…"
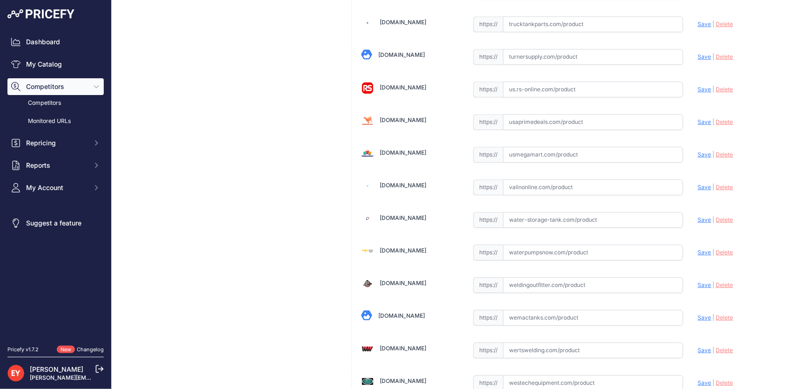
scroll to position [6861, 0]
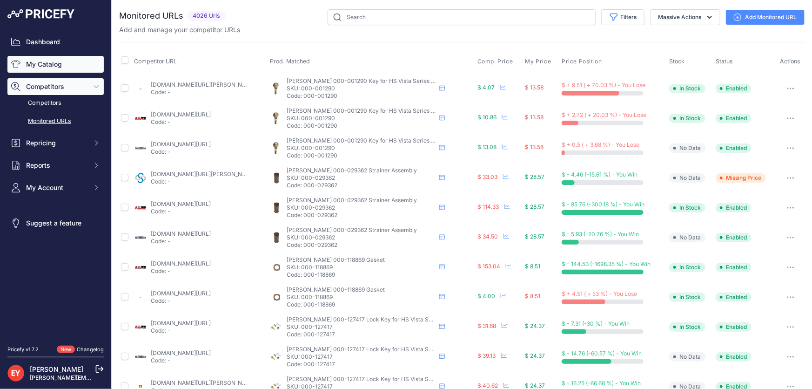
click at [38, 66] on link "My Catalog" at bounding box center [55, 64] width 96 height 17
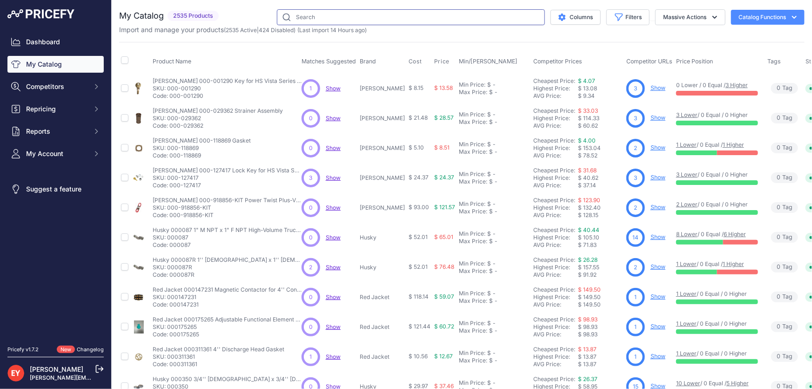
click at [304, 9] on input "text" at bounding box center [411, 17] width 268 height 16
paste input "503000-73"
type input "503000-73"
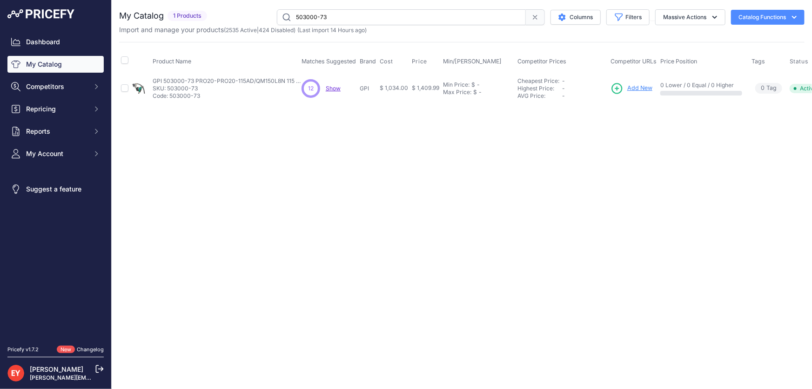
click at [639, 88] on span "Add New" at bounding box center [640, 88] width 25 height 9
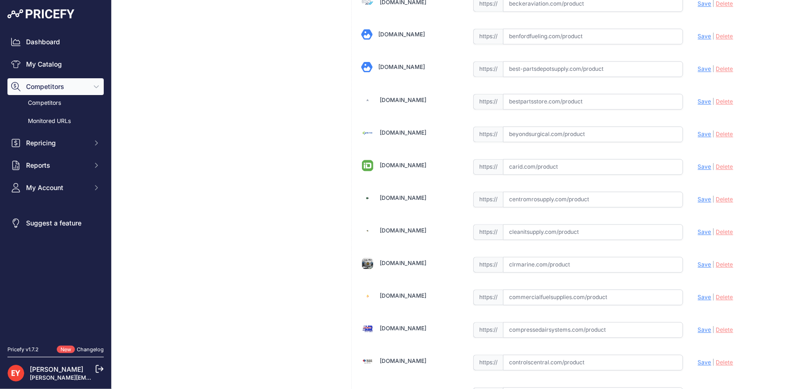
scroll to position [3676, 0]
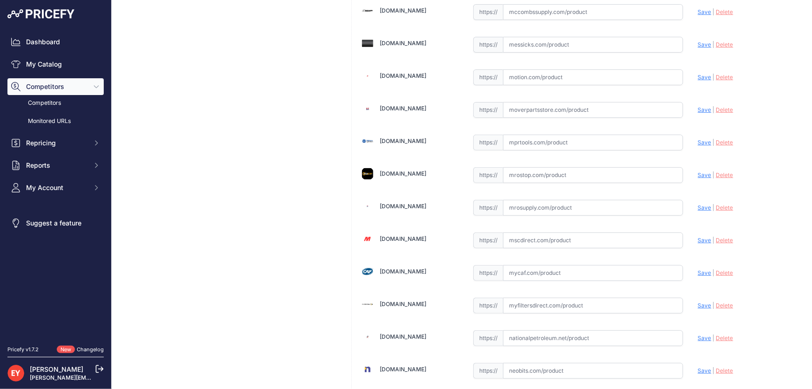
click at [540, 200] on input "text" at bounding box center [593, 208] width 180 height 16
paste input "[URL][DOMAIN_NAME]"
click at [698, 204] on span "Save" at bounding box center [705, 207] width 14 height 7
type input "https://www.mrosupply.com/pumps/6100904_503000-73_gpi/?prirule_jdsnikfkfjsd=3888"
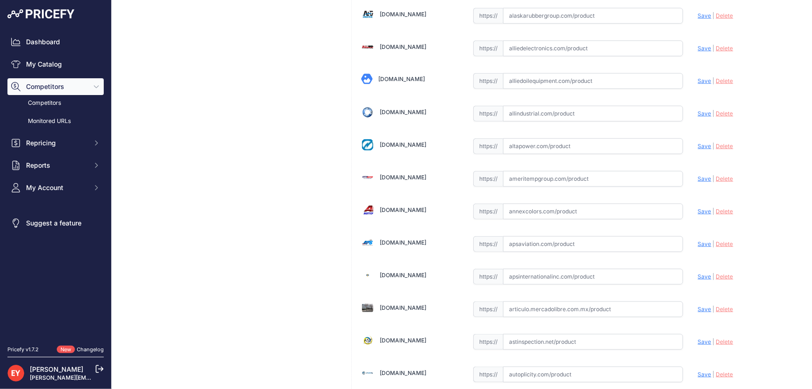
scroll to position [308, 0]
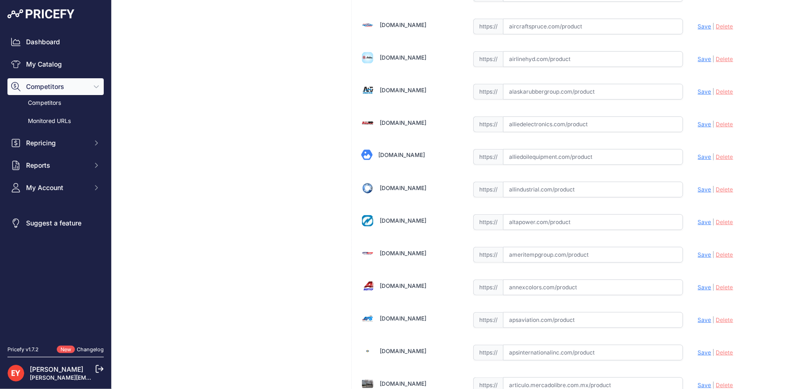
click at [513, 155] on input "text" at bounding box center [593, 157] width 180 height 16
paste input "https://alliedoilequipment.com/shop/great-plains-industries-gpi/503000-73-pump-…"
click at [698, 155] on span "Save" at bounding box center [705, 156] width 14 height 7
type input "https://alliedoilequipment.com/shop/great-plains-industries-gpi/503000-73-pump-…"
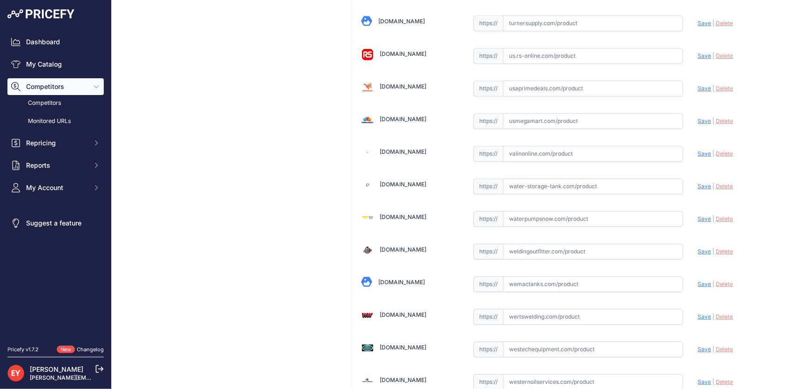
scroll to position [6861, 0]
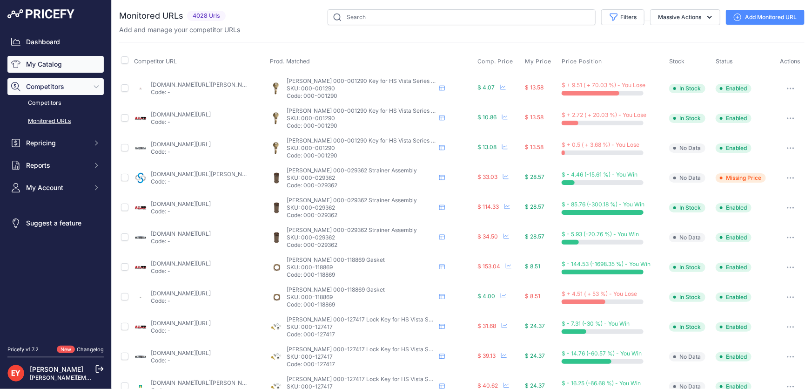
click at [57, 66] on link "My Catalog" at bounding box center [55, 64] width 96 height 17
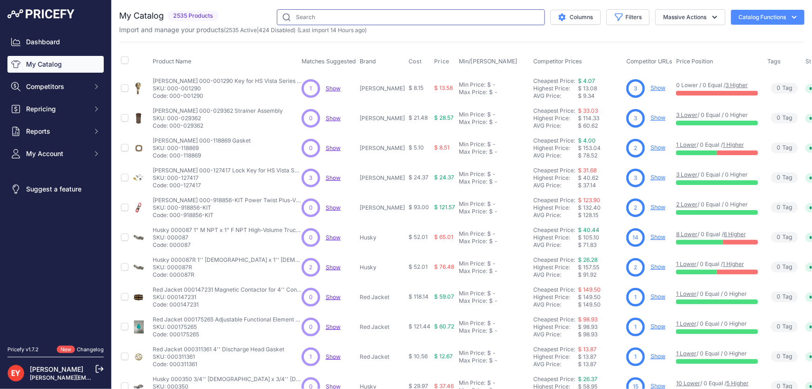
click at [368, 17] on input "text" at bounding box center [411, 17] width 268 height 16
paste input "121010-03"
type input "121010-03"
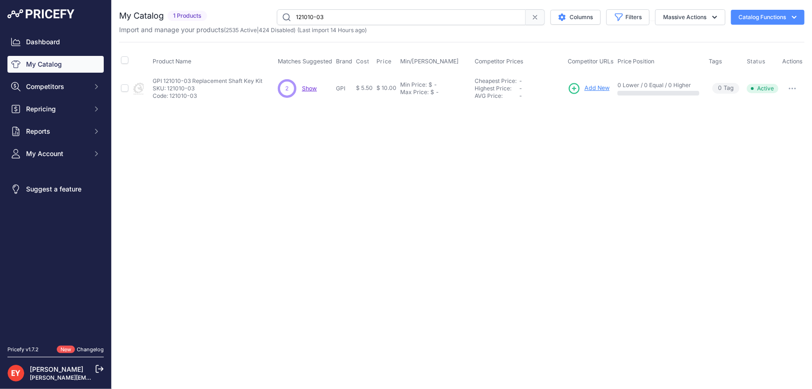
click at [599, 88] on span "Add New" at bounding box center [597, 88] width 25 height 9
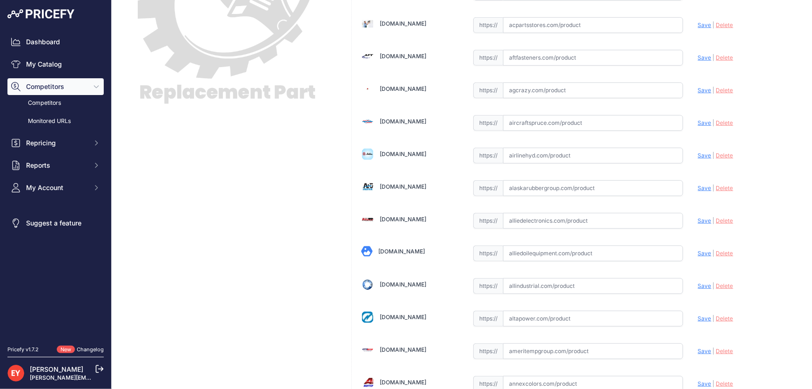
scroll to position [6402, 0]
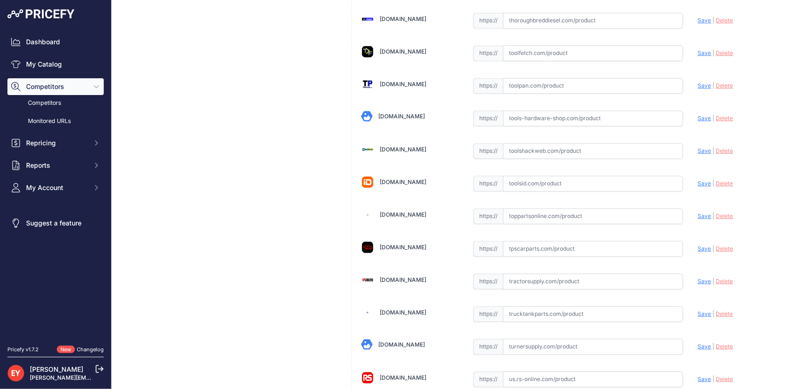
click at [535, 208] on input "text" at bounding box center [593, 216] width 180 height 16
paste input "https://www.toppartsonline.com/product/gpi-121010-03-replacement-shaft-key-kit/"
click at [698, 212] on span "Save" at bounding box center [705, 215] width 14 height 7
type input "https://www.toppartsonline.com/product/gpi-121010-03-replacement-shaft-key-kit/…"
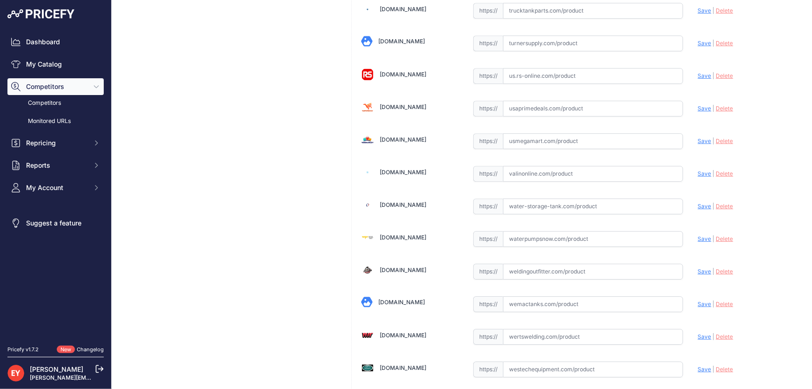
scroll to position [6839, 0]
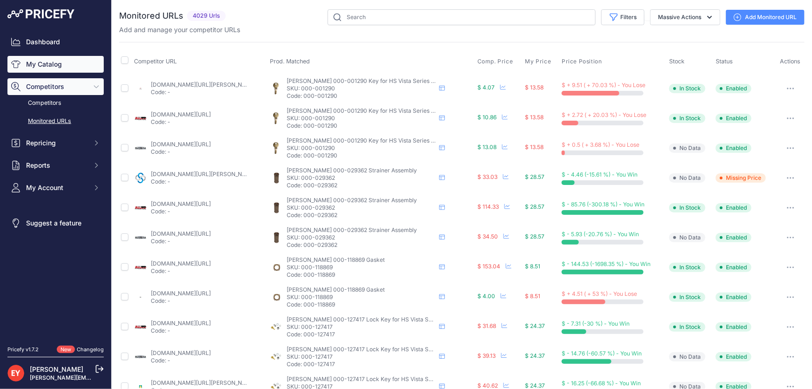
click at [34, 72] on link "My Catalog" at bounding box center [55, 64] width 96 height 17
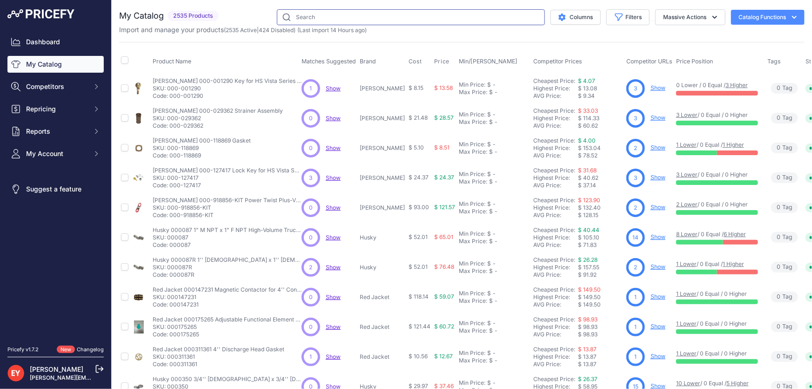
click at [296, 17] on input "text" at bounding box center [411, 17] width 268 height 16
paste input "121010-03"
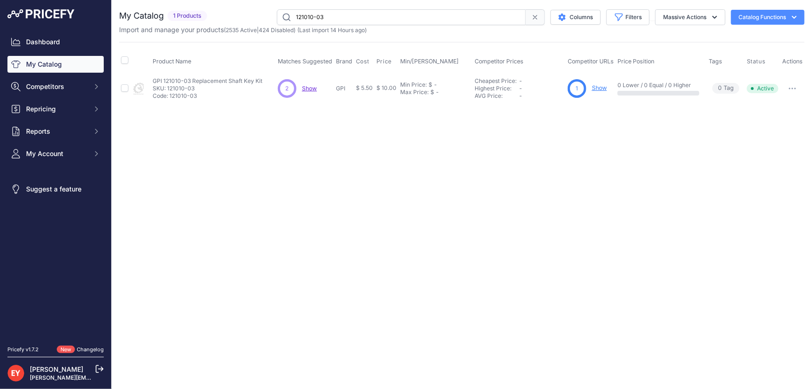
drag, startPoint x: 344, startPoint y: 16, endPoint x: 289, endPoint y: 22, distance: 56.2
click at [289, 22] on input "121010-03" at bounding box center [401, 17] width 249 height 16
paste input "33059-06"
type input "133059-06"
click at [601, 88] on span "Add New" at bounding box center [597, 88] width 25 height 9
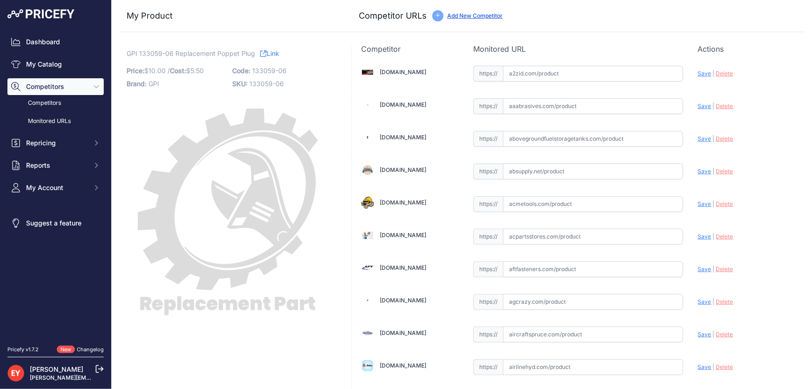
scroll to position [6402, 0]
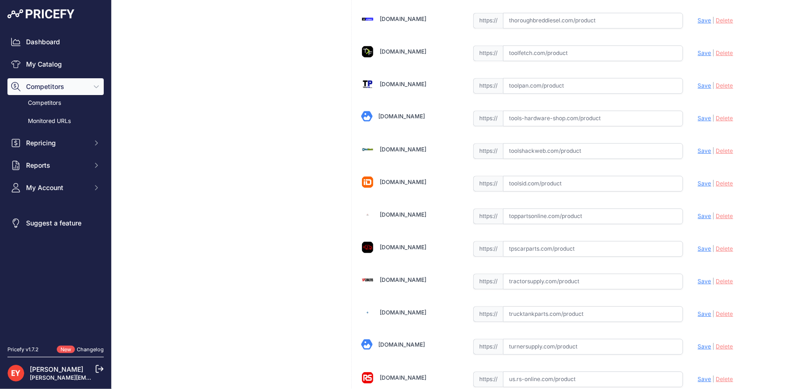
click at [531, 208] on input "text" at bounding box center [593, 216] width 180 height 16
paste input "https://www.toppartsonline.com/product/gpi-133059-06-replacement-poppet-plug/"
click at [698, 212] on span "Save" at bounding box center [705, 215] width 14 height 7
type input "https://www.toppartsonline.com/product/gpi-133059-06-replacement-poppet-plug/?p…"
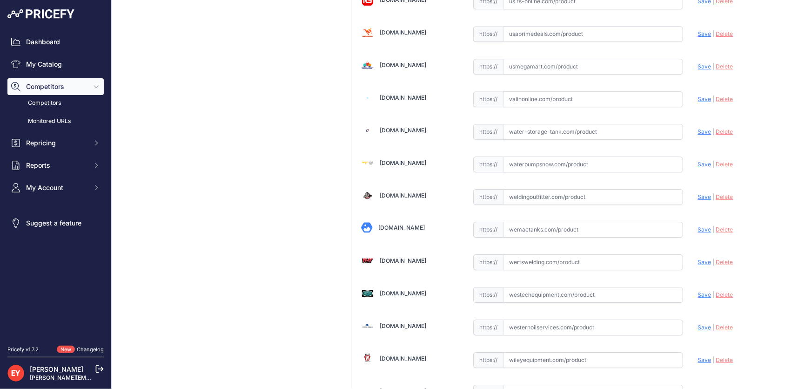
scroll to position [6839, 0]
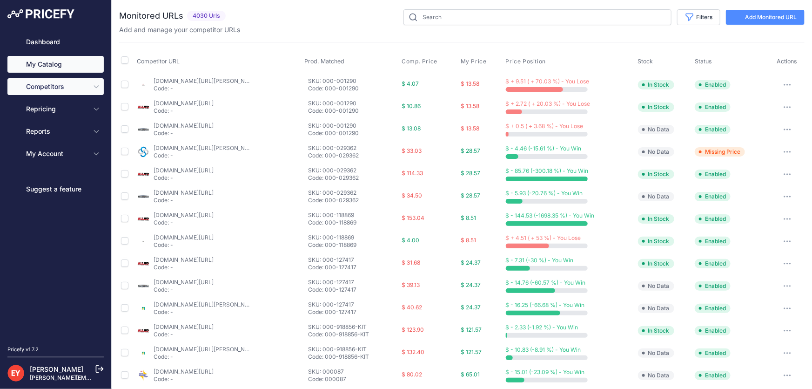
click at [51, 69] on link "My Catalog" at bounding box center [55, 64] width 96 height 17
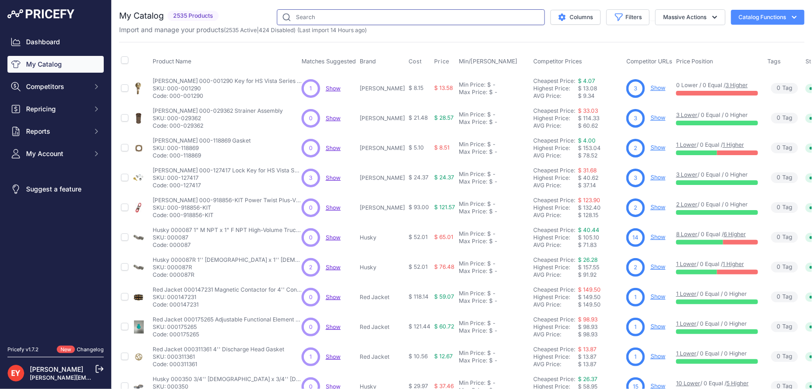
click at [293, 19] on input "text" at bounding box center [411, 17] width 268 height 16
paste input "904006-57"
type input "904006-57"
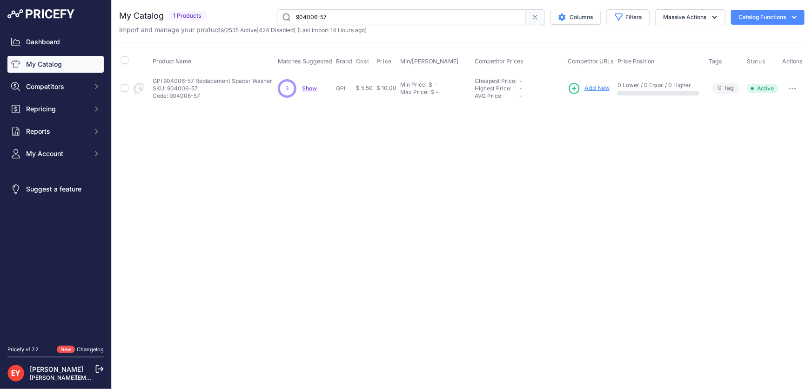
click at [360, 14] on input "904006-57" at bounding box center [401, 17] width 249 height 16
click at [591, 86] on span "Add New" at bounding box center [597, 88] width 25 height 9
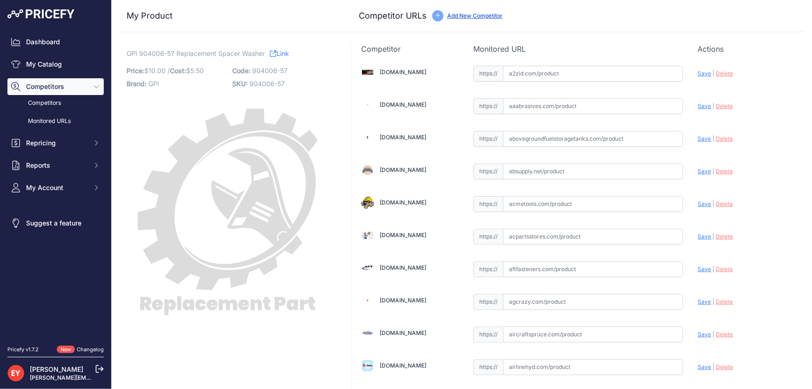
scroll to position [6402, 0]
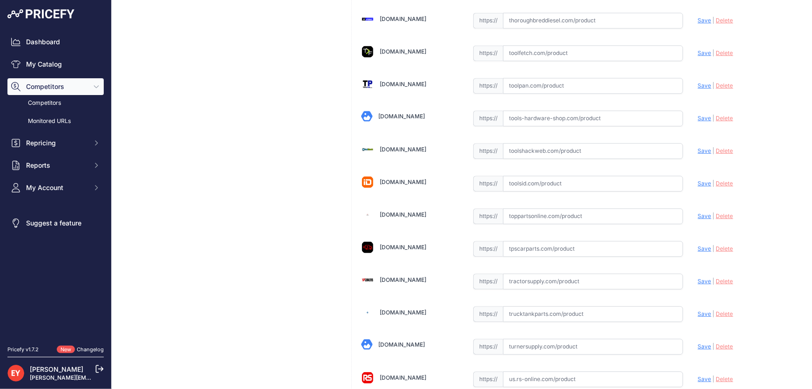
click at [549, 208] on input "text" at bounding box center [593, 216] width 180 height 16
paste input "https://www.toppartsonline.com/product/gpi-904006-57-replacement-spacer-washer/"
click at [698, 212] on span "Save" at bounding box center [705, 215] width 14 height 7
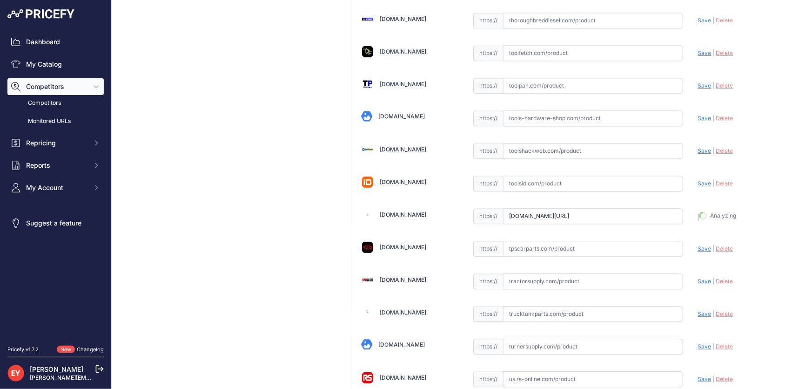
type input "https://www.toppartsonline.com/product/gpi-904006-57-replacement-spacer-washer/…"
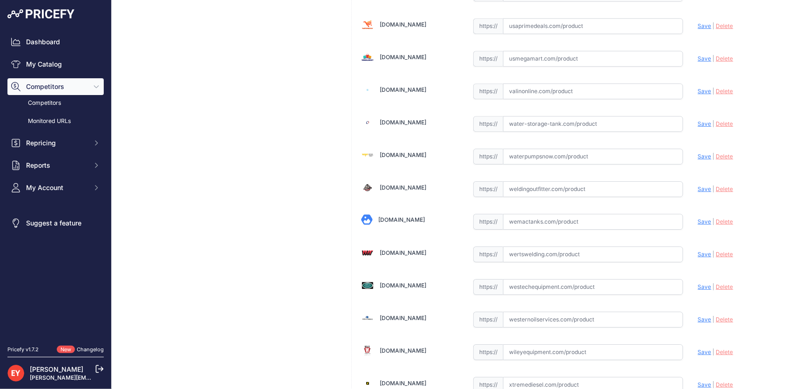
scroll to position [6839, 0]
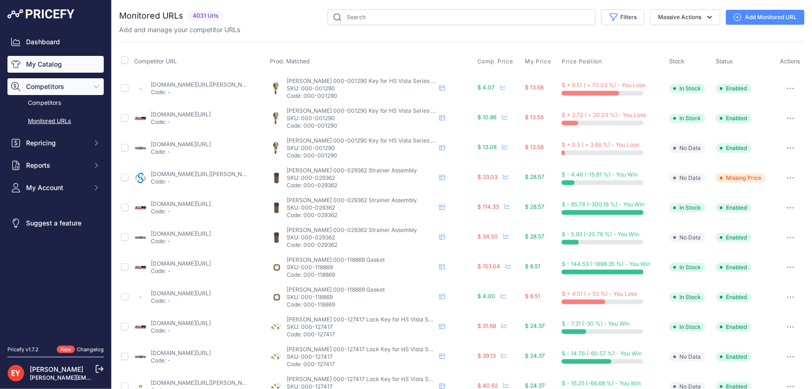
click at [41, 67] on link "My Catalog" at bounding box center [55, 64] width 96 height 17
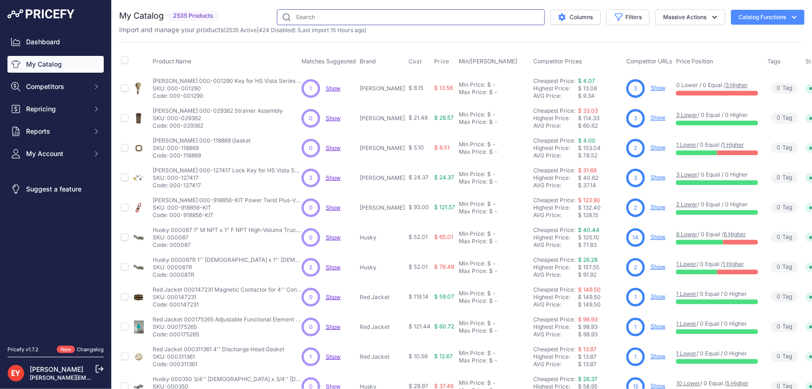
click at [325, 19] on input "text" at bounding box center [411, 17] width 268 height 16
paste input "904006-57"
type input "904006-57"
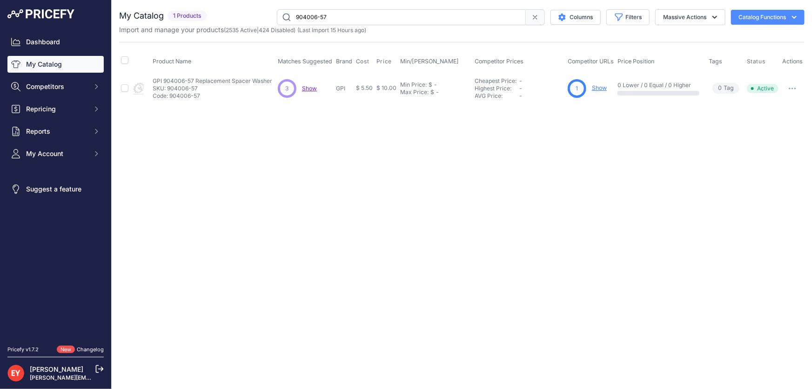
click at [602, 86] on link "Show" at bounding box center [599, 87] width 15 height 7
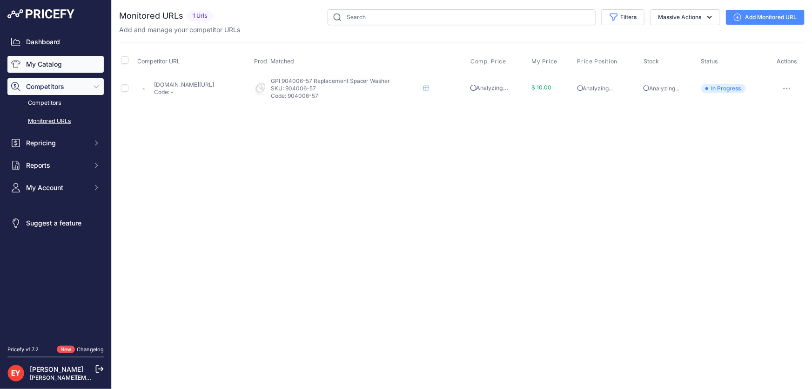
click at [52, 70] on link "My Catalog" at bounding box center [55, 64] width 96 height 17
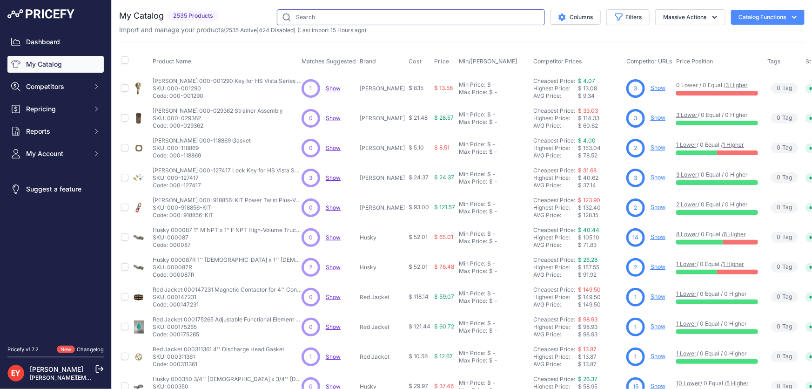
click at [304, 21] on input "text" at bounding box center [411, 17] width 268 height 16
paste input "133042-1"
type input "133042-1"
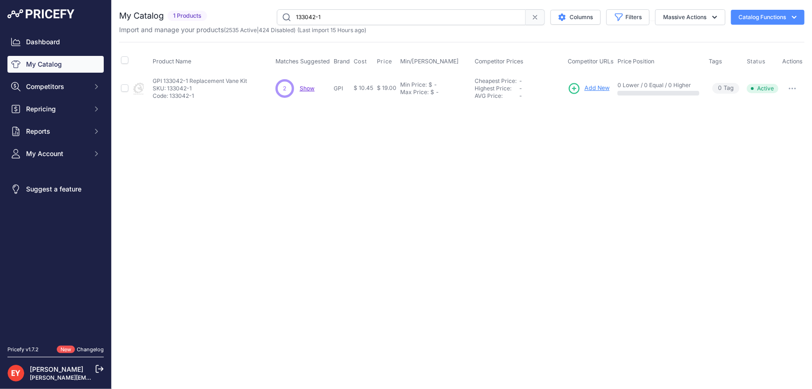
drag, startPoint x: 338, startPoint y: 17, endPoint x: 273, endPoint y: 8, distance: 65.7
click at [273, 8] on div "You are not connected to the internet. My Catalog" at bounding box center [462, 56] width 686 height 113
click at [792, 88] on icon "button" at bounding box center [792, 89] width 7 height 2
click at [782, 108] on button "Disable" at bounding box center [773, 108] width 60 height 15
click at [60, 61] on link "My Catalog" at bounding box center [55, 64] width 96 height 17
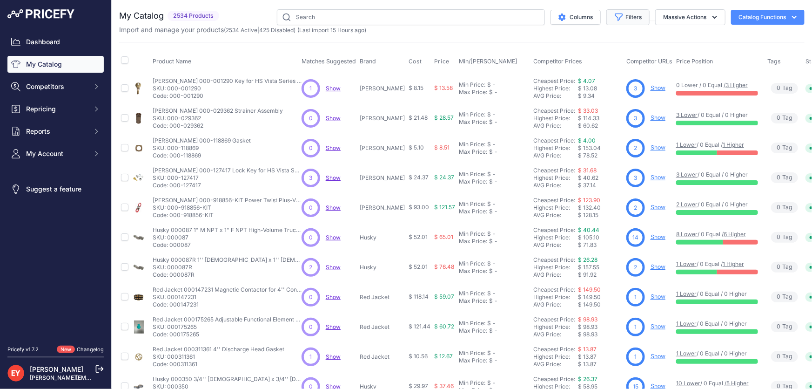
click at [633, 15] on button "Filters" at bounding box center [628, 17] width 43 height 16
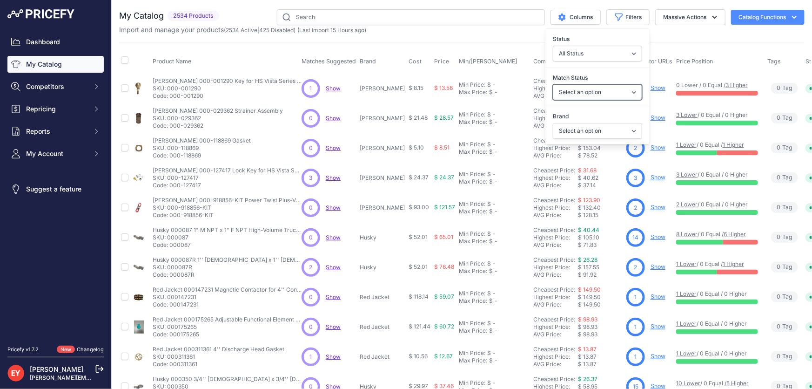
click at [569, 95] on select "Select an option Matched Unmatched" at bounding box center [597, 92] width 89 height 16
select select "0"
click at [553, 84] on select "Select an option Matched Unmatched" at bounding box center [597, 92] width 89 height 16
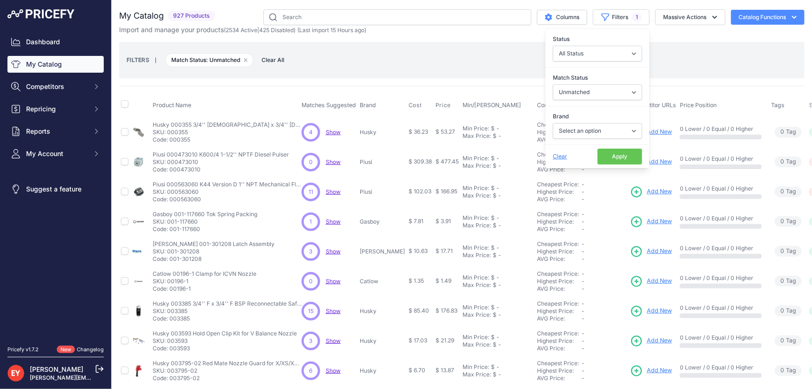
click at [605, 154] on button "Apply" at bounding box center [620, 157] width 45 height 16
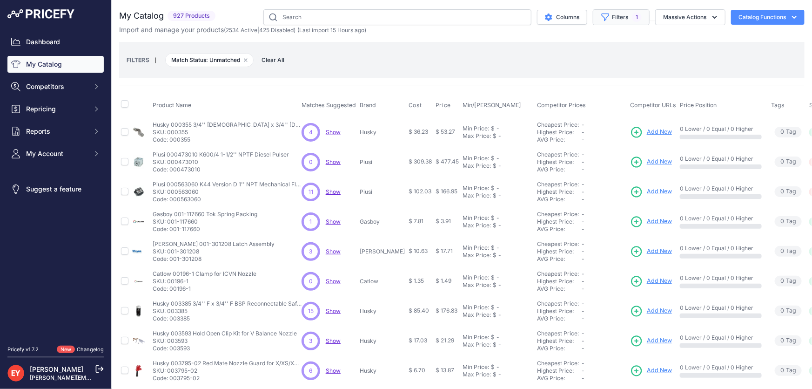
click at [601, 18] on icon "button" at bounding box center [605, 17] width 9 height 9
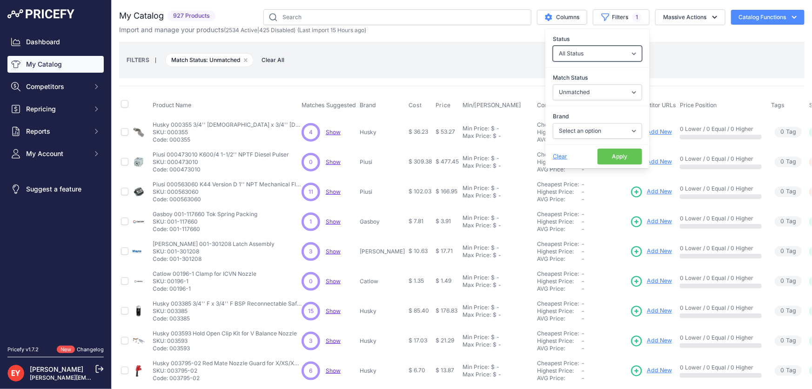
click at [608, 55] on select "All Status Only Enabled Only Disabled" at bounding box center [597, 54] width 89 height 16
click at [553, 46] on select "All Status Only Enabled Only Disabled" at bounding box center [597, 54] width 89 height 16
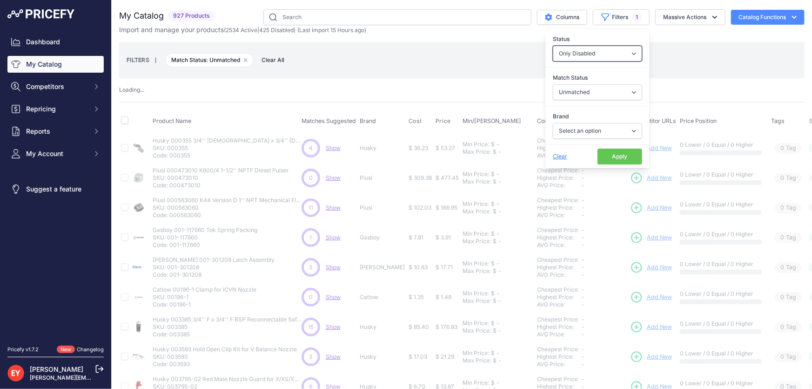
click at [605, 54] on select "All Status Only Enabled Only Disabled" at bounding box center [597, 54] width 89 height 16
select select "1"
click at [553, 46] on select "All Status Only Enabled Only Disabled" at bounding box center [597, 54] width 89 height 16
click at [583, 91] on select "Select an option Matched Unmatched" at bounding box center [597, 92] width 89 height 16
click at [553, 84] on select "Select an option Matched Unmatched" at bounding box center [597, 92] width 89 height 16
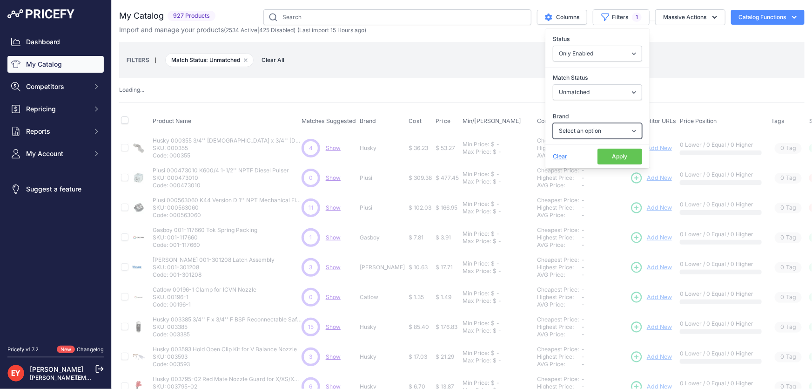
click at [571, 130] on select "Select an option 3M American Casting & MFG Ameron Aquafighter ATI ATTA B&K Balc…" at bounding box center [597, 131] width 89 height 16
select select "GPI"
click at [553, 123] on select "Select an option 3M American Casting & MFG Ameron Aquafighter ATI ATTA B&K Balc…" at bounding box center [597, 131] width 89 height 16
click at [605, 161] on button "Apply" at bounding box center [620, 157] width 45 height 16
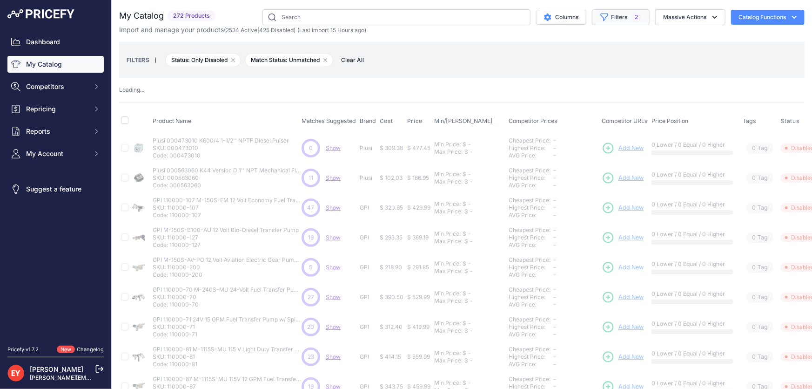
click at [612, 22] on button "Filters 2" at bounding box center [621, 17] width 58 height 16
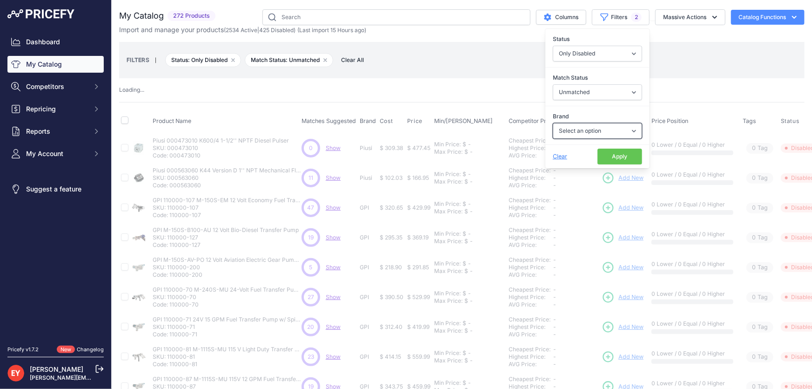
click at [593, 127] on select "Select an option 3M American Casting & MFG Ameron Aquafighter ATI ATTA B&K Balc…" at bounding box center [597, 131] width 89 height 16
select select "GPI"
click at [553, 123] on select "Select an option 3M American Casting & MFG Ameron Aquafighter ATI ATTA B&K Balc…" at bounding box center [597, 131] width 89 height 16
click at [604, 152] on button "Apply" at bounding box center [620, 157] width 45 height 16
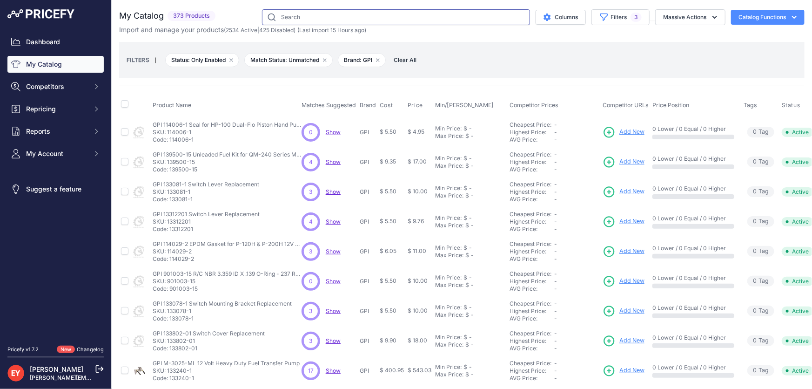
click at [311, 19] on input "text" at bounding box center [396, 17] width 268 height 16
paste input "13312301"
type input "13312301"
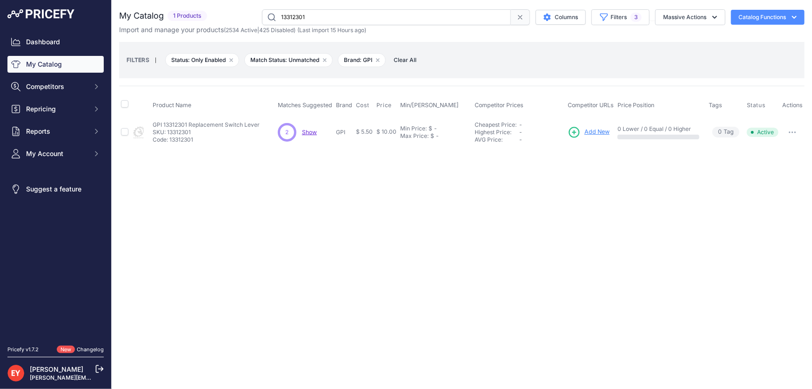
click at [602, 133] on span "Add New" at bounding box center [597, 132] width 25 height 9
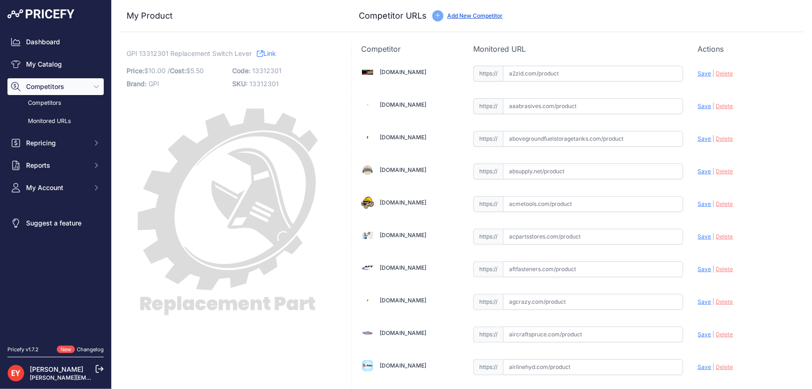
scroll to position [852, 0]
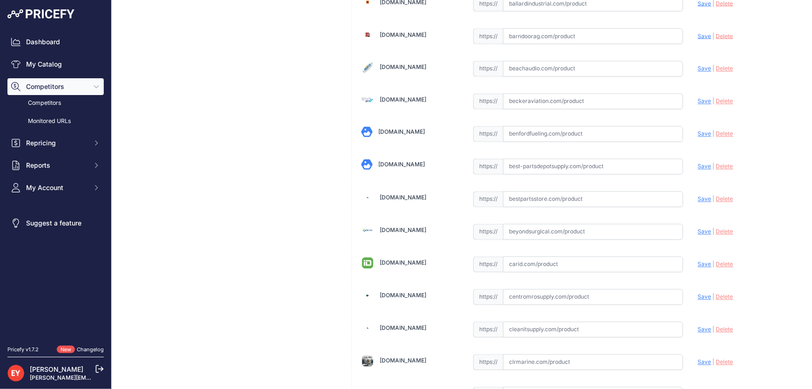
click at [527, 197] on input "text" at bounding box center [593, 199] width 180 height 16
paste input "[URL][DOMAIN_NAME]"
click at [698, 198] on span "Save" at bounding box center [705, 199] width 14 height 7
type input "[URL][DOMAIN_NAME]"
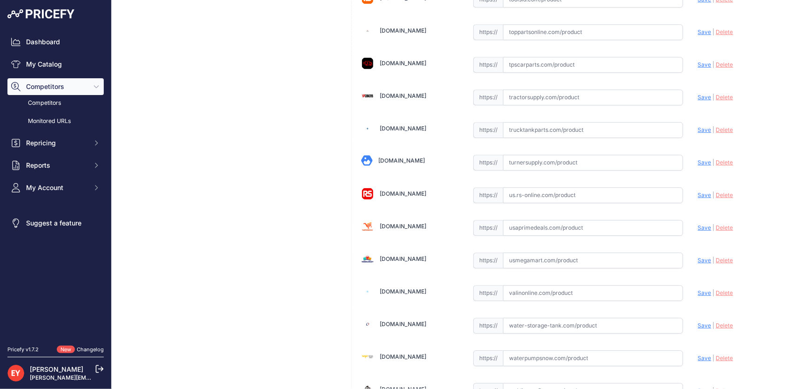
scroll to position [6839, 0]
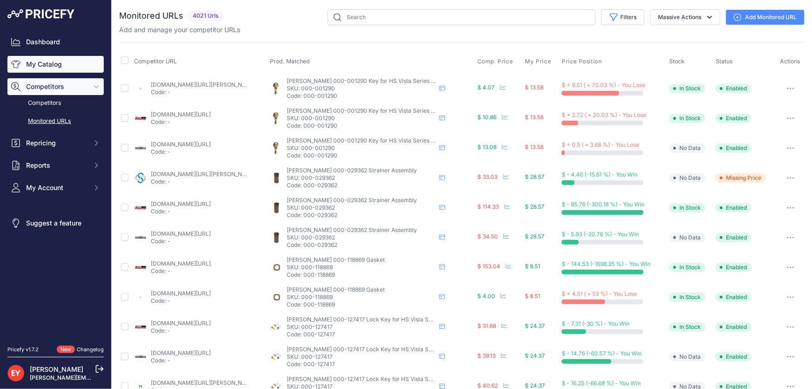
click at [41, 65] on link "My Catalog" at bounding box center [55, 64] width 96 height 17
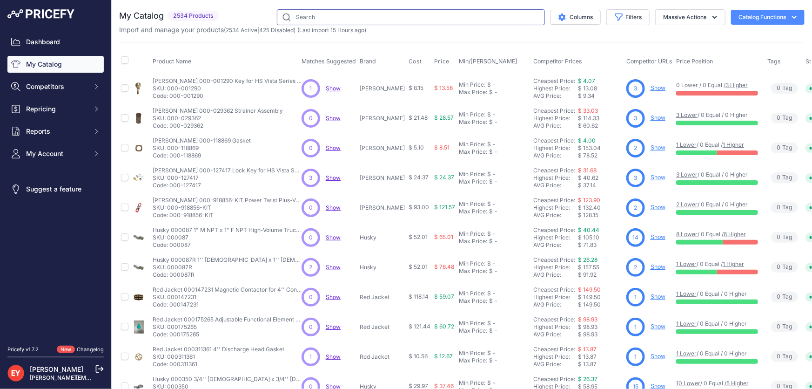
drag, startPoint x: 0, startPoint y: 0, endPoint x: 423, endPoint y: 16, distance: 423.0
click at [423, 16] on input "text" at bounding box center [411, 17] width 268 height 16
paste input "504500-02"
type input "504500-02"
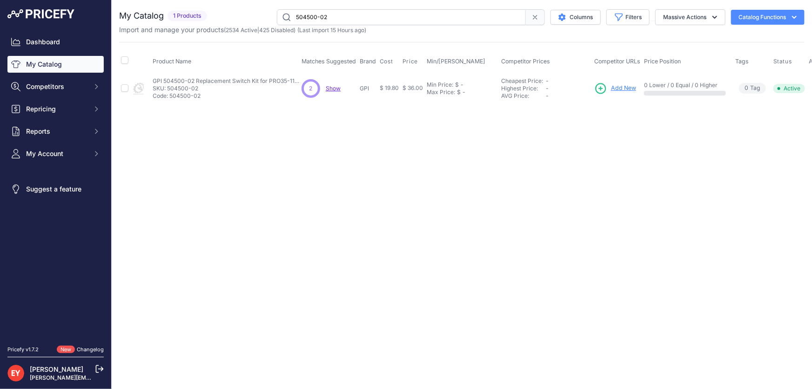
click at [627, 88] on span "Add New" at bounding box center [623, 88] width 25 height 9
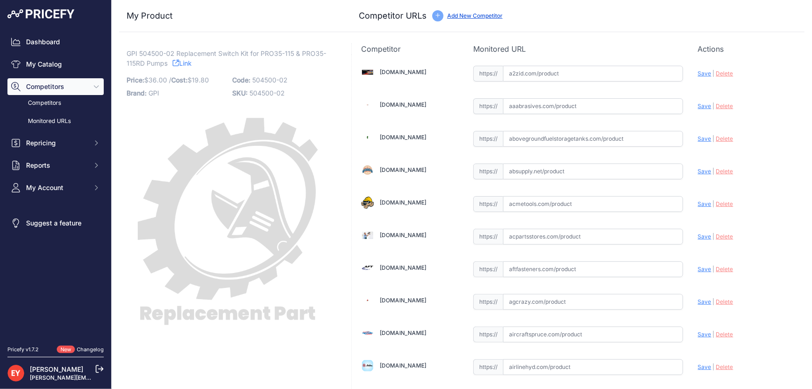
scroll to position [6402, 0]
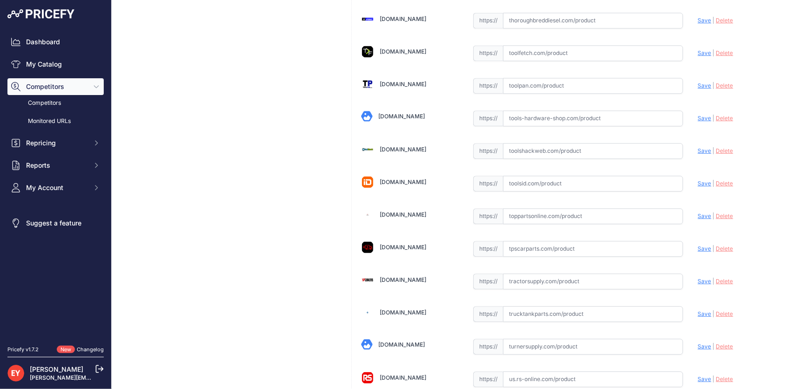
click at [532, 208] on input "text" at bounding box center [593, 216] width 180 height 16
paste input "https://www.toppartsonline.com/product/gpi-504500-02-replacement-switch-kit-for…"
click at [698, 212] on span "Save" at bounding box center [705, 215] width 14 height 7
type input "https://www.toppartsonline.com/product/gpi-504500-02-replacement-switch-kit-for…"
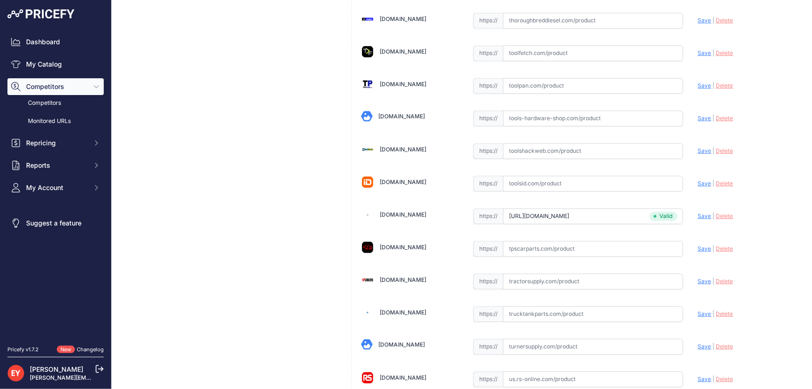
scroll to position [6839, 0]
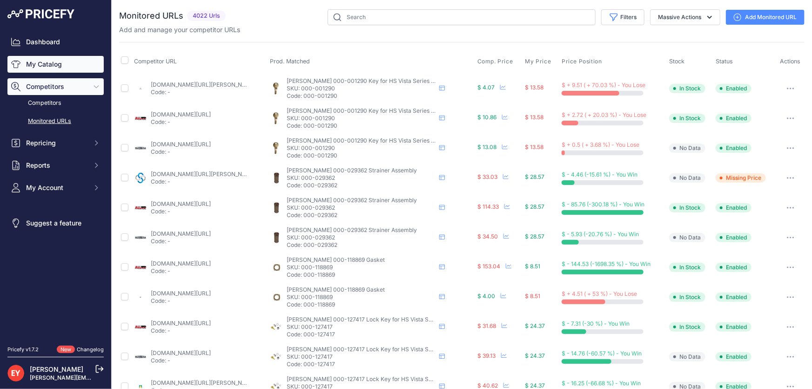
click at [41, 68] on link "My Catalog" at bounding box center [55, 64] width 96 height 17
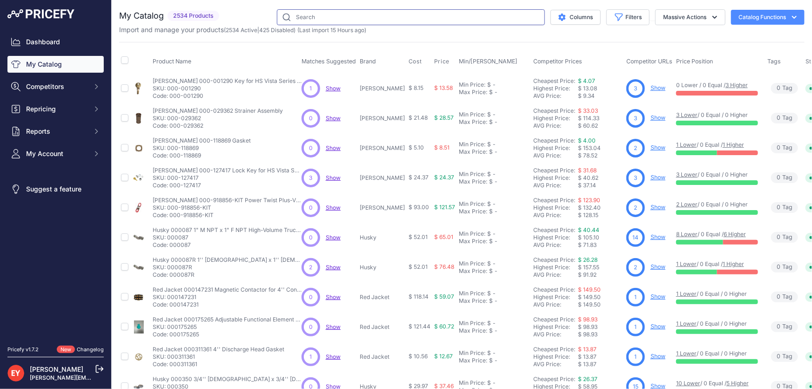
click at [324, 19] on input "text" at bounding box center [411, 17] width 268 height 16
paste input "133142-02"
type input "133142-02"
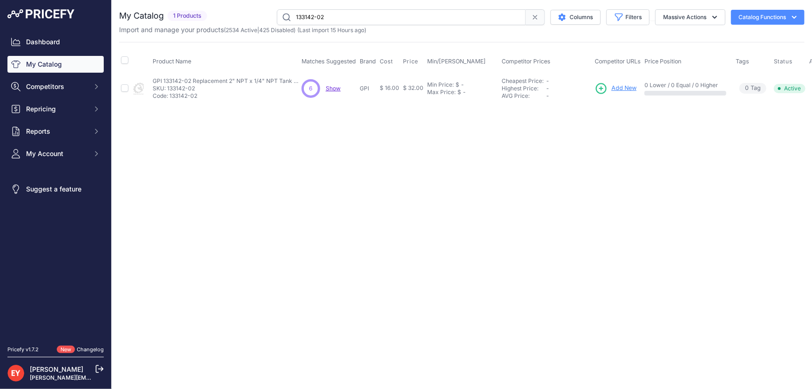
click at [615, 87] on span "Add New" at bounding box center [624, 88] width 25 height 9
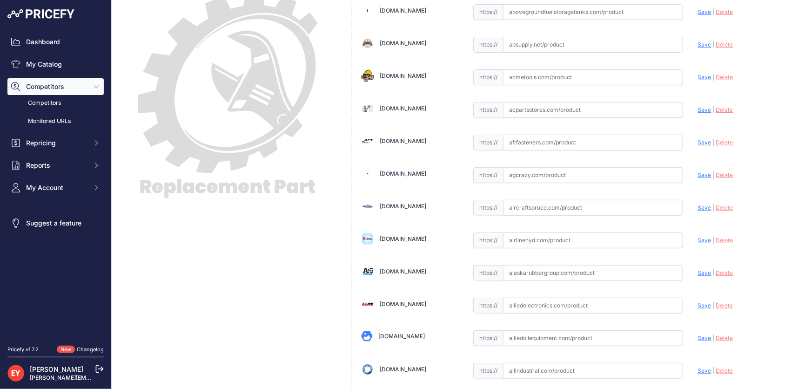
scroll to position [950, 0]
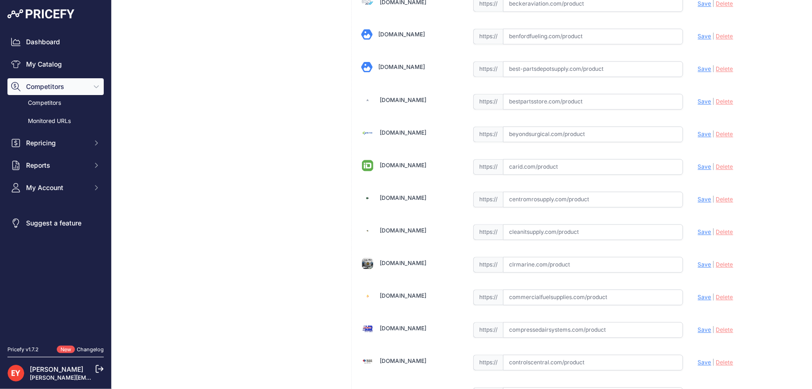
click at [536, 196] on input "text" at bounding box center [593, 199] width 180 height 16
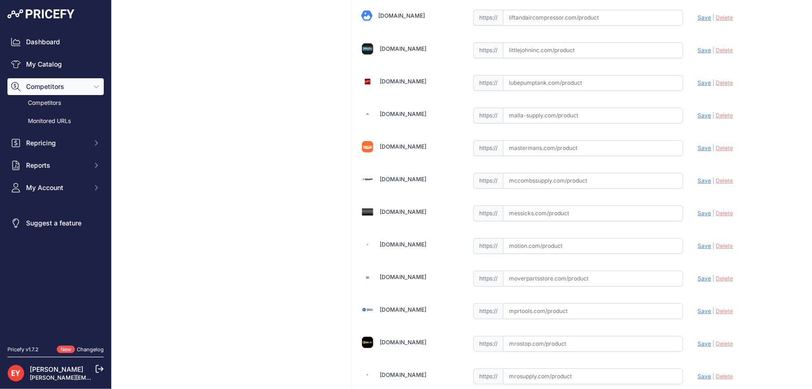
scroll to position [3616, 0]
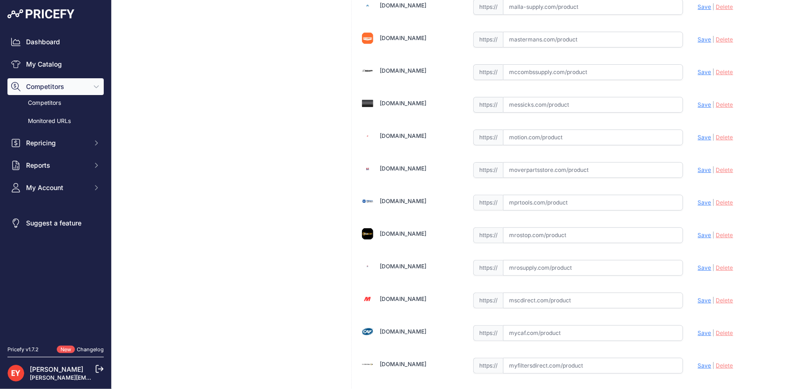
click at [540, 260] on input "text" at bounding box center [593, 268] width 180 height 16
paste input "https://www.mrosupply.com/pumps/6100730_133142-02_gpi/?srsltid=AfmBOopvUrNNQQKg…"
click at [699, 264] on span "Save" at bounding box center [705, 267] width 14 height 7
type input "https://www.mrosupply.com/pumps/6100730_133142-02_gpi/?prirule_jdsnikfkfjsd=3888"
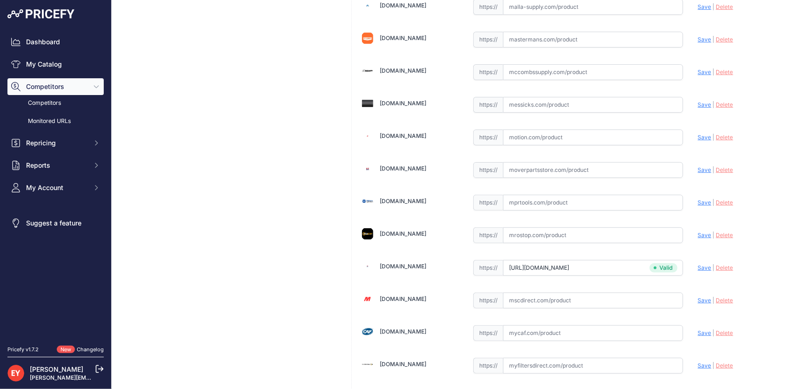
scroll to position [3191, 0]
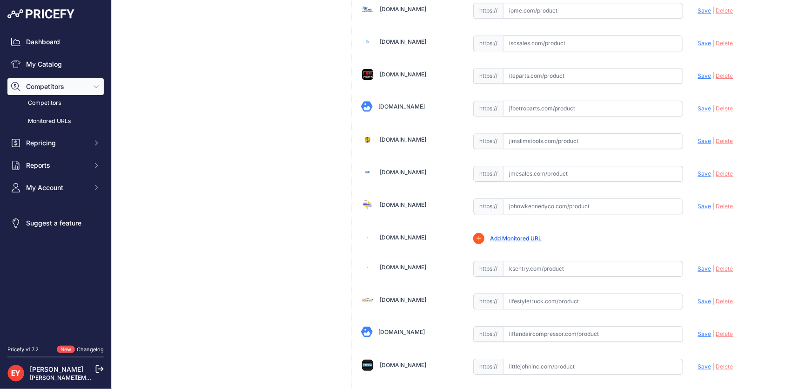
click at [542, 198] on input "text" at bounding box center [593, 206] width 180 height 16
drag, startPoint x: 562, startPoint y: 198, endPoint x: 488, endPoint y: 196, distance: 73.6
click at [488, 198] on div "https:// v Valid Invalid" at bounding box center [578, 206] width 210 height 16
paste input "https://www.johnwkennedyco.com/buy/product/133142-02-gpi/94842"
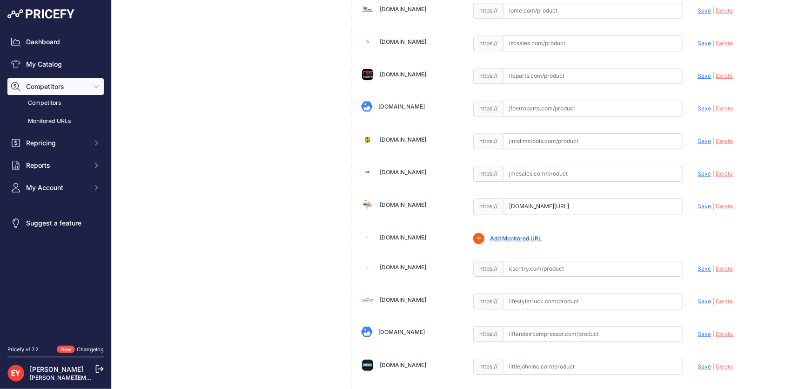
click at [698, 203] on span "Save" at bounding box center [705, 206] width 14 height 7
type input "https://www.johnwkennedyco.com/buy/product/133142-02-gpi/94842?prirule_jdsnikfk…"
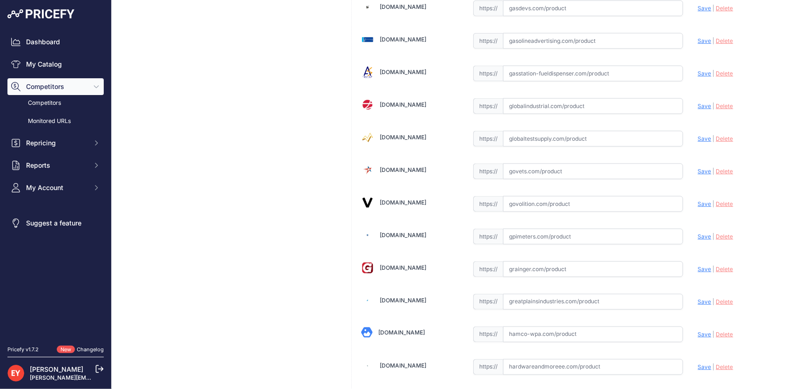
click at [514, 203] on input "text" at bounding box center [593, 204] width 180 height 16
paste input "https://www.govolition.com/product/V123-6100730?srsltid=AfmBOooOC4zIwysGT1yT8HH…"
click at [698, 200] on span "Save" at bounding box center [705, 203] width 14 height 7
type input "https://www.govolition.com/product/V123-6100730?prirule_jdsnikfkfjsd=3888"
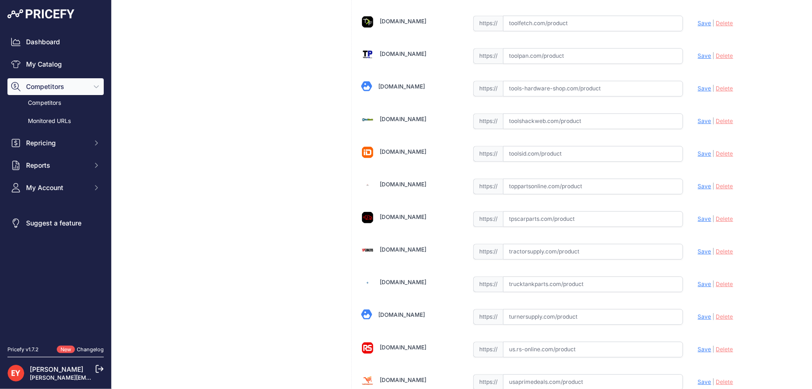
scroll to position [6861, 0]
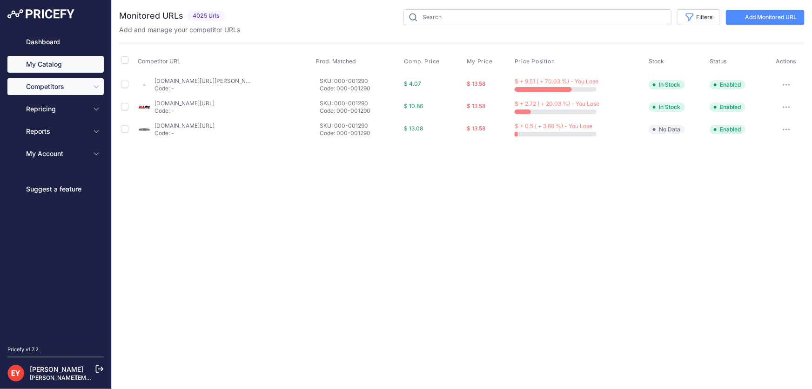
click at [45, 68] on link "My Catalog" at bounding box center [55, 64] width 96 height 17
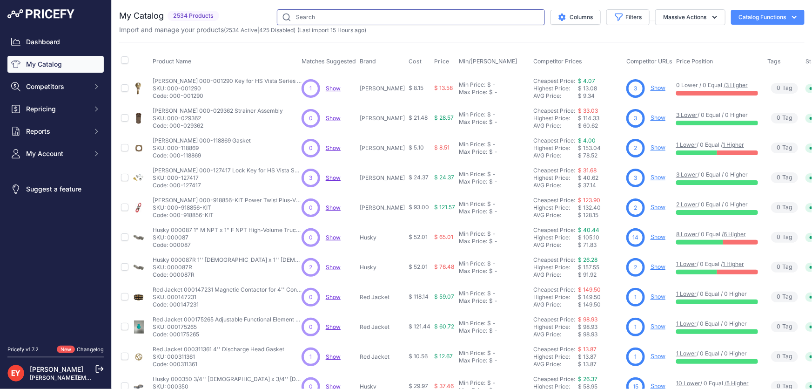
click at [304, 10] on input "text" at bounding box center [411, 17] width 268 height 16
paste input "144000-02"
type input "144000-02"
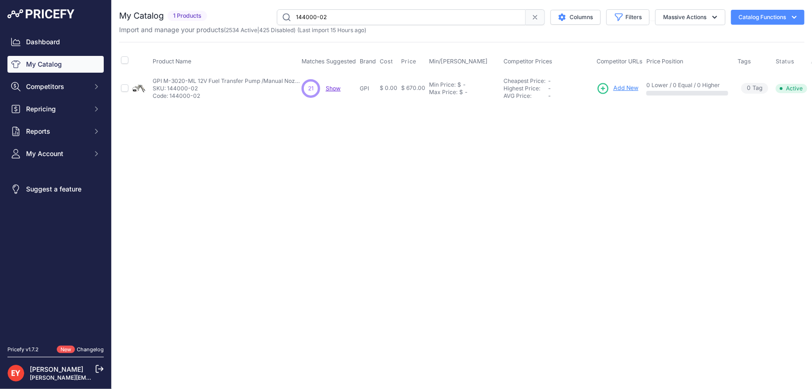
scroll to position [0, 19]
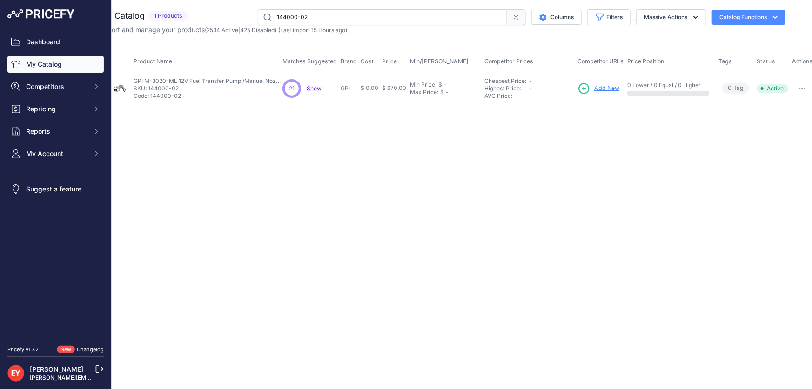
click at [805, 85] on button "button" at bounding box center [802, 88] width 19 height 13
click at [787, 105] on button "Disable" at bounding box center [783, 108] width 60 height 15
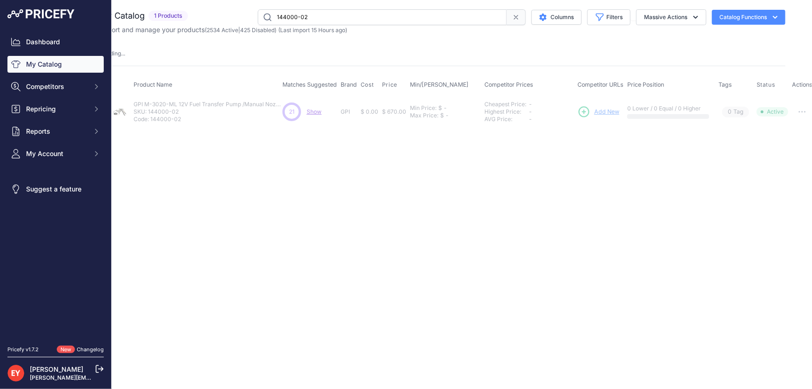
scroll to position [0, 0]
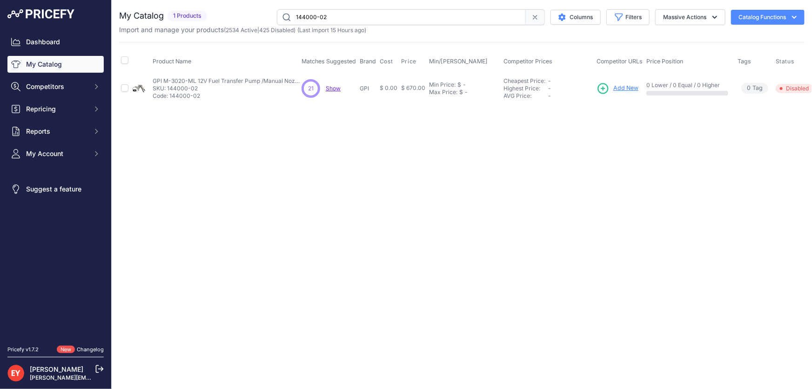
drag, startPoint x: 339, startPoint y: 18, endPoint x: 292, endPoint y: 18, distance: 47.0
click at [292, 18] on input "144000-02" at bounding box center [401, 17] width 249 height 16
paste input "3"
type input "144000-03"
click at [321, 378] on div "Close You are not connected to the internet." at bounding box center [462, 194] width 701 height 389
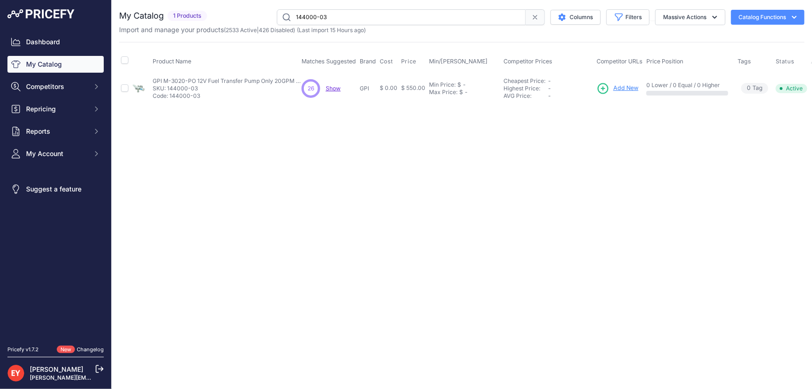
click at [713, 187] on div "Close You are not connected to the internet." at bounding box center [462, 194] width 701 height 389
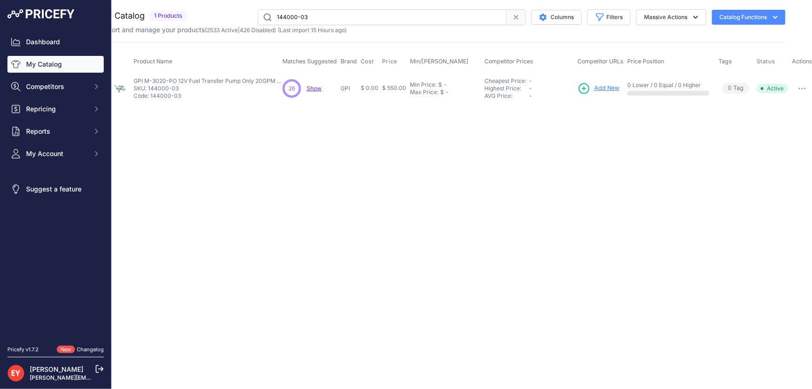
click at [798, 89] on button "button" at bounding box center [802, 88] width 19 height 13
click at [788, 109] on button "Disable" at bounding box center [783, 108] width 60 height 15
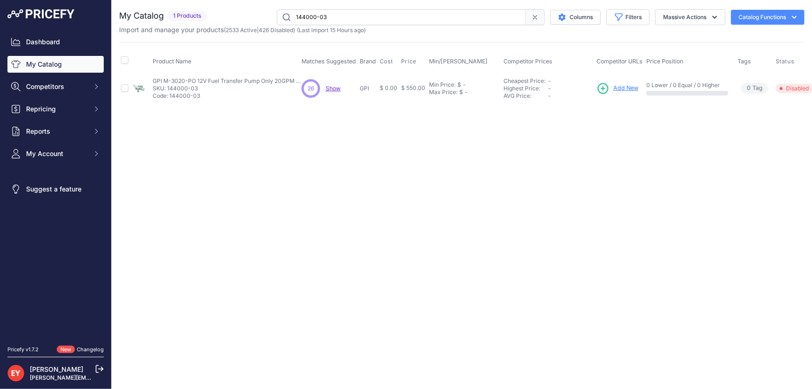
drag, startPoint x: 347, startPoint y: 21, endPoint x: 289, endPoint y: 20, distance: 58.7
click at [289, 20] on input "144000-03" at bounding box center [401, 17] width 249 height 16
paste input "Code"
paste input "text"
drag, startPoint x: 322, startPoint y: 18, endPoint x: 287, endPoint y: 19, distance: 34.9
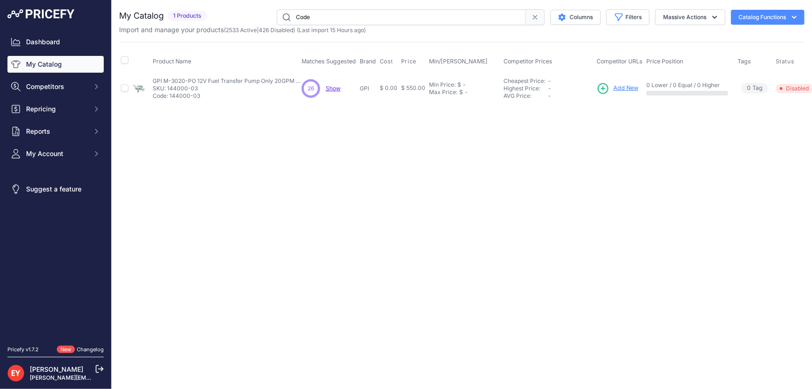
click at [287, 19] on input "Code" at bounding box center [401, 17] width 249 height 16
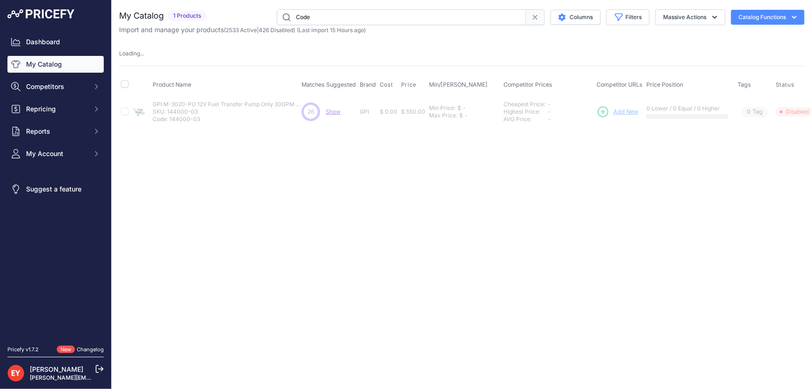
drag, startPoint x: 342, startPoint y: 18, endPoint x: 292, endPoint y: 19, distance: 50.3
click at [292, 19] on input "Code" at bounding box center [401, 17] width 249 height 16
paste input "133262-93"
type input "133262-93"
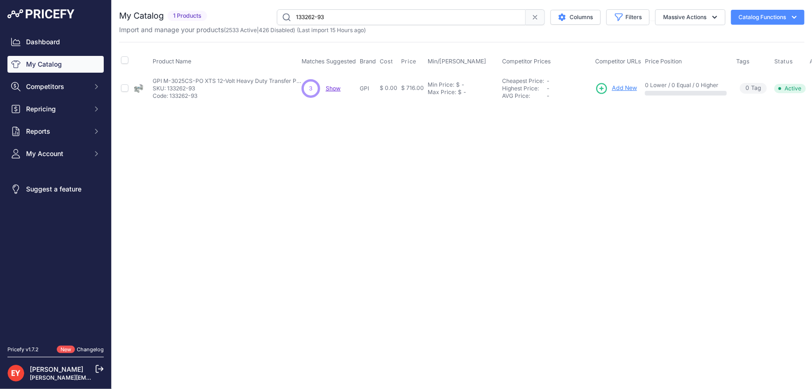
scroll to position [0, 18]
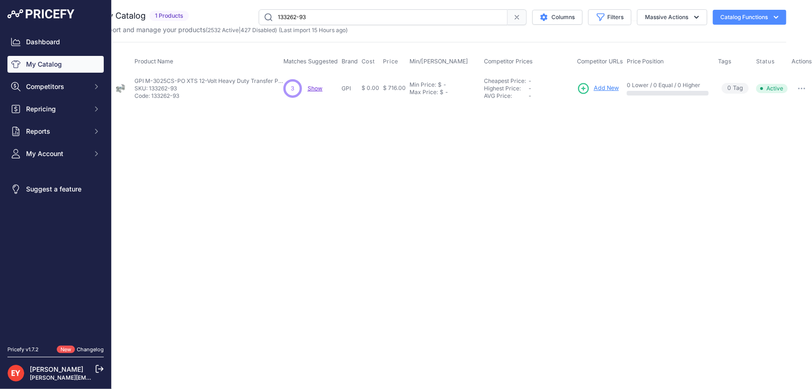
click at [795, 89] on button "button" at bounding box center [802, 88] width 19 height 13
click at [786, 111] on button "Disable" at bounding box center [783, 108] width 60 height 15
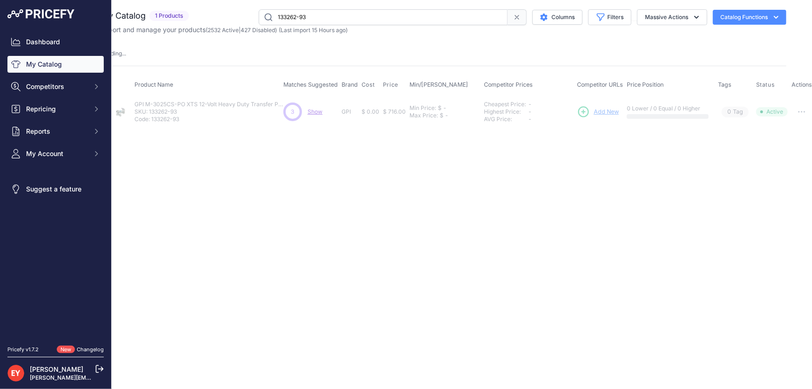
scroll to position [0, 0]
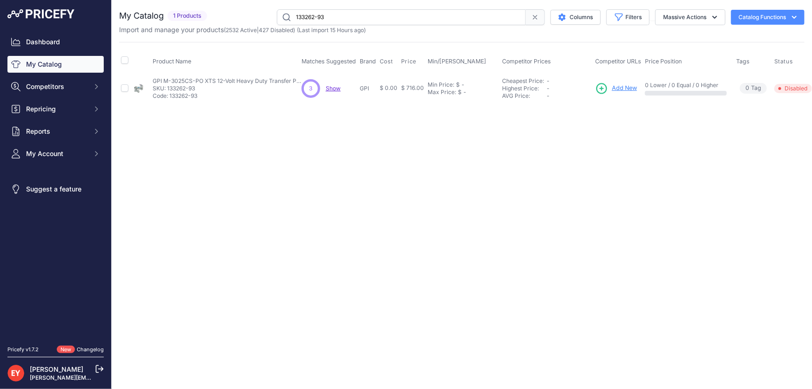
drag, startPoint x: 351, startPoint y: 21, endPoint x: 267, endPoint y: 15, distance: 83.6
click at [267, 15] on div "133262-93 Columns Filters Status All Status Only Enabled Only Disabled" at bounding box center [508, 17] width 594 height 16
paste input "600-38"
type input "133600-38"
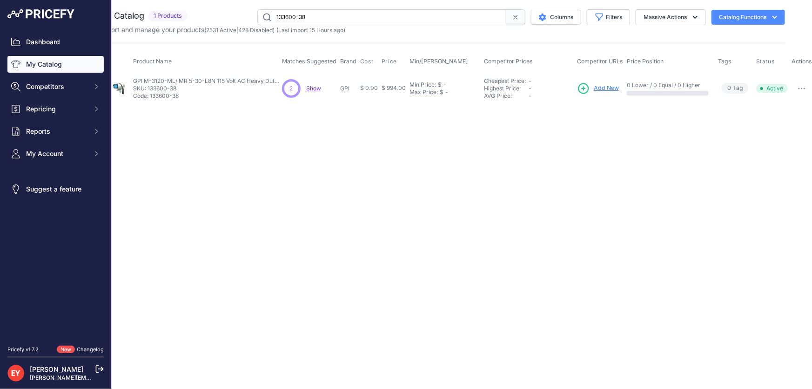
click at [797, 85] on button "button" at bounding box center [802, 88] width 19 height 13
click at [784, 106] on button "Disable" at bounding box center [783, 108] width 60 height 15
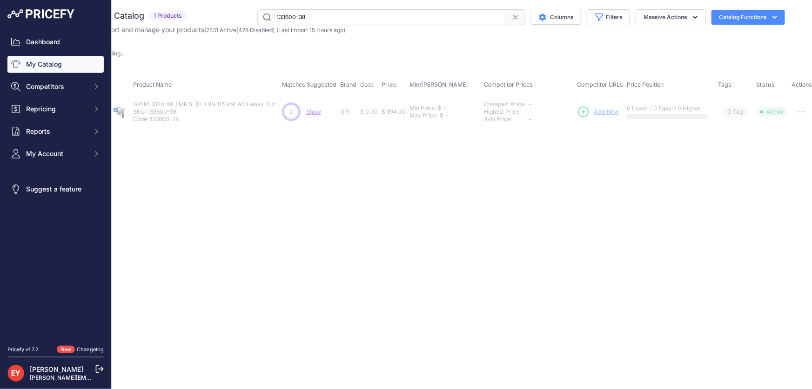
scroll to position [0, 0]
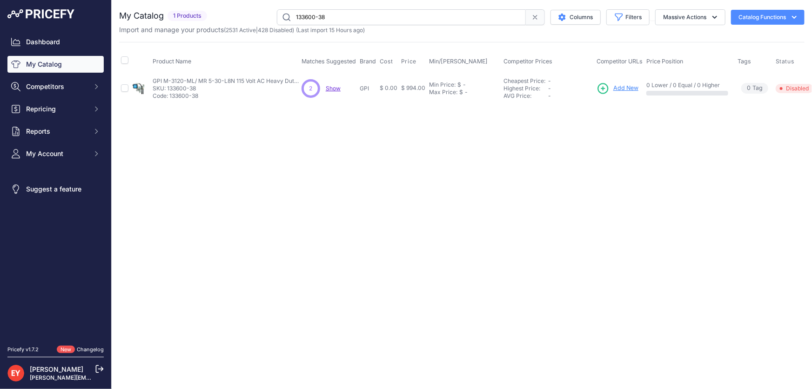
drag, startPoint x: 357, startPoint y: 20, endPoint x: 343, endPoint y: 19, distance: 14.0
click at [343, 19] on input "133600-38" at bounding box center [401, 17] width 249 height 16
drag, startPoint x: 291, startPoint y: 19, endPoint x: 275, endPoint y: 17, distance: 16.4
click at [275, 17] on div "133600-38 Columns Filters Status All Status Only Enabled Only Disabled" at bounding box center [508, 17] width 594 height 16
paste input "This product has been discontinued."
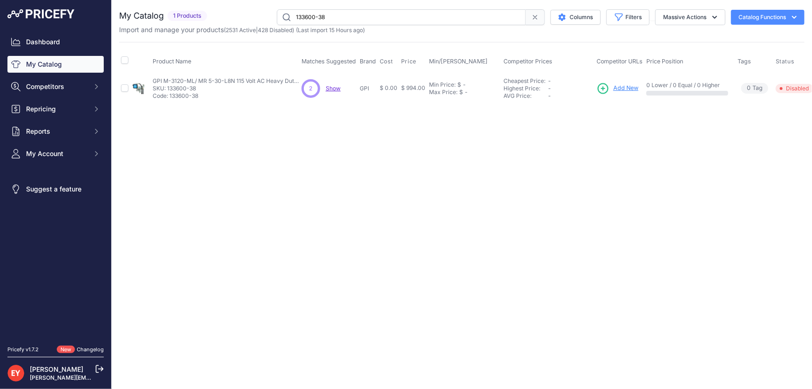
type input "This product has been discontinued."
drag, startPoint x: 406, startPoint y: 17, endPoint x: 265, endPoint y: 15, distance: 141.1
click at [265, 15] on div "This product has been discontinued. Columns Filters Status All Status Only Enab…" at bounding box center [508, 17] width 594 height 16
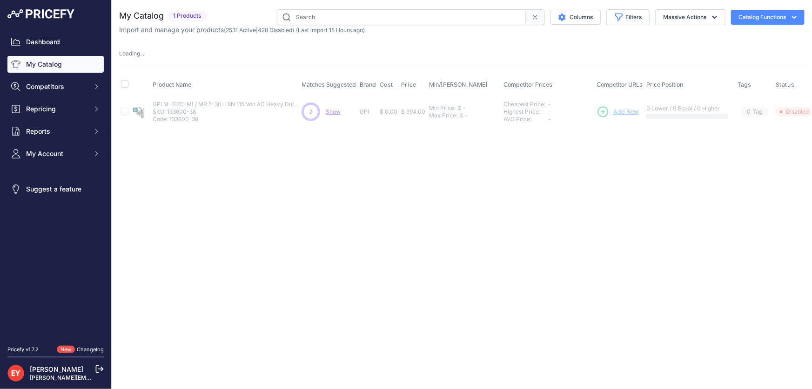
paste input "This product has been discontinued."
drag, startPoint x: 398, startPoint y: 21, endPoint x: 284, endPoint y: 17, distance: 113.7
click at [284, 17] on input "This product has been discontinued." at bounding box center [401, 17] width 249 height 16
paste input "text"
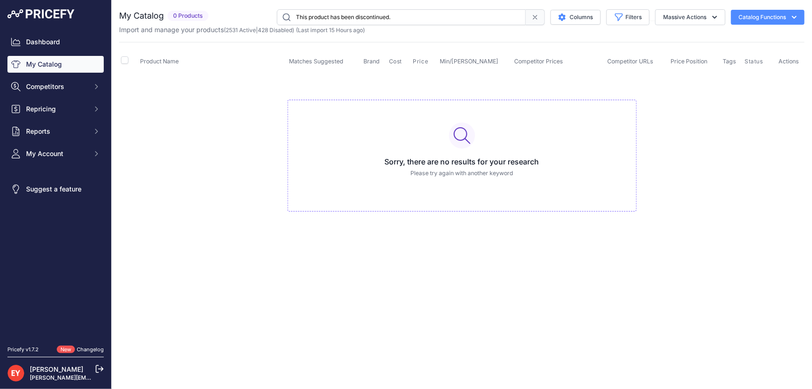
drag, startPoint x: 432, startPoint y: 18, endPoint x: 254, endPoint y: 19, distance: 177.8
click at [254, 19] on div "This product has been discontinued. Columns Filters Status All Status Only Enab…" at bounding box center [508, 17] width 593 height 16
paste input "133600-58"
type input "133600-58"
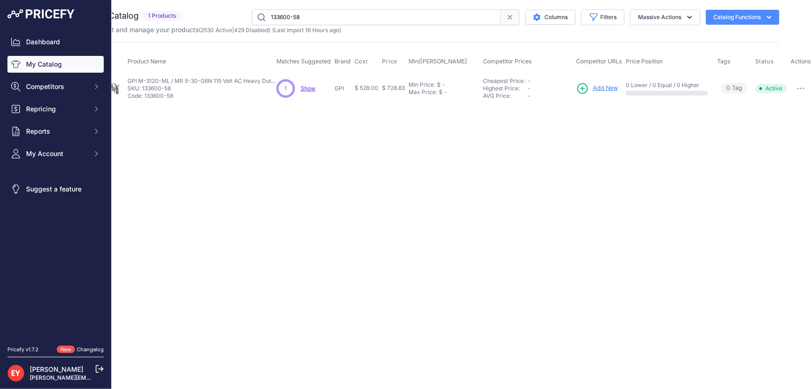
scroll to position [0, 26]
click at [802, 86] on button "button" at bounding box center [800, 88] width 19 height 13
click at [783, 103] on button "Disable" at bounding box center [781, 108] width 60 height 15
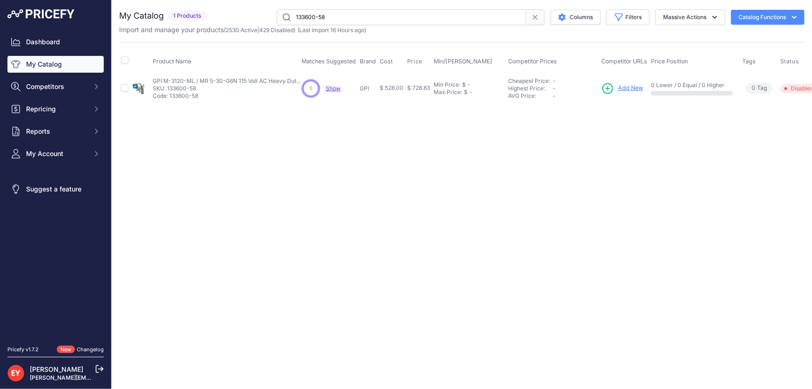
drag, startPoint x: 356, startPoint y: 19, endPoint x: 274, endPoint y: 17, distance: 82.4
click at [274, 17] on div "133600-58 Columns Filters Status All Status Only Enabled Only Disabled" at bounding box center [508, 17] width 594 height 16
paste input "9"
type input "133600-59"
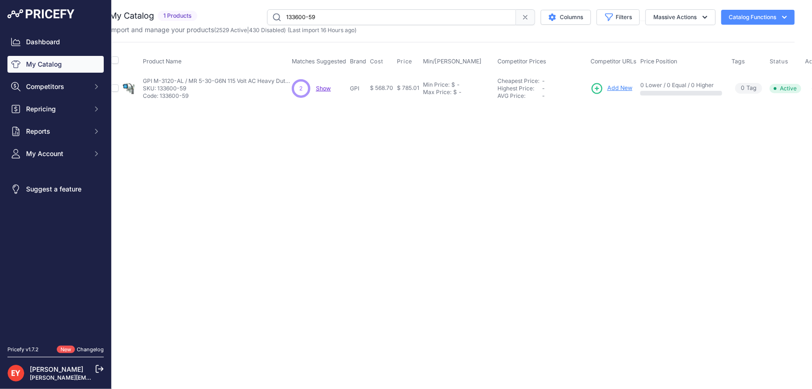
scroll to position [0, 24]
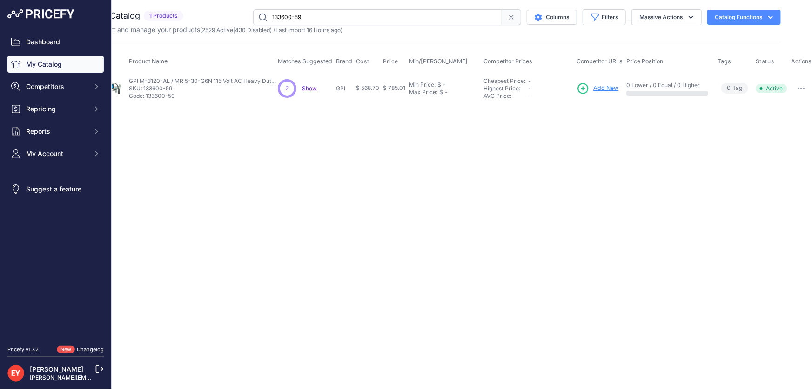
click at [801, 89] on button "button" at bounding box center [801, 88] width 19 height 13
click at [781, 111] on button "Disable" at bounding box center [782, 108] width 60 height 15
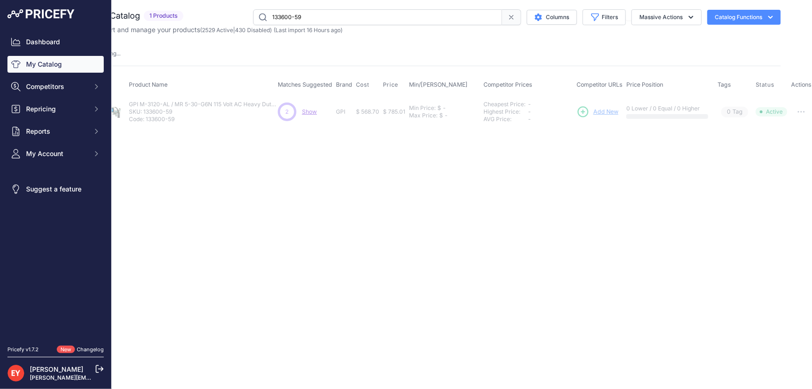
scroll to position [0, 0]
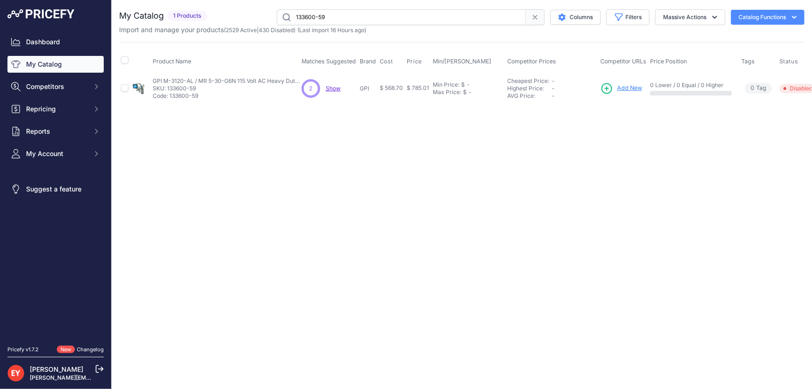
drag, startPoint x: 324, startPoint y: 17, endPoint x: 277, endPoint y: 17, distance: 46.1
click at [277, 17] on input "133600-59" at bounding box center [401, 17] width 249 height 16
click at [345, 17] on input "133600-59" at bounding box center [401, 17] width 249 height 16
drag, startPoint x: 359, startPoint y: 17, endPoint x: 286, endPoint y: 18, distance: 73.1
click at [286, 18] on input "133600-59" at bounding box center [401, 17] width 249 height 16
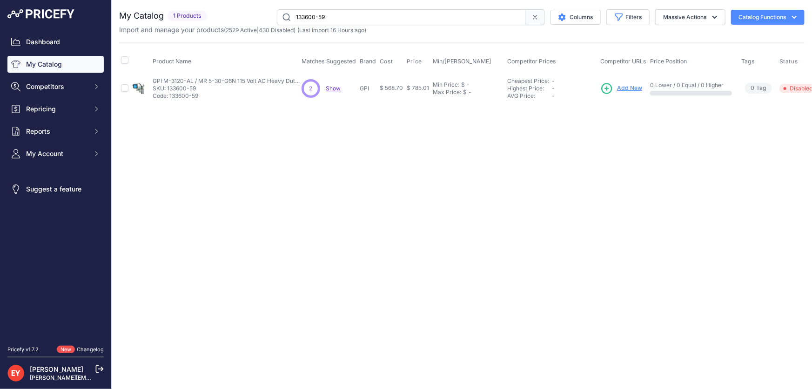
drag, startPoint x: 338, startPoint y: 18, endPoint x: 262, endPoint y: 18, distance: 75.4
click at [262, 18] on div "133600-59 Columns Filters Status All Status Only Enabled Only Disabled" at bounding box center [508, 17] width 594 height 16
paste input "33600-60"
type input "33600-60"
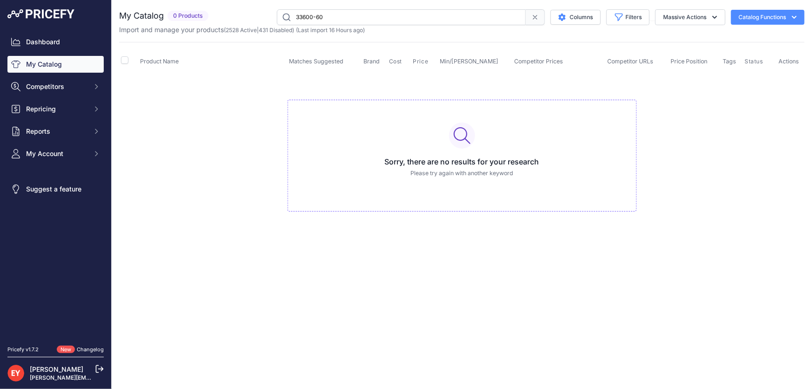
click at [294, 19] on input "33600-60" at bounding box center [401, 17] width 249 height 16
click at [349, 19] on input "133600-60" at bounding box center [401, 17] width 249 height 16
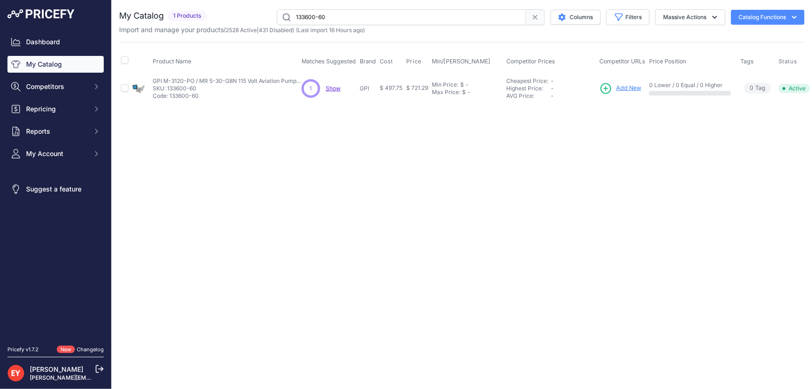
scroll to position [0, 23]
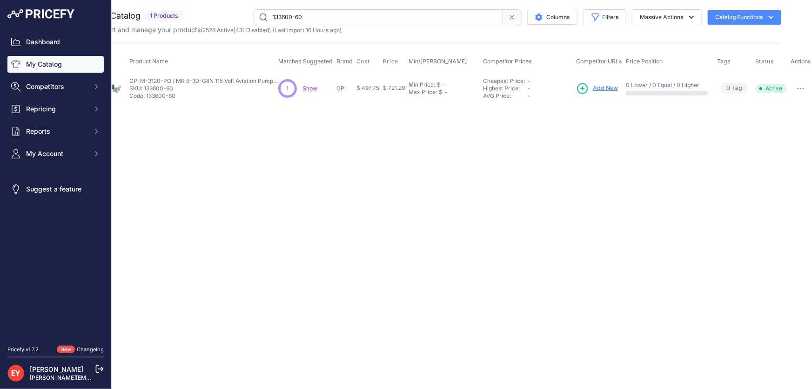
click at [807, 84] on button "button" at bounding box center [801, 88] width 19 height 13
click at [779, 105] on button "Disable" at bounding box center [782, 108] width 60 height 15
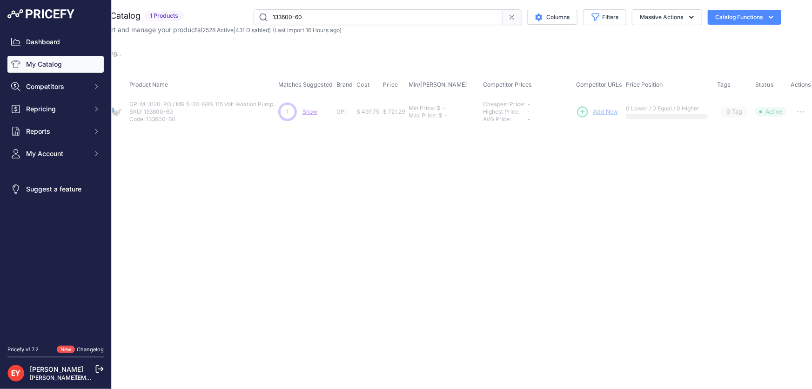
scroll to position [0, 0]
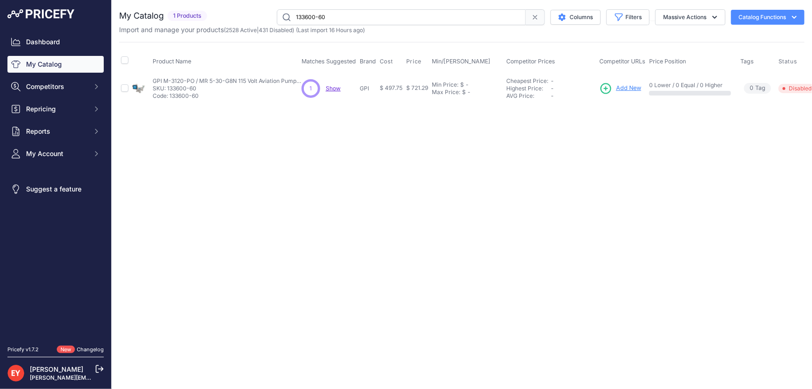
drag, startPoint x: 341, startPoint y: 19, endPoint x: 276, endPoint y: 21, distance: 65.7
click at [277, 21] on input "133600-60" at bounding box center [401, 17] width 249 height 16
paste input "62000-02"
type input "162000-02"
click at [628, 88] on span "Add New" at bounding box center [629, 88] width 25 height 9
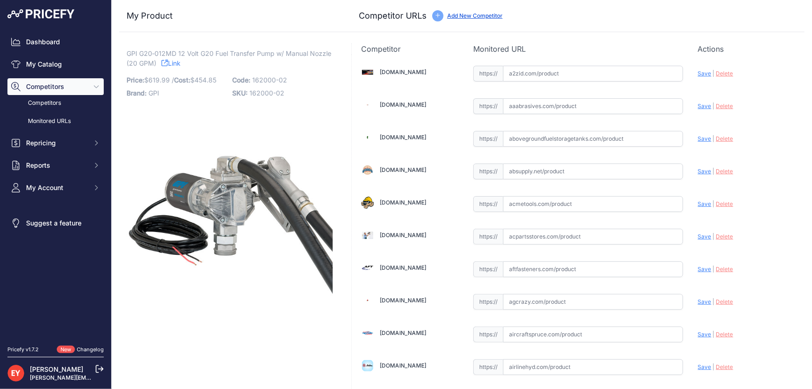
scroll to position [3159, 0]
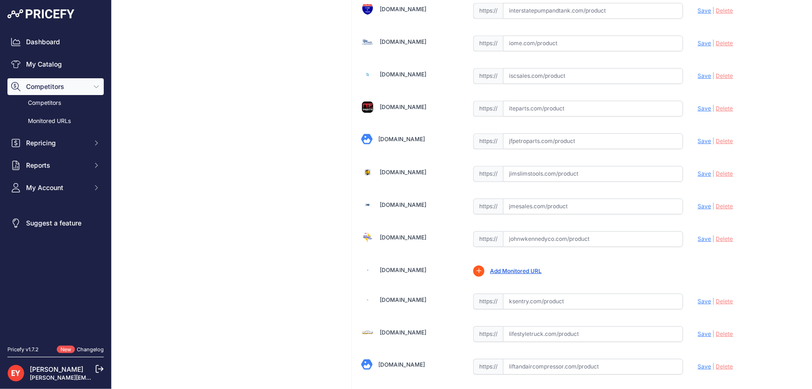
click at [514, 200] on input "text" at bounding box center [593, 206] width 180 height 16
paste input "https://www.jmesales.com/gpi-g20-012-md-12v-dc-fuel-transfer-pump-w-manual-nozz…"
click at [698, 203] on span "Save" at bounding box center [705, 206] width 14 height 7
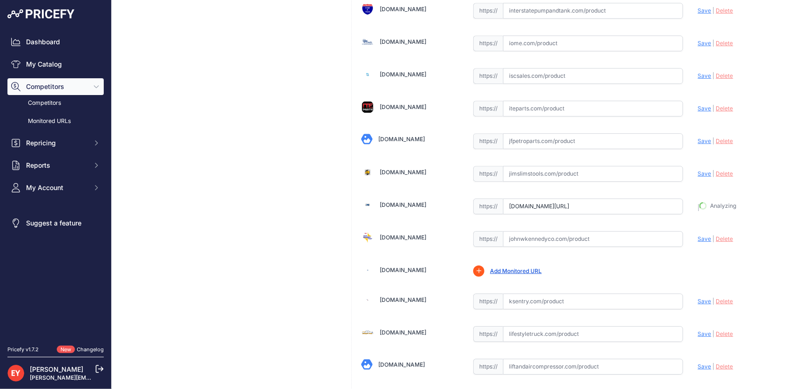
type input "https://www.jmesales.com/gpi-g20-012-md-12v-dc-fuel-transfer-pump-w-manual-nozz…"
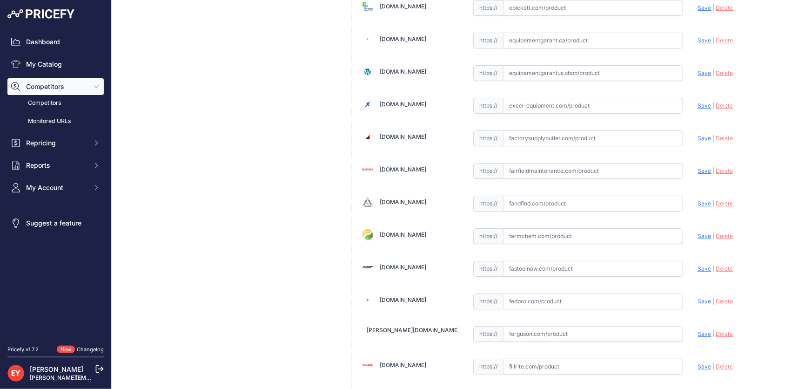
scroll to position [1523, 0]
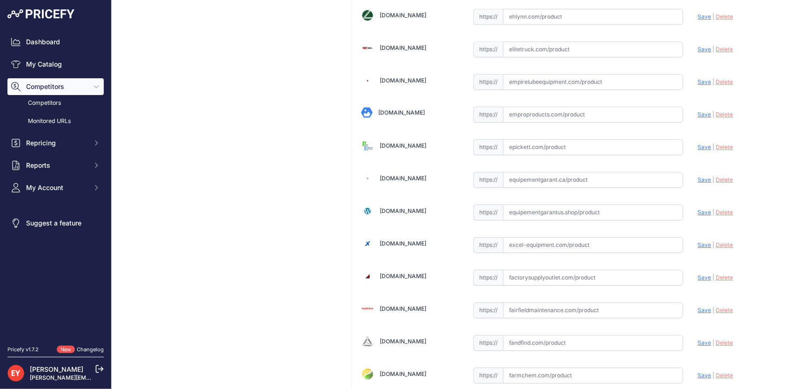
click at [519, 241] on input "text" at bounding box center [593, 245] width 180 height 16
paste input "https://excel-equipment.com/gpi-g20-012-md-20-gpm-12v-g-series-module-pump-manu…"
click at [698, 241] on span "Save" at bounding box center [705, 244] width 14 height 7
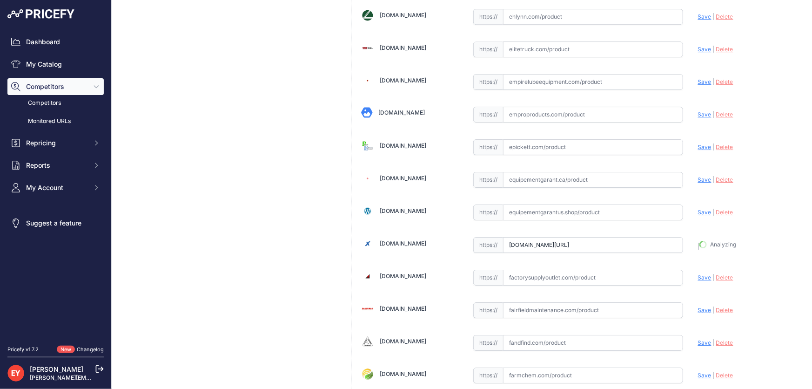
type input "https://excel-equipment.com/gpi-g20-012-md-20-gpm-12v-g-series-module-pump-manu…"
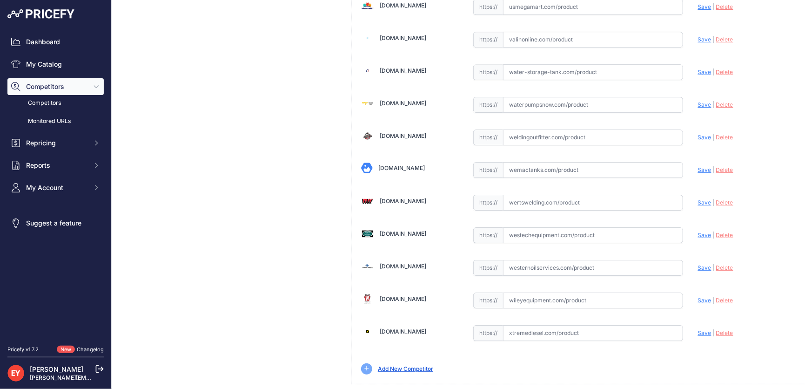
click at [584, 227] on input "text" at bounding box center [593, 235] width 180 height 16
paste input "https://westechequipment.com/product/162000-02-model-g20-012-md-12v-dc-fuel-tra…"
click at [698, 231] on span "Save" at bounding box center [705, 234] width 14 height 7
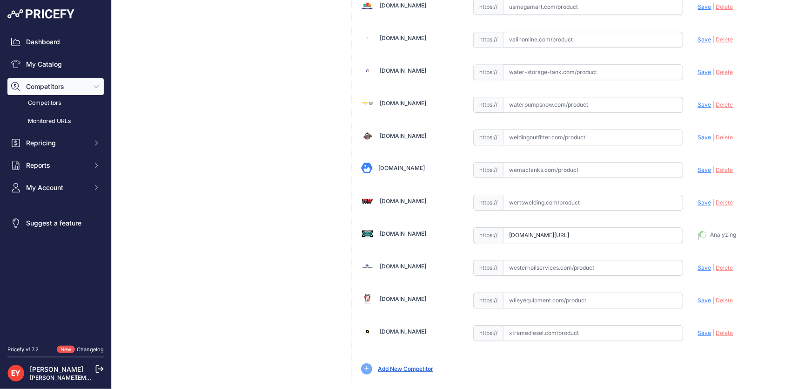
type input "https://westechequipment.com/product/162000-02-model-g20-012-md-12v-dc-fuel-tra…"
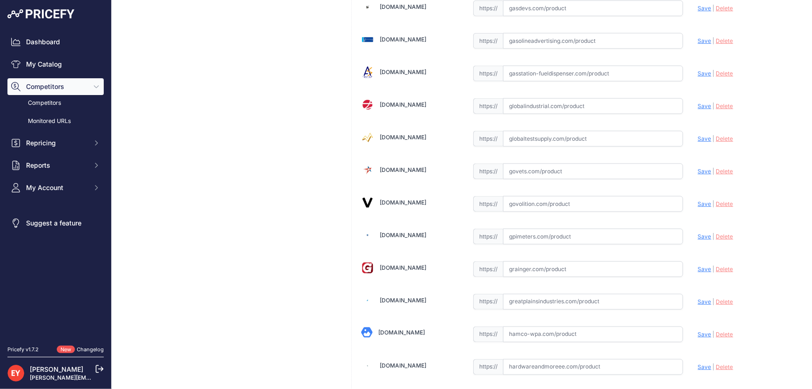
click at [512, 196] on input "text" at bounding box center [593, 204] width 180 height 16
paste input "https://www.govolition.com/product/V123-6100856?srsltid=AfmBOoph-mnjcgt7e-NmTxI…"
click at [701, 200] on span "Save" at bounding box center [705, 203] width 14 height 7
type input "https://www.govolition.com/product/V123-6100856?prirule_jdsnikfkfjsd=3888"
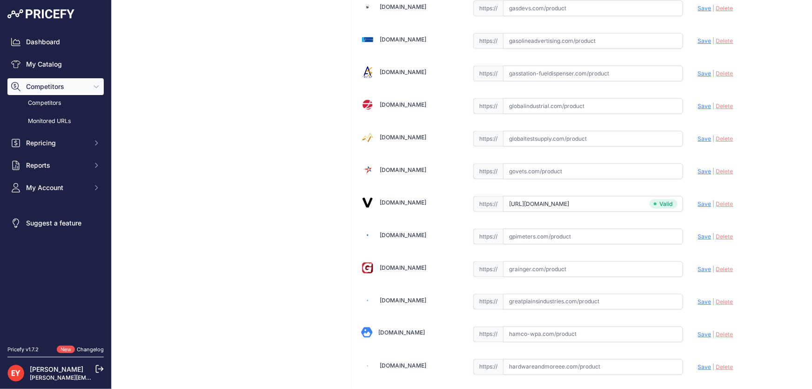
scroll to position [3676, 0]
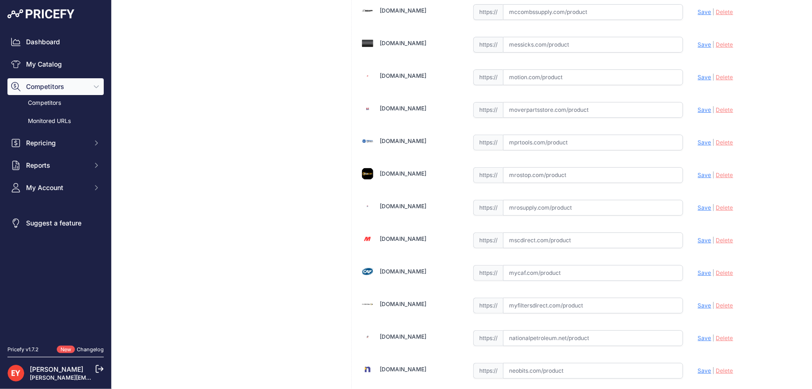
click at [541, 200] on input "text" at bounding box center [593, 208] width 180 height 16
paste input "https://www.mrosupply.com/pumps/6100856_162000-02_gpi/?srsltid=AfmBOoo2jsqd5GFp…"
click at [701, 204] on span "Save" at bounding box center [705, 207] width 14 height 7
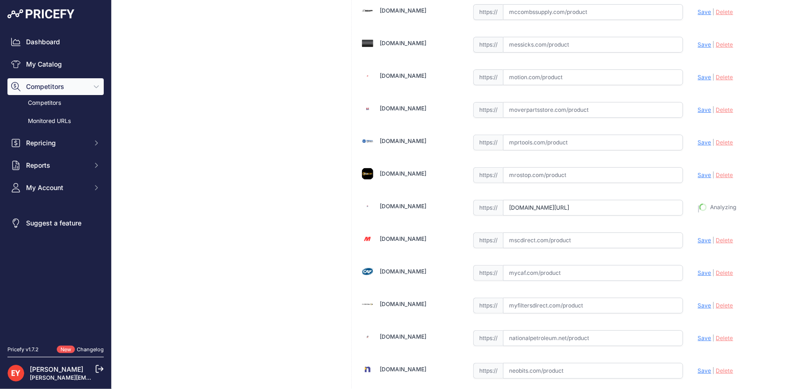
type input "https://www.mrosupply.com/pumps/6100856_162000-02_gpi/?prirule_jdsnikfkfjsd=3888"
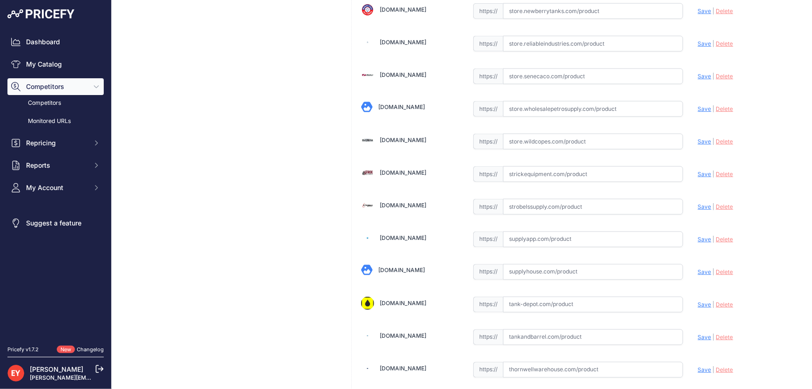
scroll to position [6839, 0]
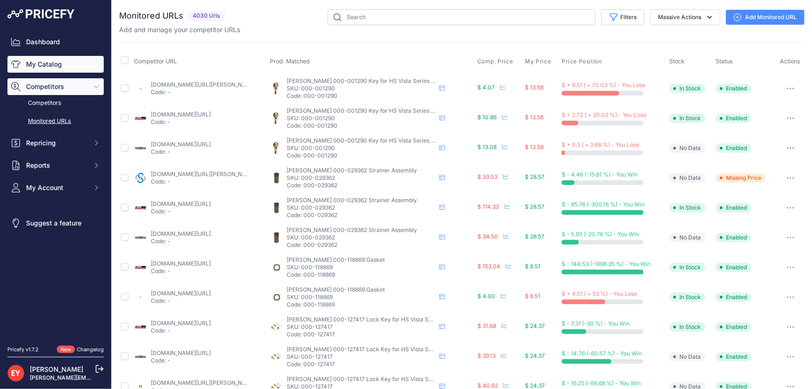
click at [68, 69] on link "My Catalog" at bounding box center [55, 64] width 96 height 17
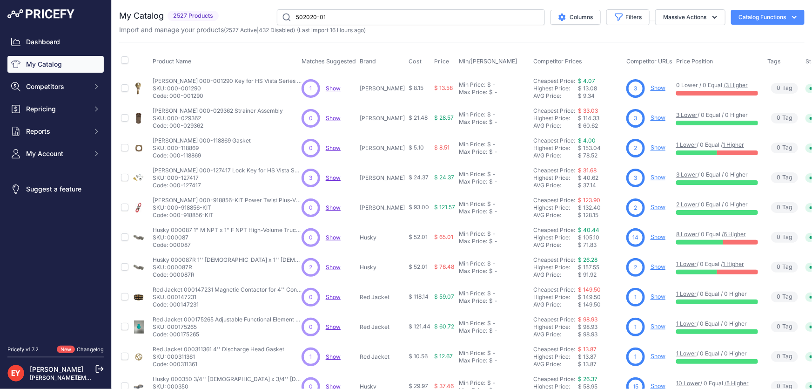
type input "502020-01"
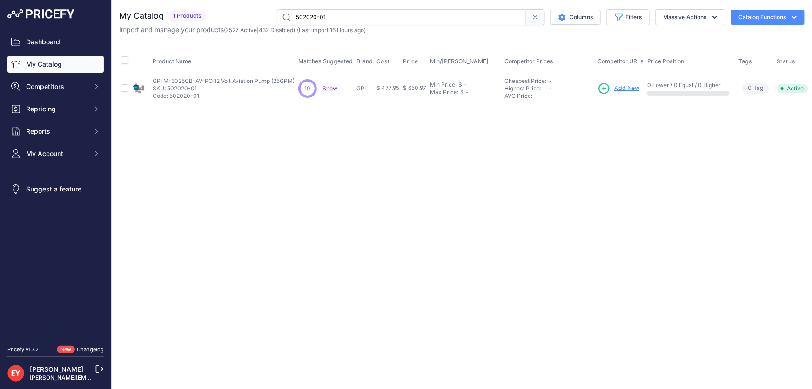
scroll to position [0, 23]
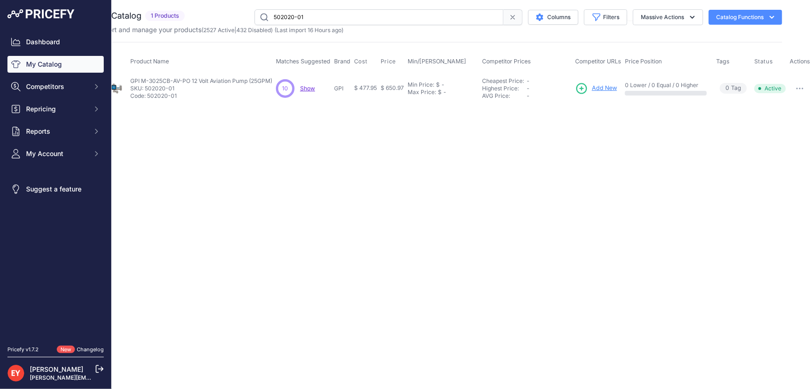
click at [800, 89] on button "button" at bounding box center [800, 88] width 19 height 13
click at [795, 111] on button "Disable" at bounding box center [781, 108] width 60 height 15
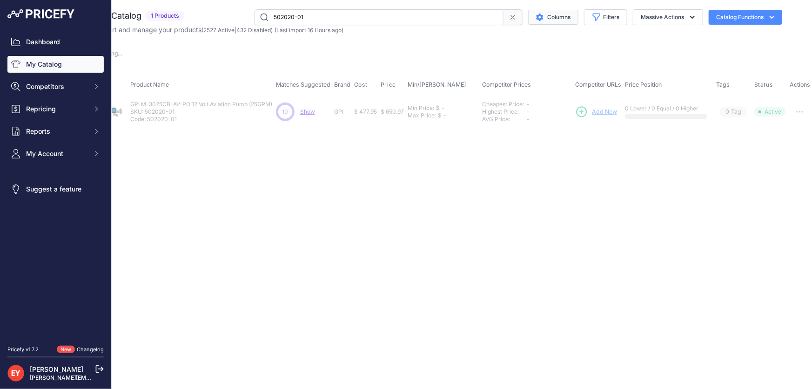
scroll to position [0, 0]
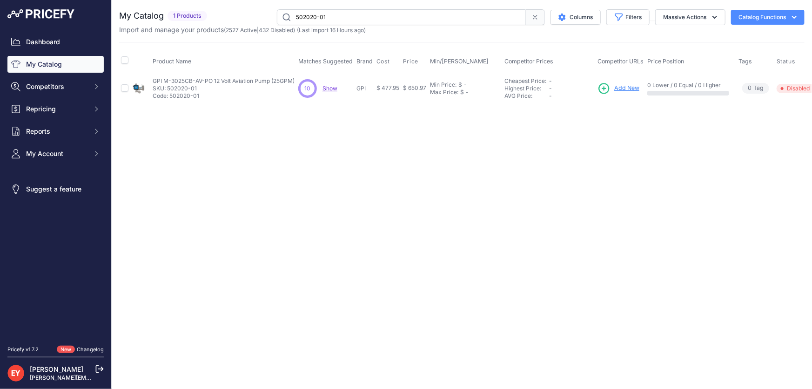
click at [230, 238] on div "Close You are not connected to the internet." at bounding box center [462, 194] width 701 height 389
